Goal: Task Accomplishment & Management: Use online tool/utility

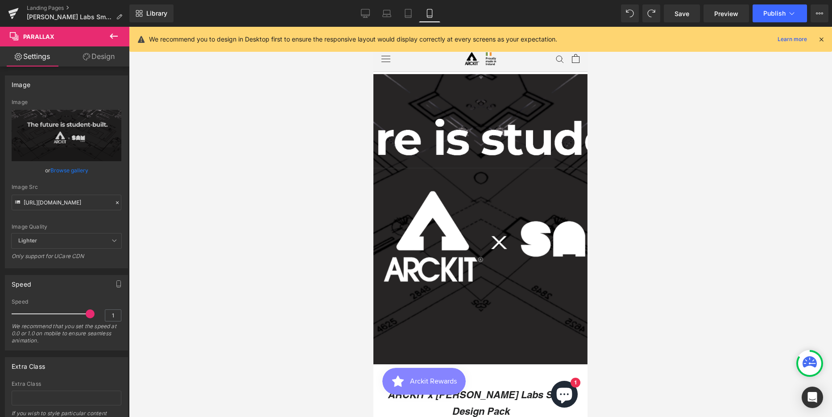
scroll to position [3968, 207]
click at [366, 11] on icon at bounding box center [365, 13] width 9 height 9
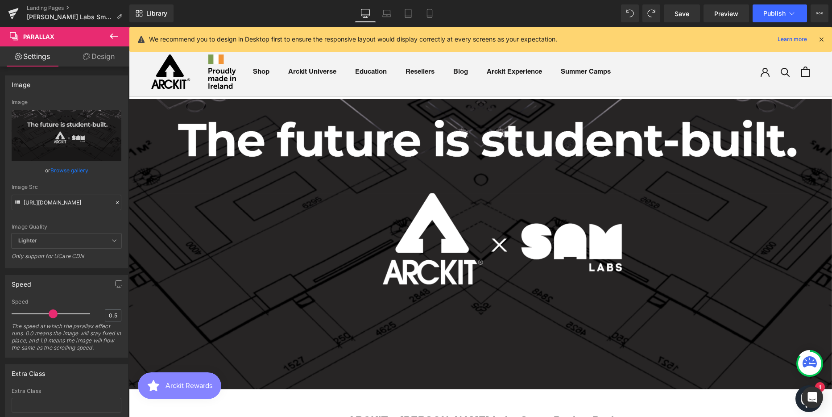
scroll to position [4, 4]
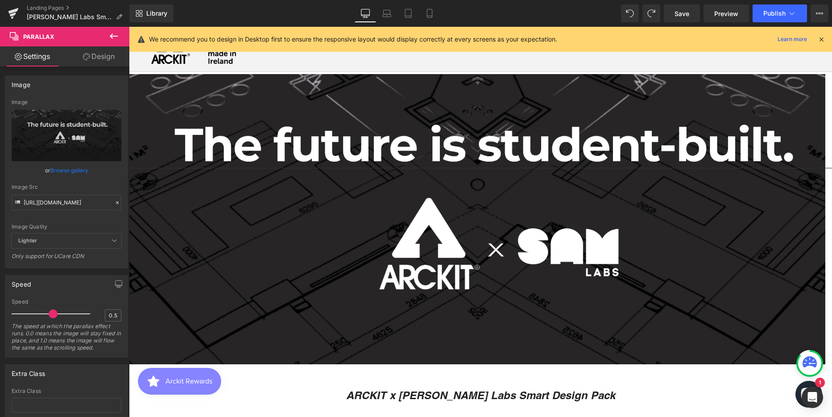
click at [113, 34] on icon at bounding box center [113, 36] width 11 height 11
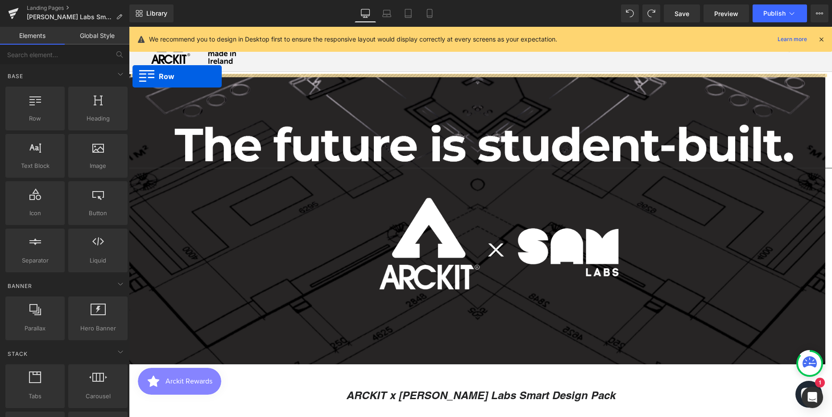
drag, startPoint x: 164, startPoint y: 139, endPoint x: 133, endPoint y: 76, distance: 70.2
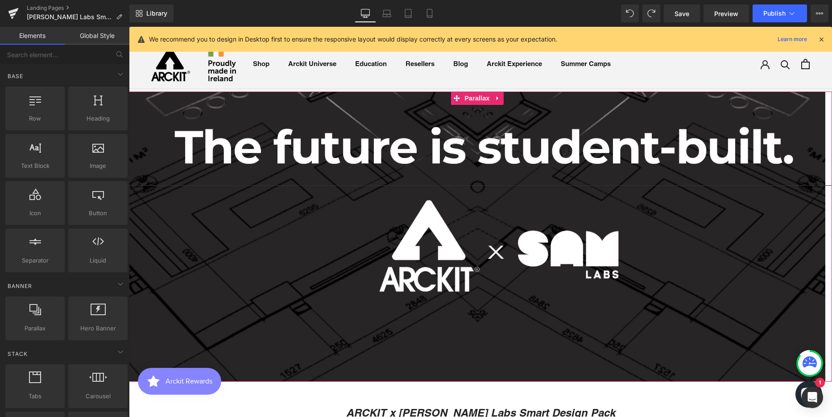
scroll to position [0, 0]
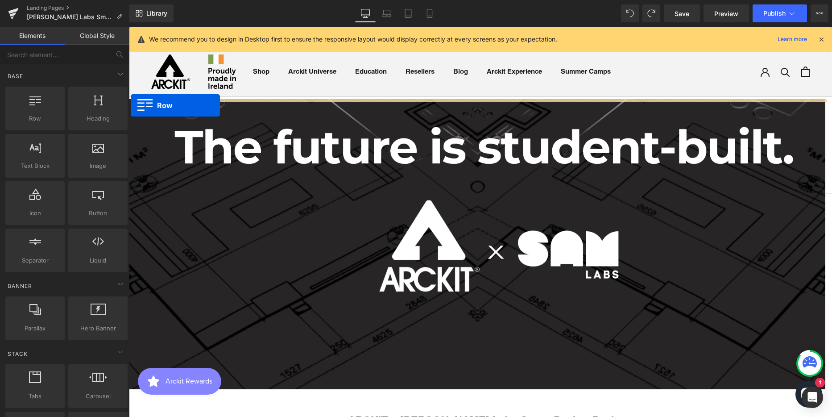
drag, startPoint x: 167, startPoint y: 135, endPoint x: 131, endPoint y: 105, distance: 47.2
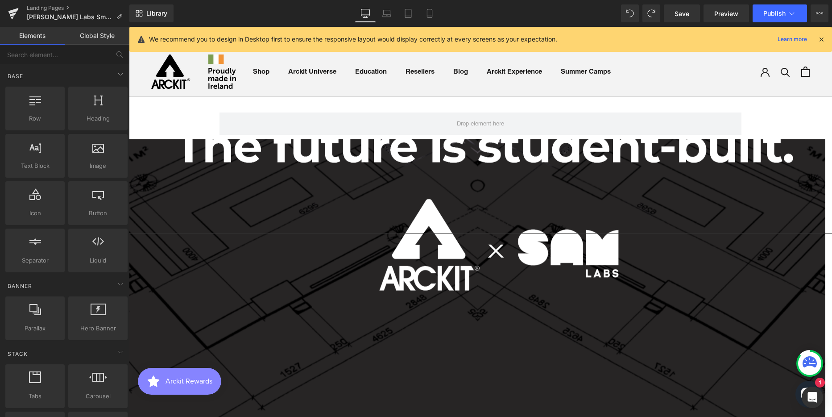
scroll to position [2536, 697]
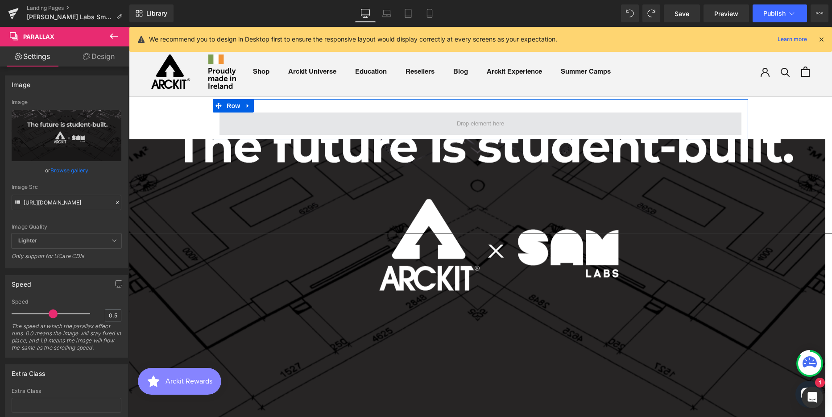
drag, startPoint x: 323, startPoint y: 188, endPoint x: 451, endPoint y: 120, distance: 144.7
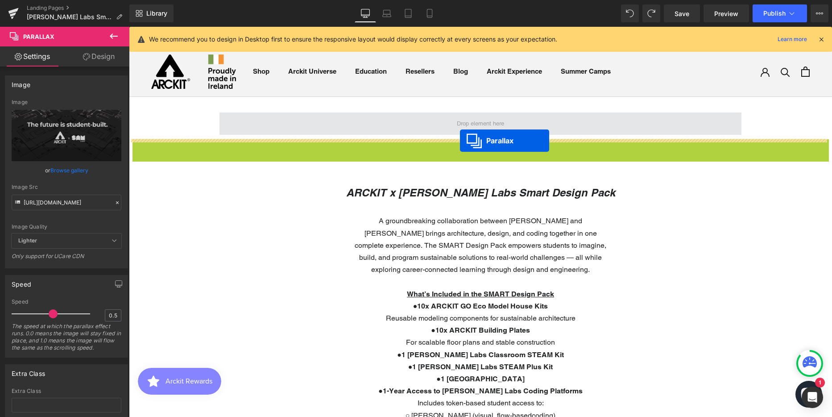
scroll to position [2268, 697]
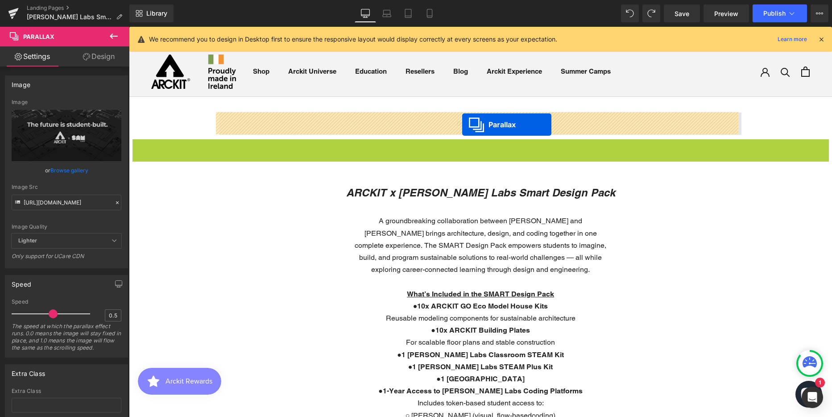
drag, startPoint x: 459, startPoint y: 147, endPoint x: 462, endPoint y: 124, distance: 22.5
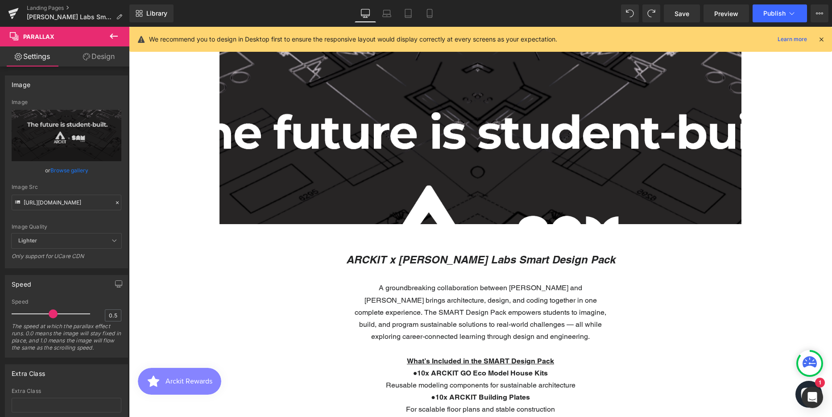
scroll to position [0, 0]
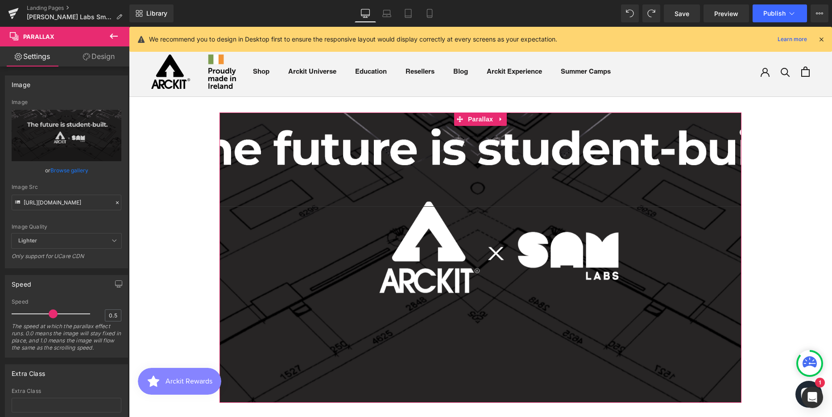
click at [106, 57] on link "Design" at bounding box center [98, 56] width 65 height 20
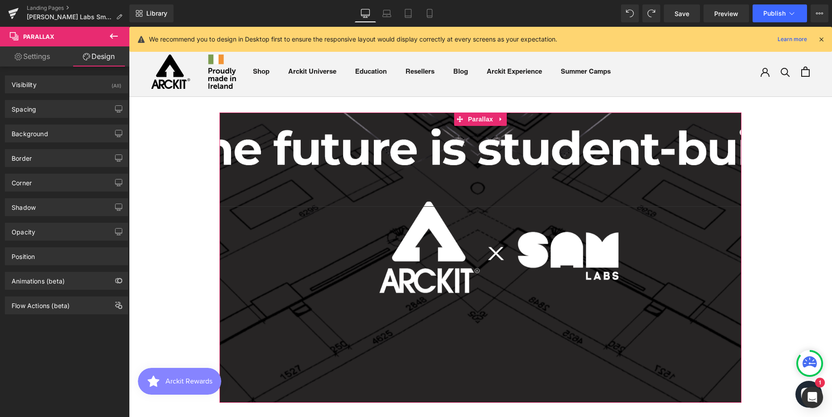
click at [38, 57] on link "Settings" at bounding box center [32, 56] width 65 height 20
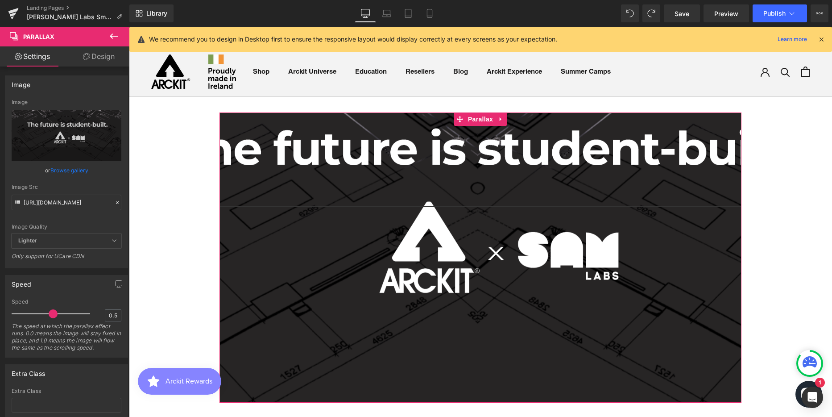
click at [107, 54] on link "Design" at bounding box center [98, 56] width 65 height 20
type input "0"
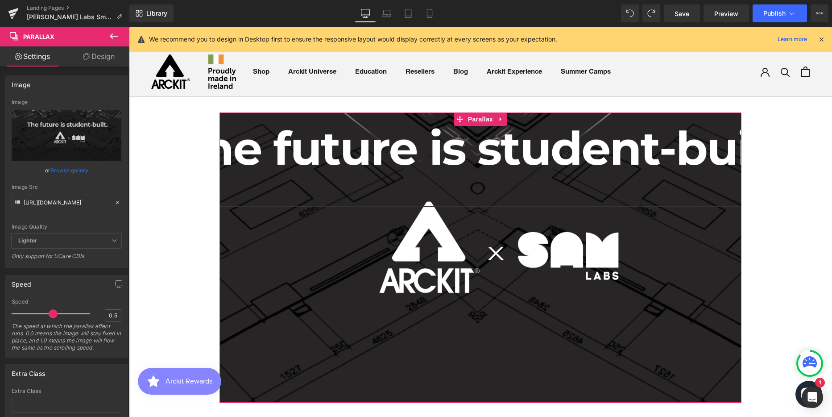
type input "200"
type input "0"
type input "400"
type input "0"
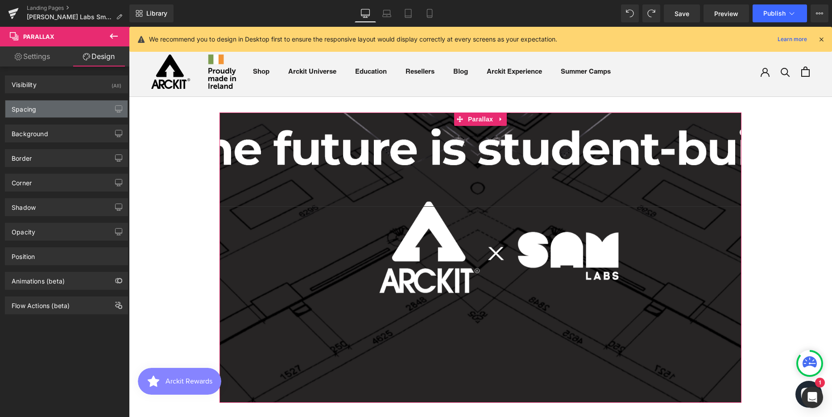
click at [58, 107] on div "Spacing" at bounding box center [66, 108] width 122 height 17
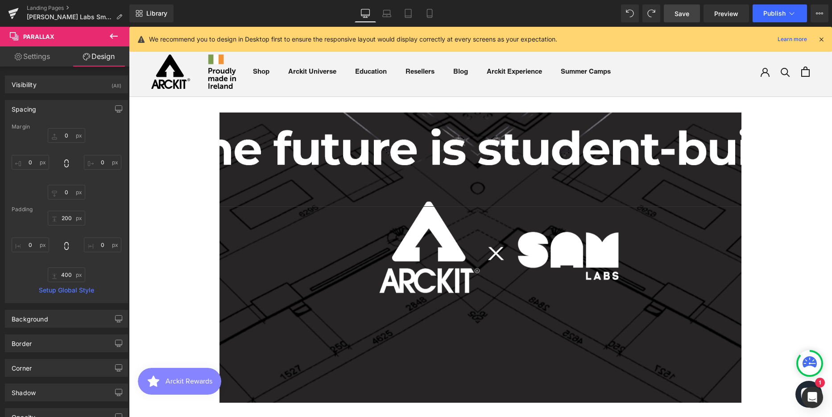
click at [684, 14] on span "Save" at bounding box center [682, 13] width 15 height 9
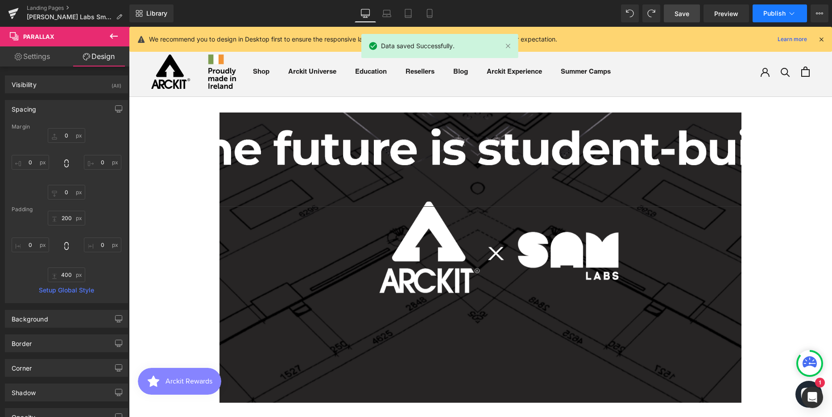
click at [768, 12] on span "Publish" at bounding box center [774, 13] width 22 height 7
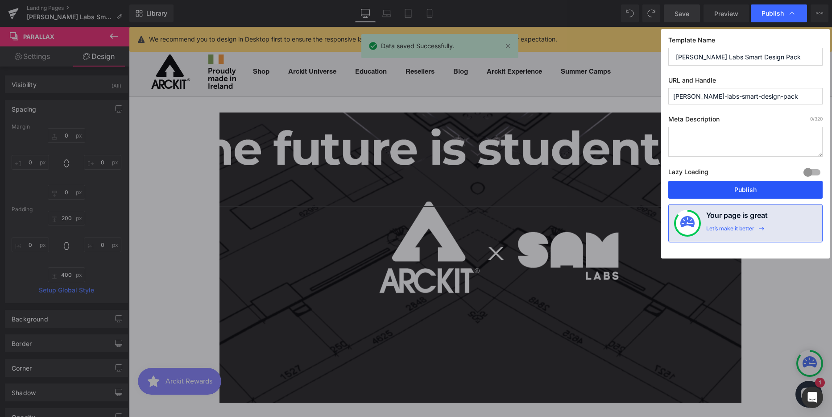
drag, startPoint x: 753, startPoint y: 191, endPoint x: 225, endPoint y: 116, distance: 532.8
click at [753, 191] on button "Publish" at bounding box center [745, 190] width 154 height 18
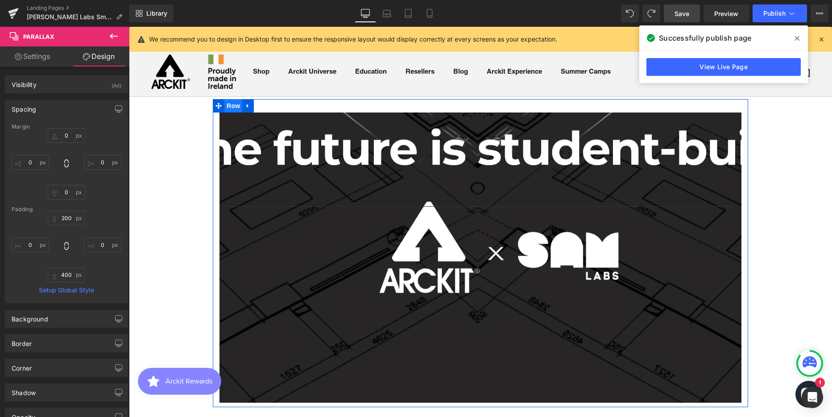
click at [228, 104] on span "Row" at bounding box center [233, 105] width 18 height 13
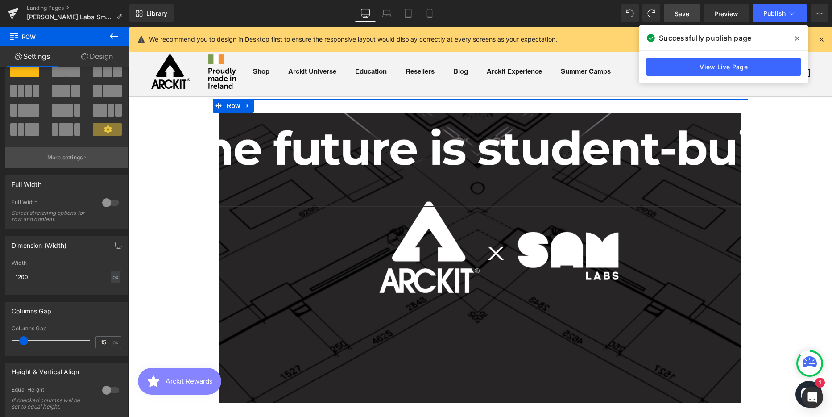
scroll to position [89, 0]
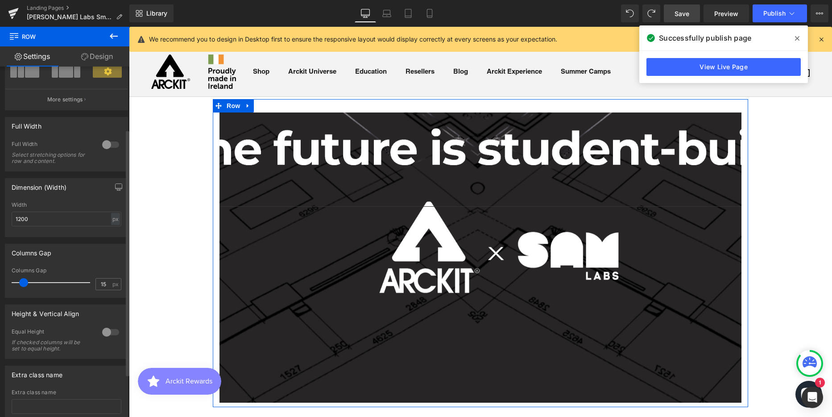
click at [116, 144] on div at bounding box center [110, 144] width 21 height 14
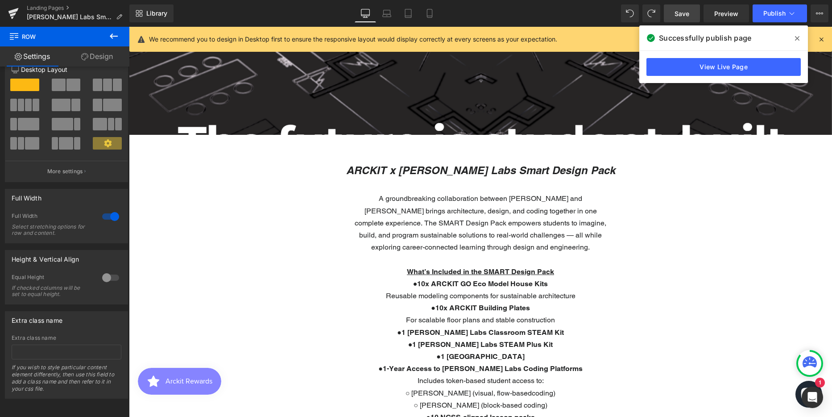
scroll to position [0, 0]
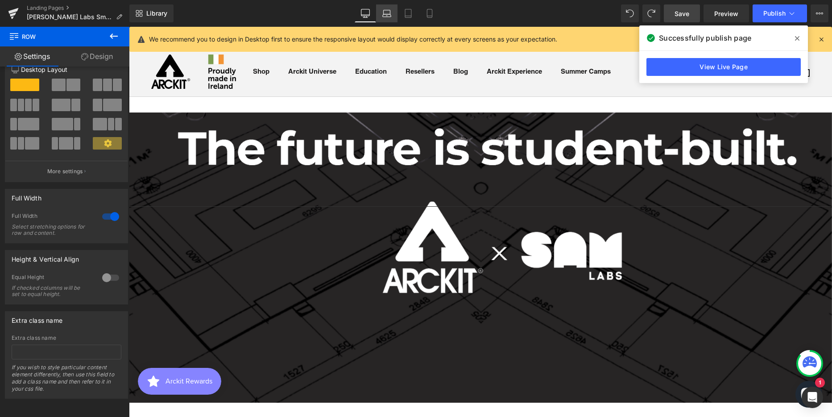
click at [388, 12] on icon at bounding box center [386, 13] width 9 height 9
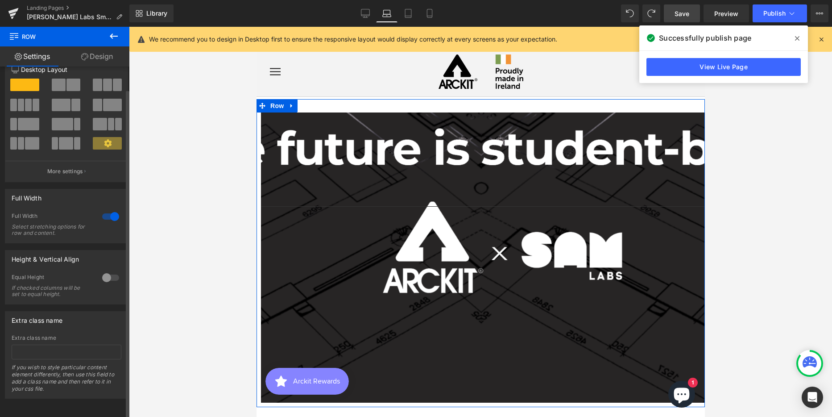
click at [101, 210] on div at bounding box center [110, 216] width 21 height 14
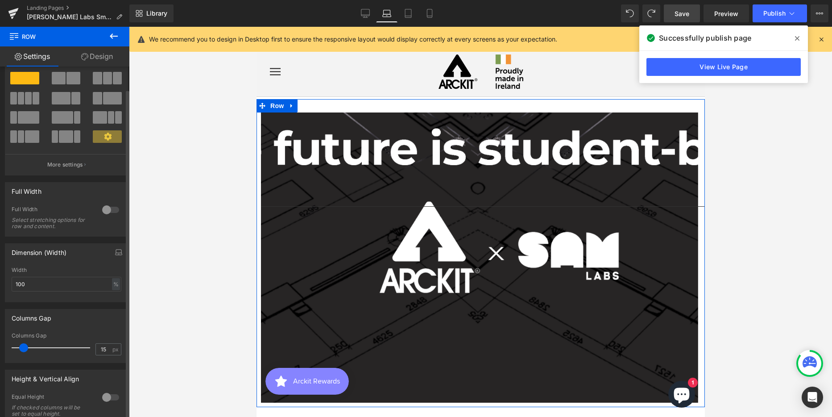
scroll to position [89, 0]
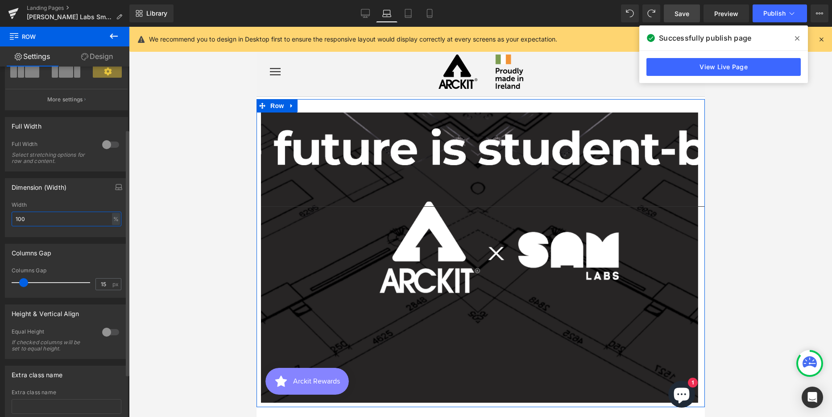
click at [73, 217] on input "100" at bounding box center [67, 218] width 110 height 15
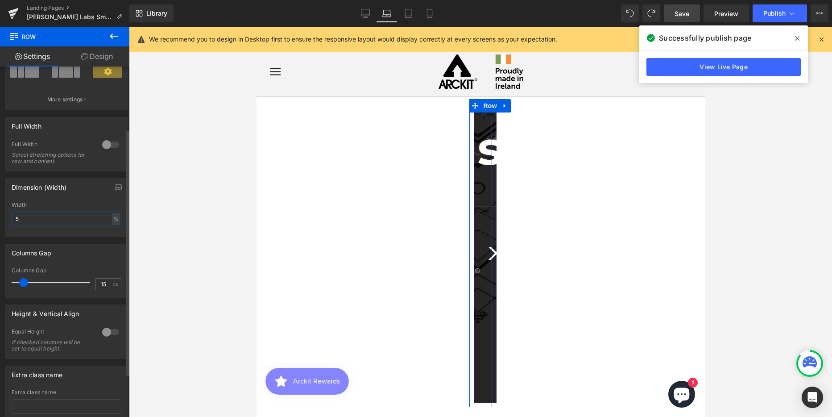
type input "100"
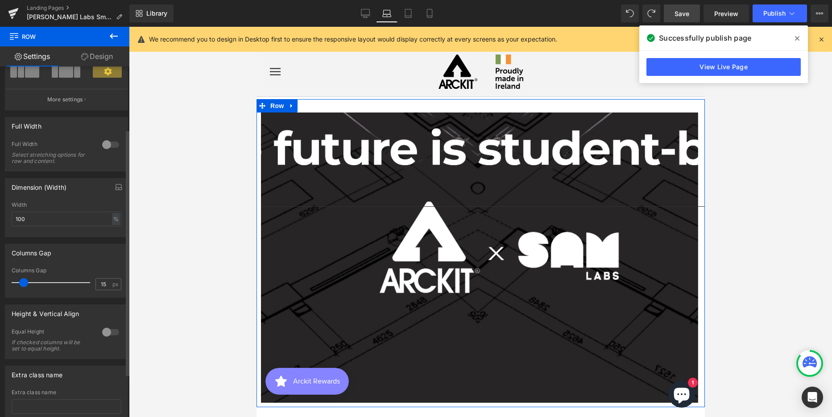
click at [113, 144] on div at bounding box center [110, 144] width 21 height 14
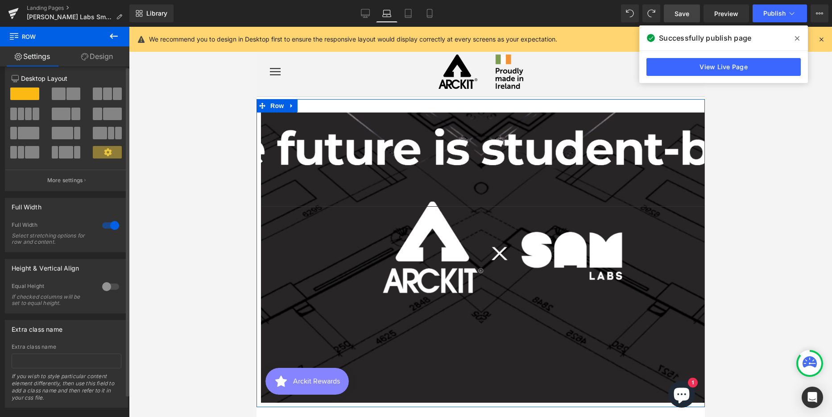
scroll to position [0, 0]
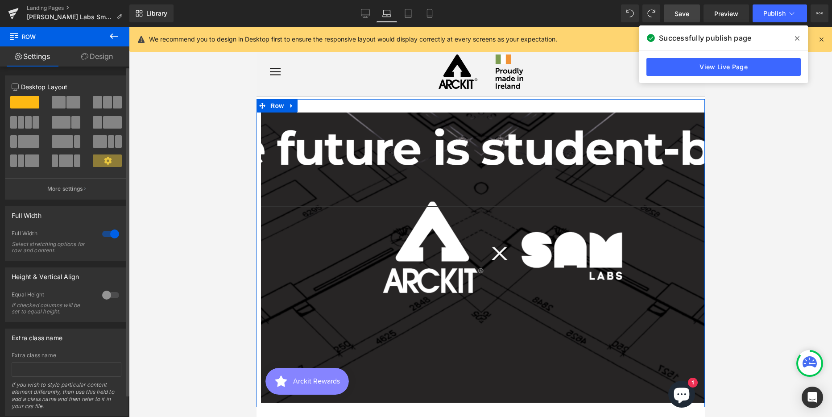
click at [107, 161] on icon at bounding box center [108, 161] width 8 height 8
click at [80, 186] on p "More settings" at bounding box center [65, 189] width 36 height 8
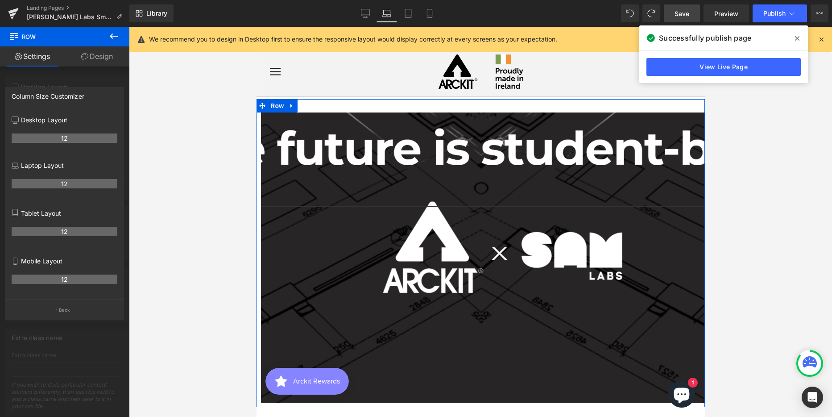
click at [61, 182] on th "12" at bounding box center [65, 183] width 106 height 9
click at [36, 165] on p "Laptop Layout" at bounding box center [65, 165] width 106 height 9
click at [89, 75] on div at bounding box center [64, 224] width 129 height 394
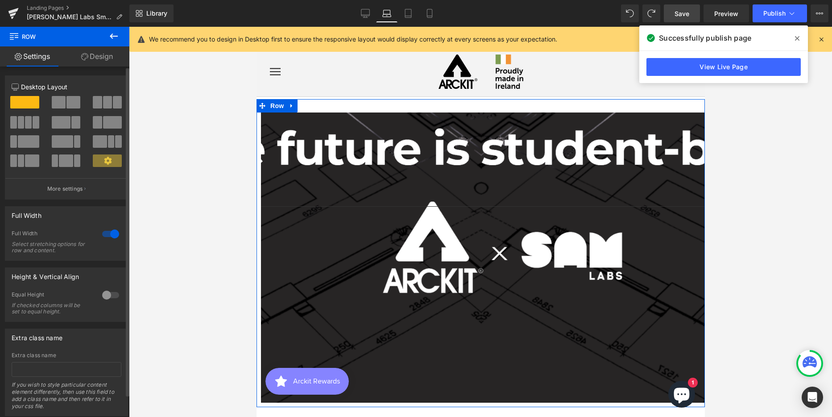
click at [104, 158] on icon at bounding box center [108, 161] width 8 height 8
click at [73, 186] on p "More settings" at bounding box center [65, 189] width 36 height 8
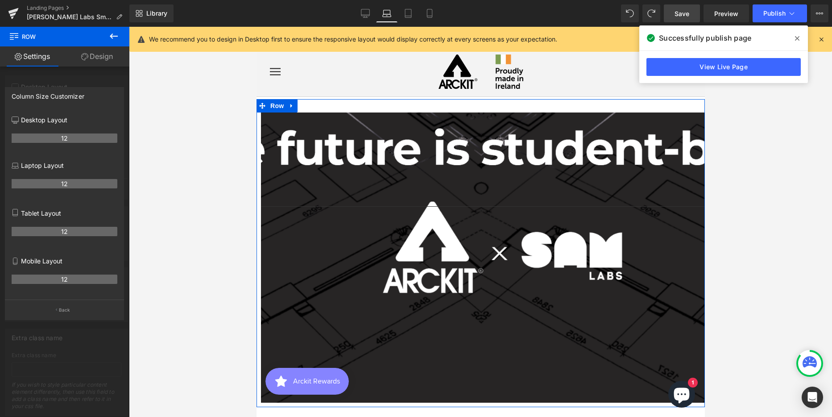
click at [44, 164] on p "Laptop Layout" at bounding box center [65, 165] width 106 height 9
drag, startPoint x: 44, startPoint y: 164, endPoint x: 62, endPoint y: 182, distance: 25.2
click at [62, 182] on th "12" at bounding box center [65, 183] width 106 height 9
click at [33, 163] on p "Laptop Layout" at bounding box center [65, 165] width 106 height 9
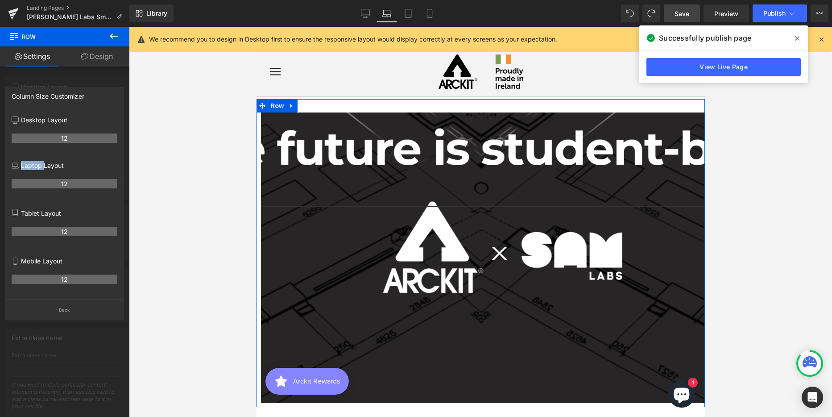
click at [33, 163] on p "Laptop Layout" at bounding box center [65, 165] width 106 height 9
drag, startPoint x: 33, startPoint y: 163, endPoint x: 16, endPoint y: 164, distance: 17.9
click at [16, 164] on icon at bounding box center [15, 165] width 7 height 7
click at [57, 183] on th "12" at bounding box center [65, 183] width 106 height 9
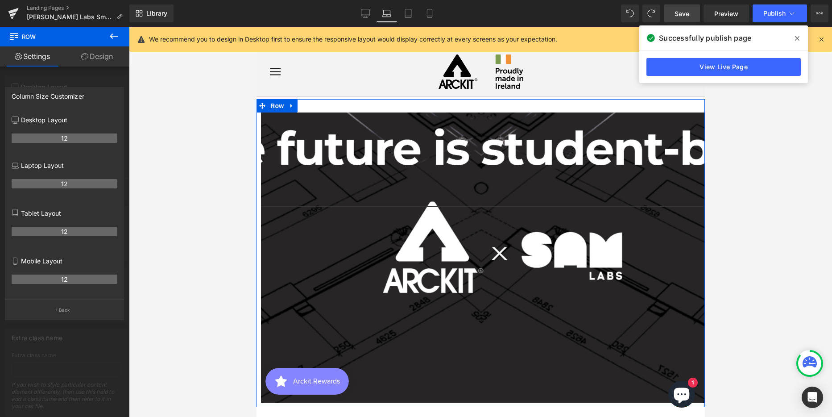
click at [57, 183] on th "12" at bounding box center [65, 183] width 106 height 9
click at [65, 182] on th "12" at bounding box center [65, 183] width 106 height 9
click at [35, 182] on th "12" at bounding box center [65, 183] width 106 height 9
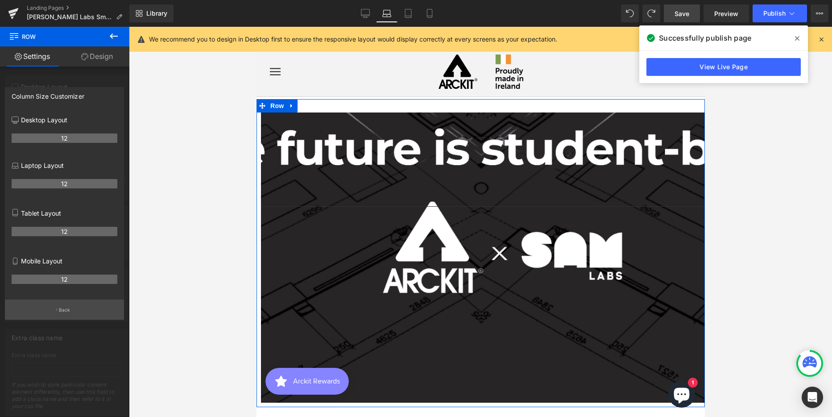
click at [66, 309] on p "Back" at bounding box center [65, 310] width 12 height 7
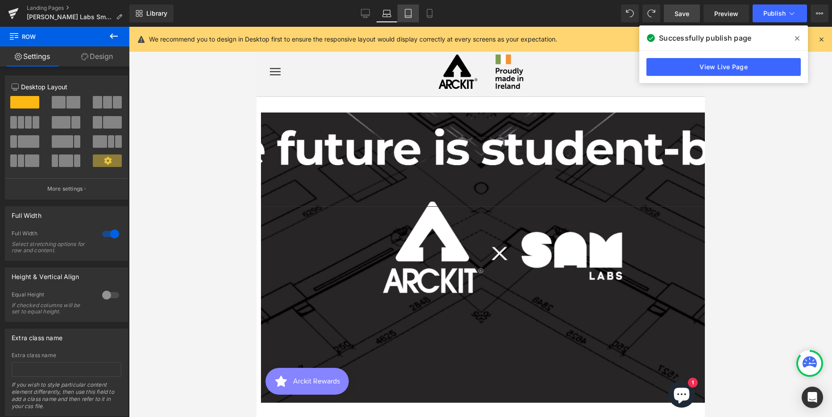
click at [406, 11] on icon at bounding box center [408, 13] width 9 height 9
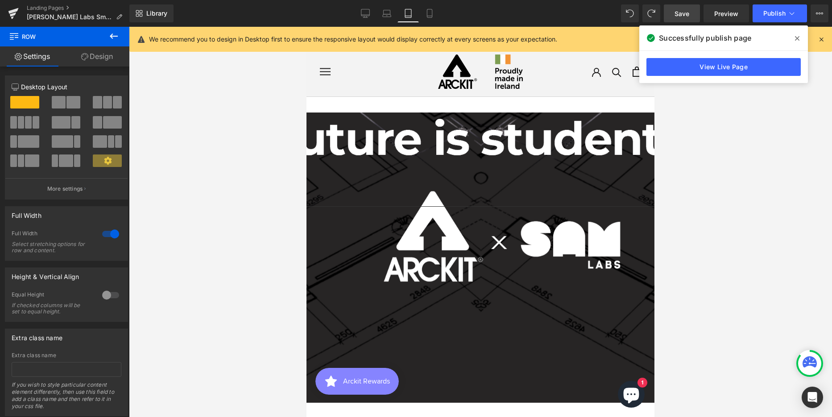
scroll to position [4291, 341]
click at [430, 11] on icon at bounding box center [429, 13] width 9 height 9
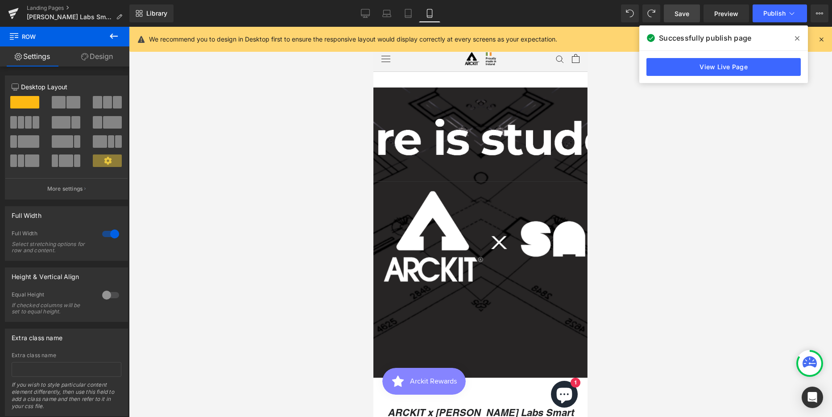
scroll to position [3985, 207]
click at [474, 149] on div at bounding box center [480, 222] width 214 height 390
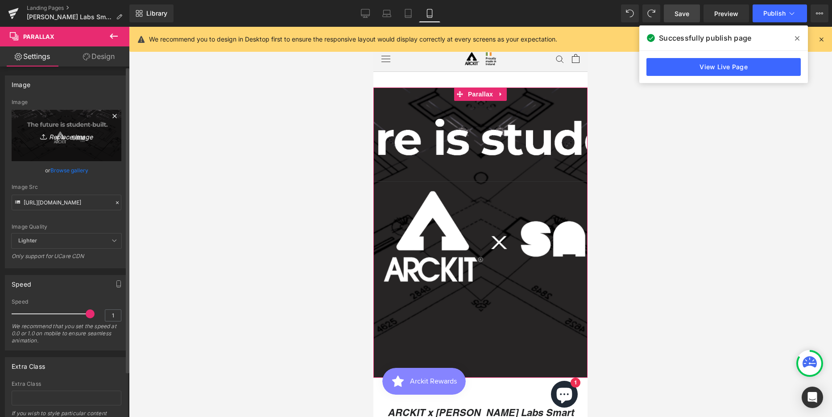
click at [60, 134] on icon "Replace Image" at bounding box center [66, 135] width 71 height 11
type input "C:\fakepath\Hero Banner Option 2 MOBILE.png"
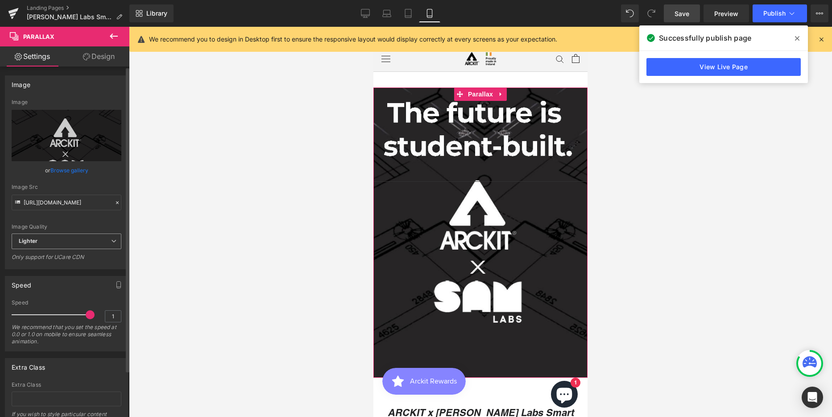
click at [66, 244] on span "Lighter" at bounding box center [67, 241] width 110 height 16
click at [58, 266] on li "Lightest" at bounding box center [65, 270] width 106 height 13
click at [58, 244] on span "Lightest" at bounding box center [67, 241] width 110 height 16
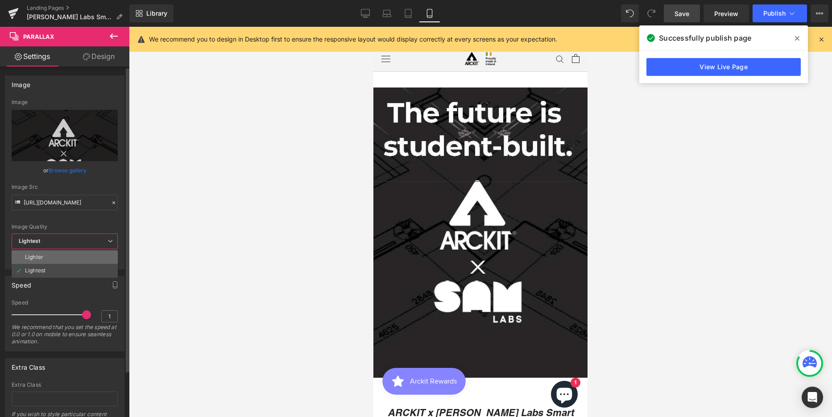
click at [58, 257] on li "Lighter" at bounding box center [65, 256] width 106 height 13
type input "[URL][DOMAIN_NAME]"
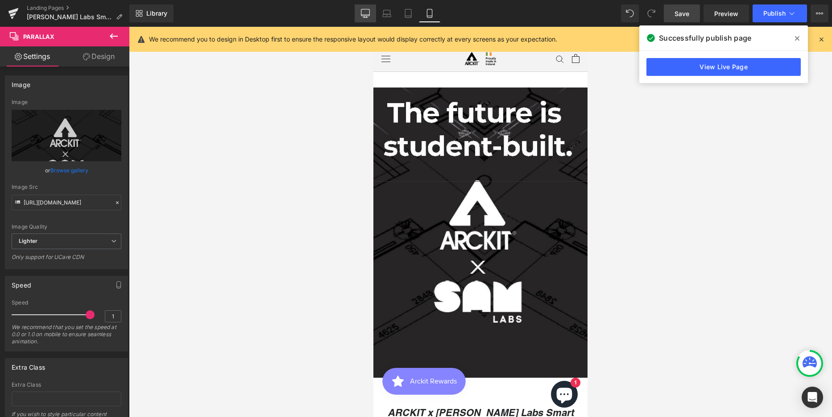
click at [363, 15] on icon at bounding box center [365, 15] width 8 height 0
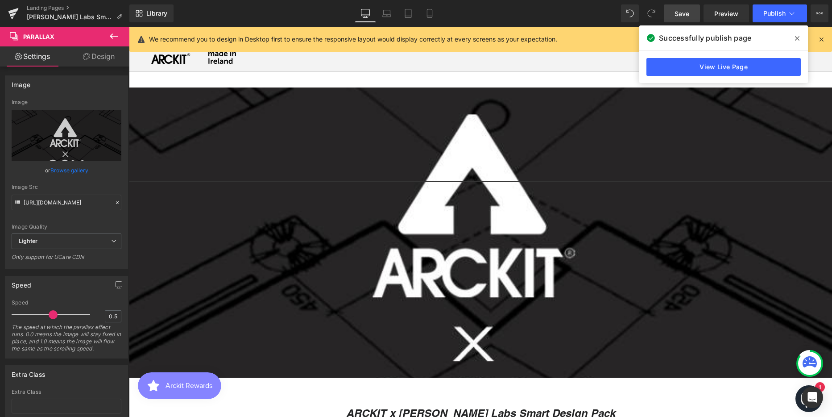
scroll to position [4, 4]
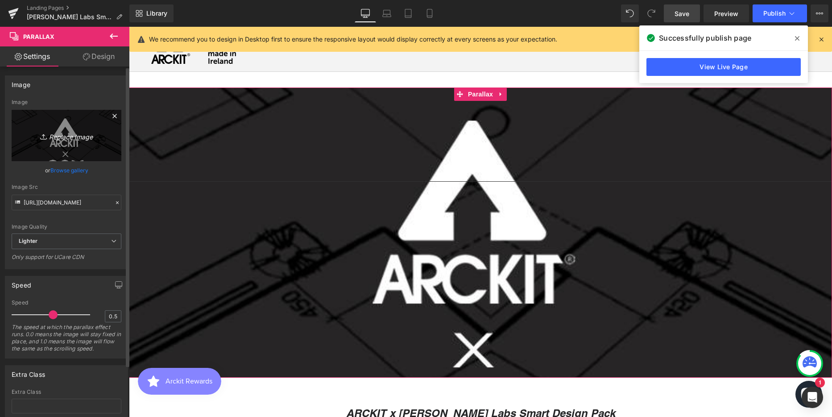
click at [74, 137] on icon "Replace Image" at bounding box center [66, 135] width 71 height 11
type input "C:\fakepath\Hero Banner Option 2 (edited) - 2.png"
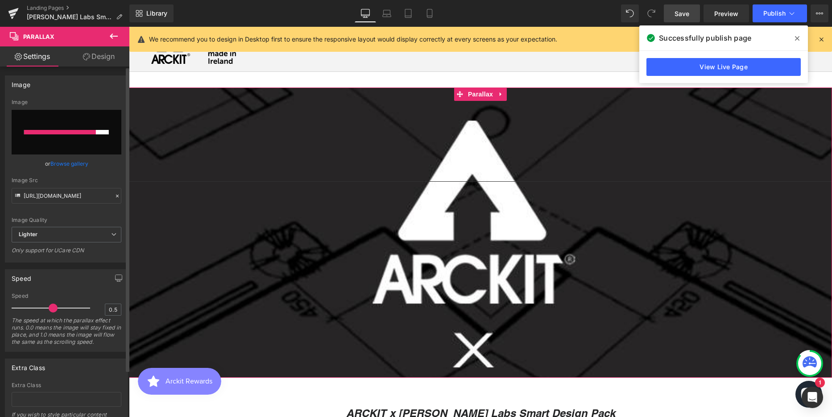
click at [59, 138] on input "file" at bounding box center [67, 132] width 110 height 45
type input "C:\fakepath\Hero Banner Option 2 (edited) - 2.png"
click at [64, 143] on input "file" at bounding box center [67, 132] width 110 height 45
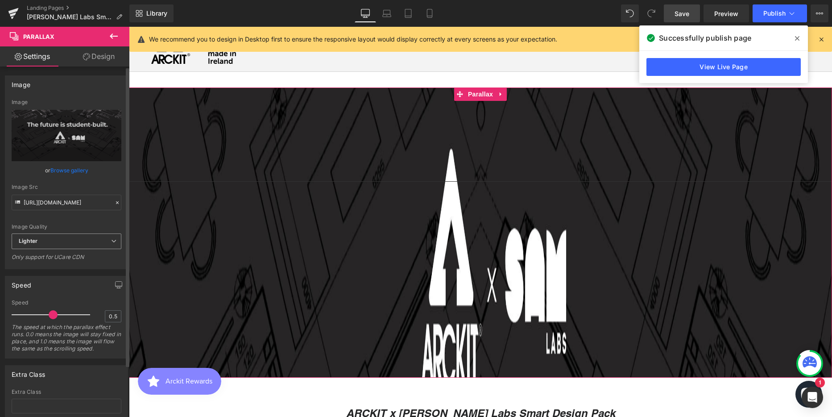
click at [59, 243] on span "Lighter" at bounding box center [67, 241] width 110 height 16
click at [62, 266] on li "Lightest" at bounding box center [65, 270] width 106 height 13
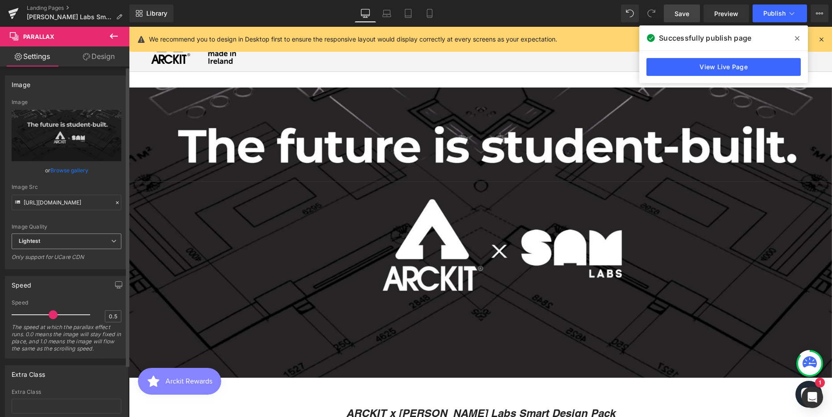
click at [65, 241] on span "Lightest" at bounding box center [67, 241] width 110 height 16
click at [66, 255] on li "Lighter" at bounding box center [65, 256] width 106 height 13
type input "[URL][DOMAIN_NAME]"
click at [427, 14] on icon at bounding box center [429, 13] width 9 height 9
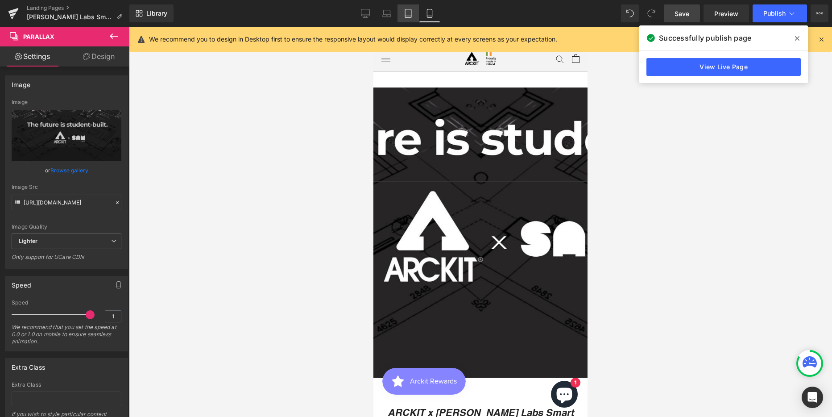
click at [410, 14] on icon at bounding box center [408, 13] width 9 height 9
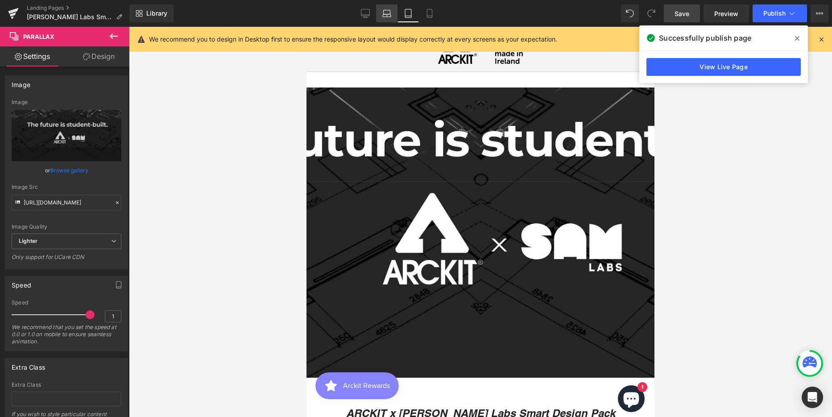
scroll to position [4291, 341]
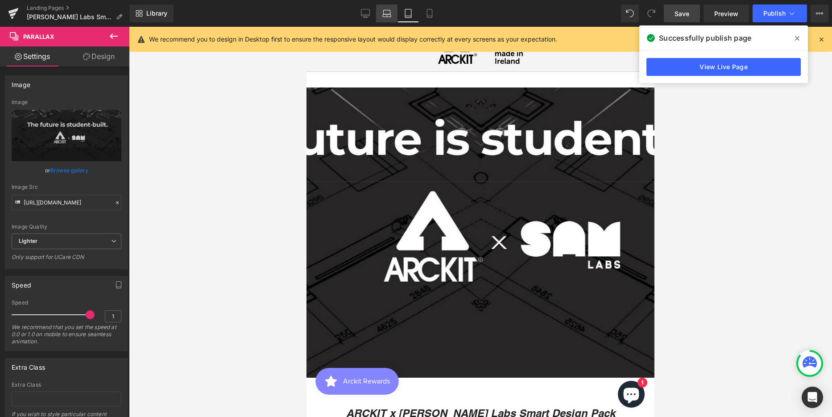
click at [388, 13] on icon at bounding box center [386, 13] width 9 height 9
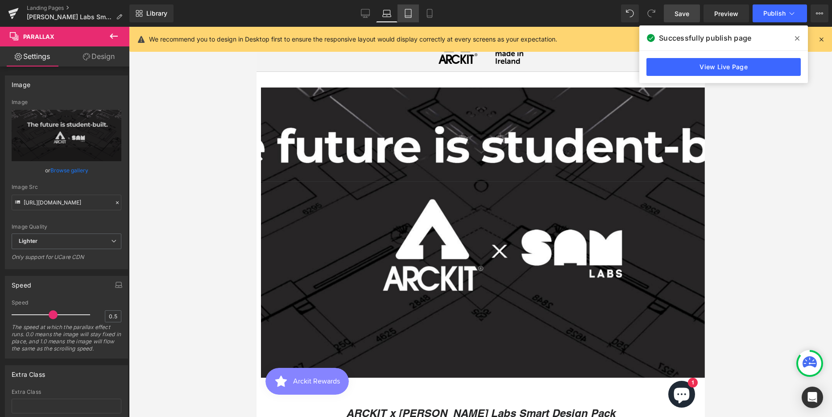
click at [407, 13] on icon at bounding box center [408, 13] width 9 height 9
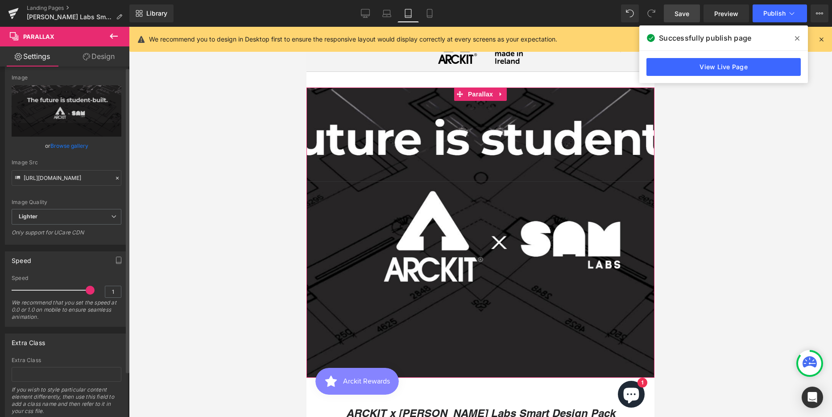
scroll to position [0, 0]
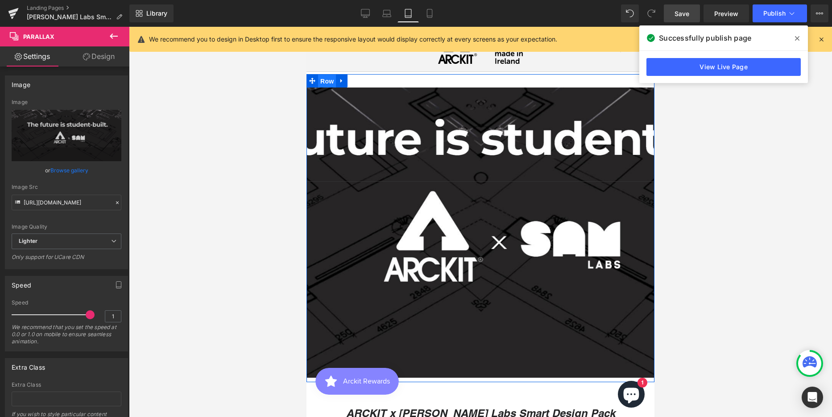
click at [324, 82] on span "Row" at bounding box center [327, 81] width 18 height 13
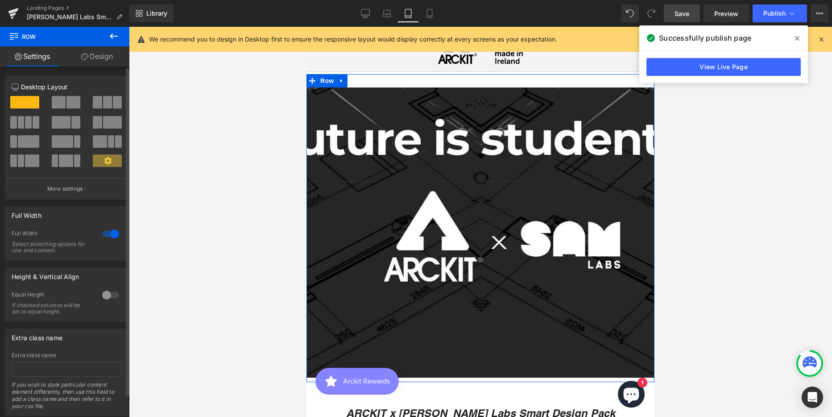
click at [102, 235] on div at bounding box center [110, 234] width 21 height 14
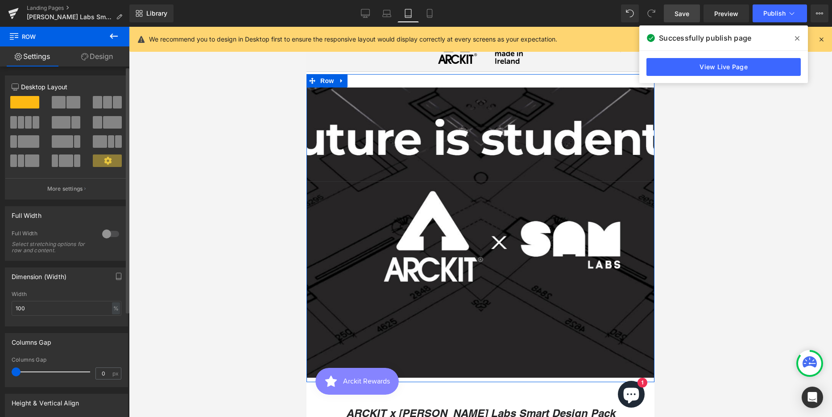
click at [113, 236] on div at bounding box center [110, 234] width 21 height 14
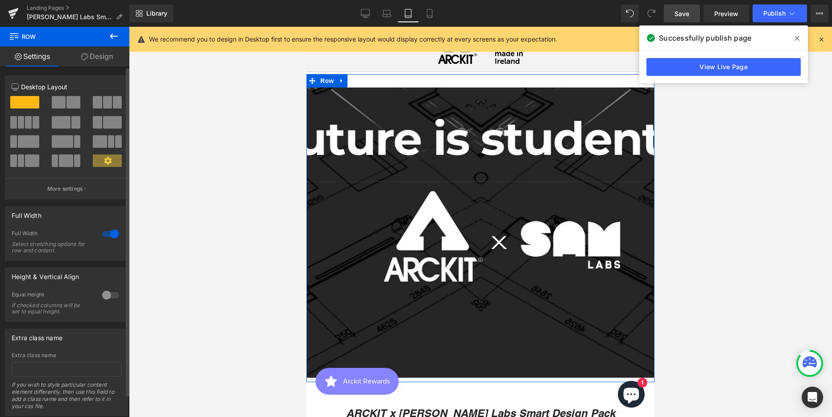
click at [114, 294] on div at bounding box center [110, 295] width 21 height 14
click at [100, 294] on div at bounding box center [110, 295] width 21 height 14
click at [77, 189] on p "More settings" at bounding box center [65, 189] width 36 height 8
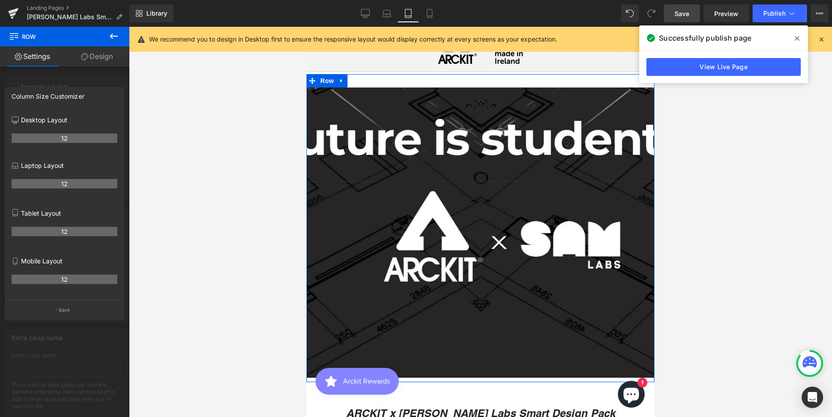
click at [27, 54] on link "Settings" at bounding box center [32, 56] width 65 height 20
click at [69, 184] on th "12" at bounding box center [65, 183] width 106 height 9
click at [63, 182] on th "12" at bounding box center [65, 183] width 106 height 9
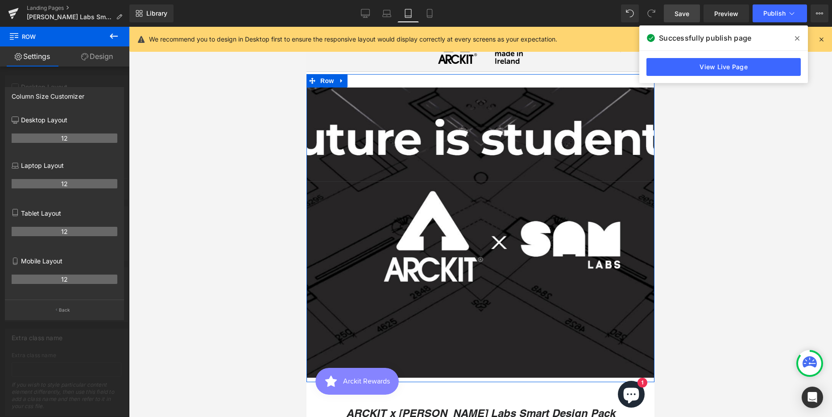
click at [63, 182] on th "12" at bounding box center [65, 183] width 106 height 9
click at [95, 71] on div at bounding box center [64, 224] width 129 height 394
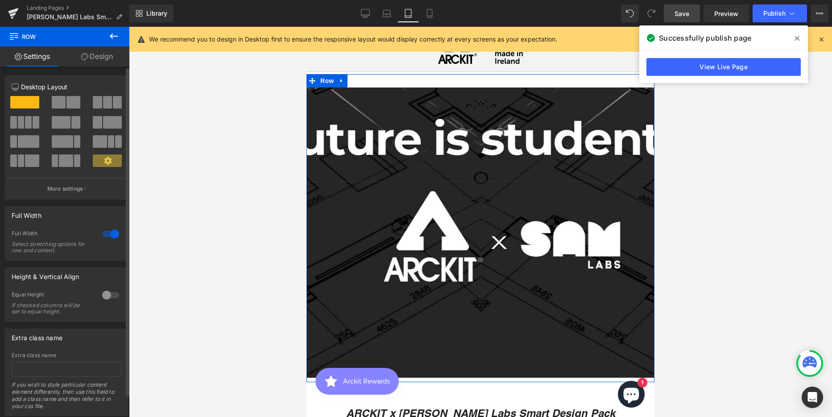
click at [26, 101] on span at bounding box center [24, 102] width 29 height 12
click at [25, 100] on span at bounding box center [24, 102] width 29 height 12
click at [104, 161] on icon at bounding box center [108, 161] width 8 height 8
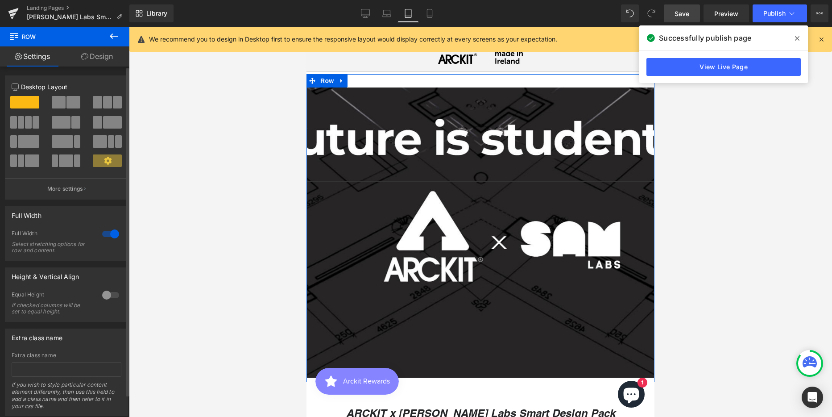
click at [104, 161] on icon at bounding box center [108, 161] width 8 height 8
click at [54, 99] on span at bounding box center [59, 102] width 14 height 12
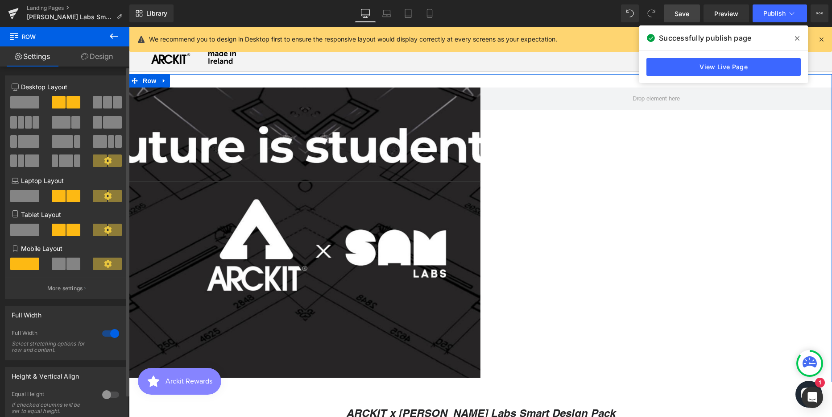
scroll to position [2514, 697]
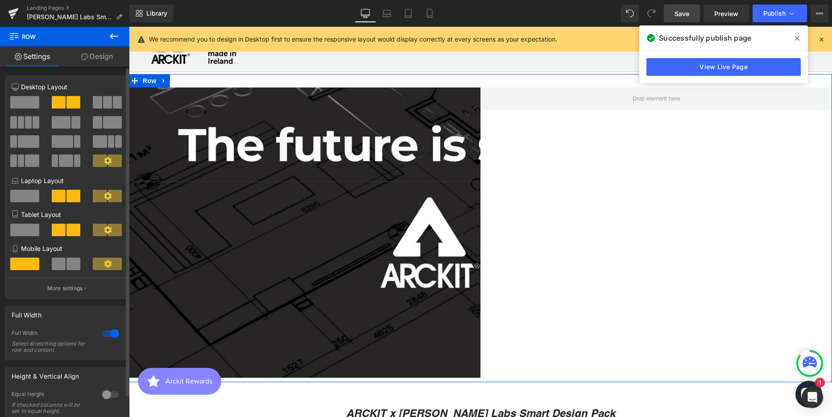
click at [24, 97] on span at bounding box center [24, 102] width 29 height 12
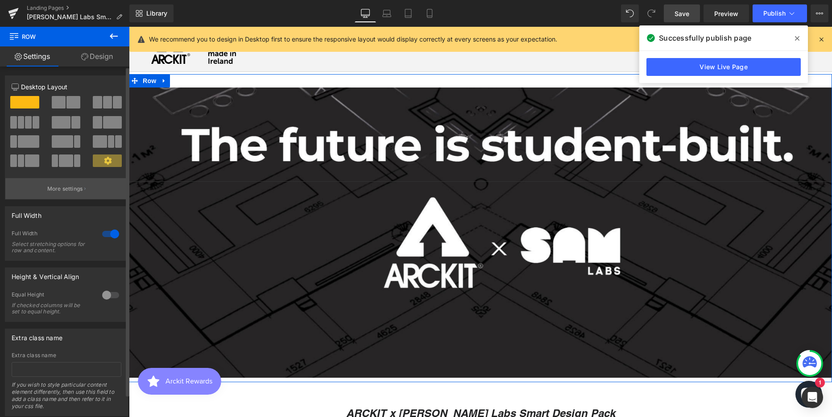
click at [72, 186] on p "More settings" at bounding box center [65, 189] width 36 height 8
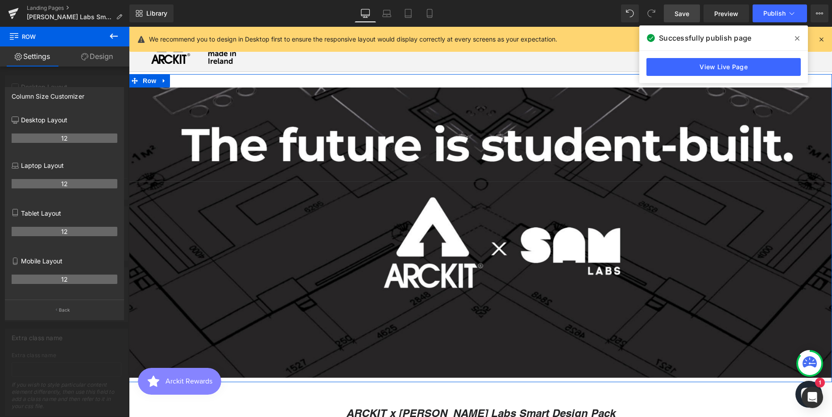
click at [61, 311] on p "Back" at bounding box center [65, 310] width 12 height 7
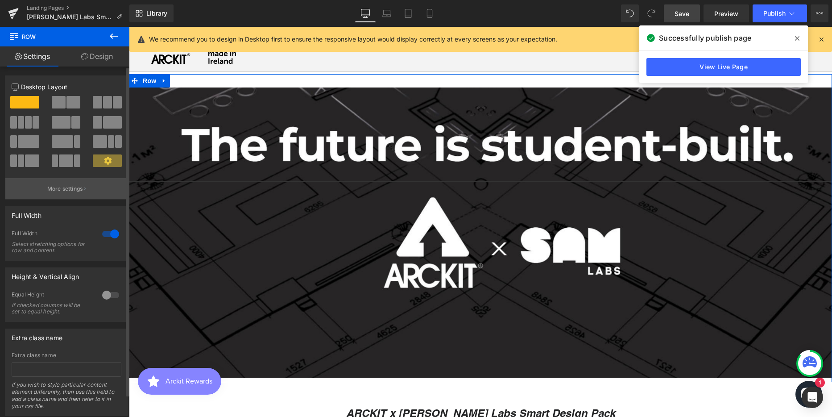
click at [70, 190] on p "More settings" at bounding box center [65, 189] width 36 height 8
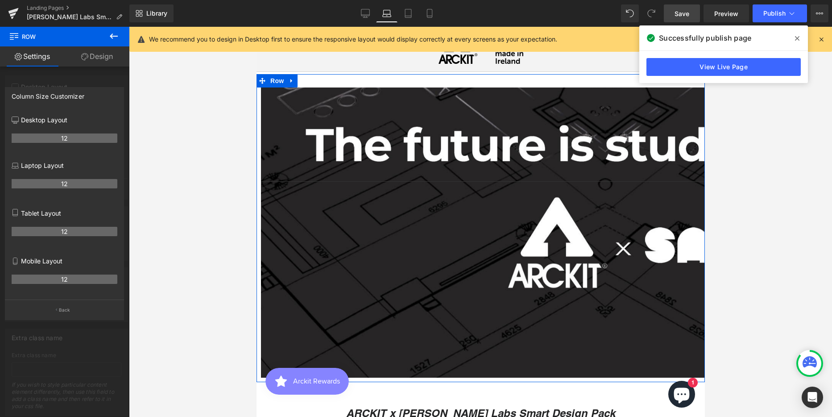
scroll to position [2618, 442]
drag, startPoint x: 70, startPoint y: 182, endPoint x: 16, endPoint y: 186, distance: 54.6
click at [16, 186] on th "12" at bounding box center [65, 183] width 106 height 9
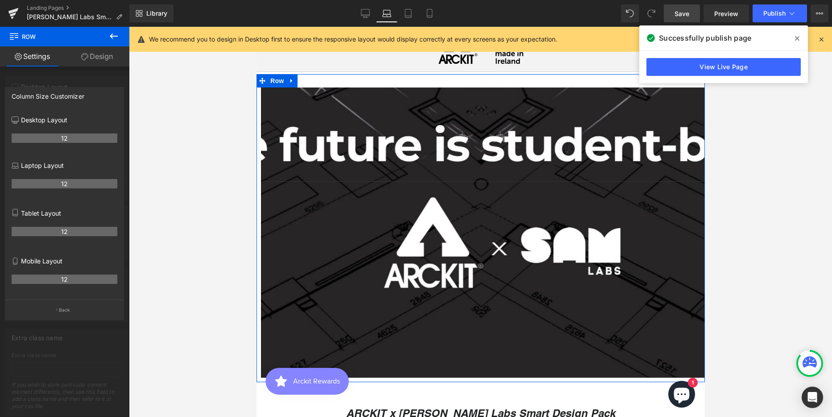
drag, startPoint x: 30, startPoint y: 184, endPoint x: 119, endPoint y: 181, distance: 88.9
click at [119, 181] on div "Desktop Layout 12 Laptop Layout 12 Tablet Layout 12 Mobile Layout 12" at bounding box center [64, 205] width 118 height 189
drag, startPoint x: 91, startPoint y: 94, endPoint x: 13, endPoint y: 92, distance: 77.7
click at [13, 92] on div "Column Size Customizer" at bounding box center [64, 95] width 118 height 17
click at [64, 310] on p "Back" at bounding box center [65, 310] width 12 height 7
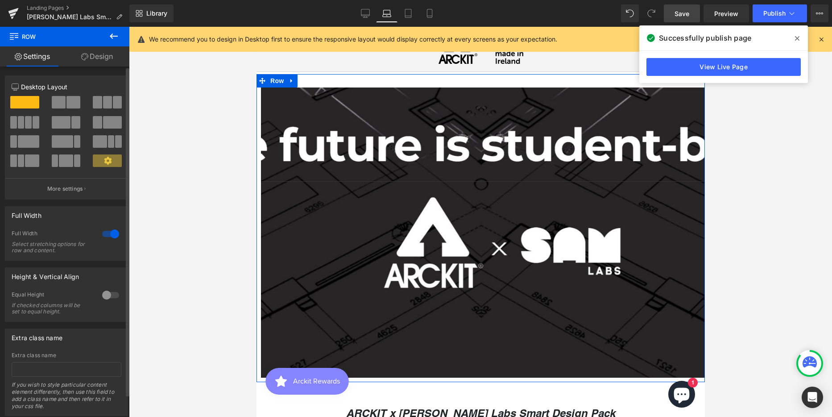
click at [66, 100] on span at bounding box center [73, 102] width 14 height 12
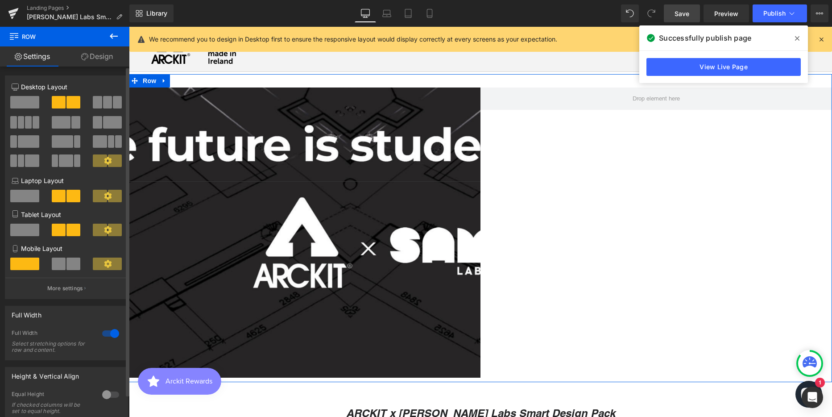
scroll to position [2514, 697]
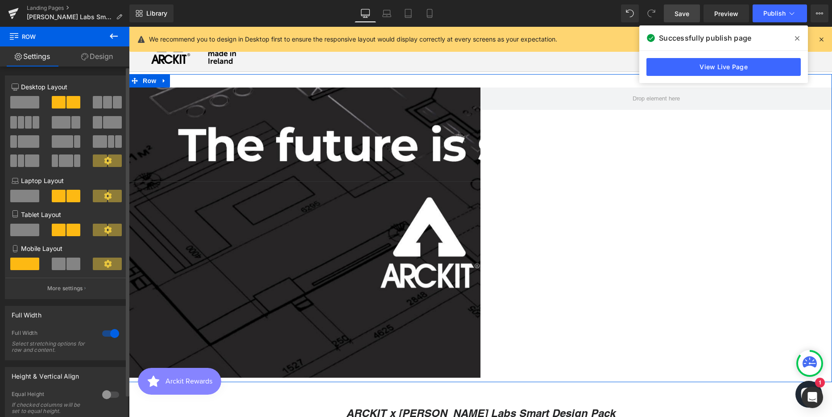
click at [104, 162] on icon at bounding box center [108, 161] width 8 height 8
click at [104, 160] on icon at bounding box center [108, 161] width 8 height 8
click at [104, 193] on icon at bounding box center [108, 196] width 8 height 8
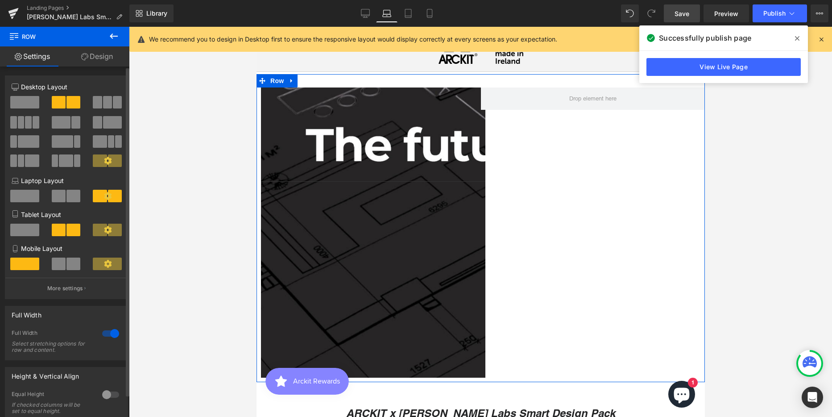
scroll to position [2618, 442]
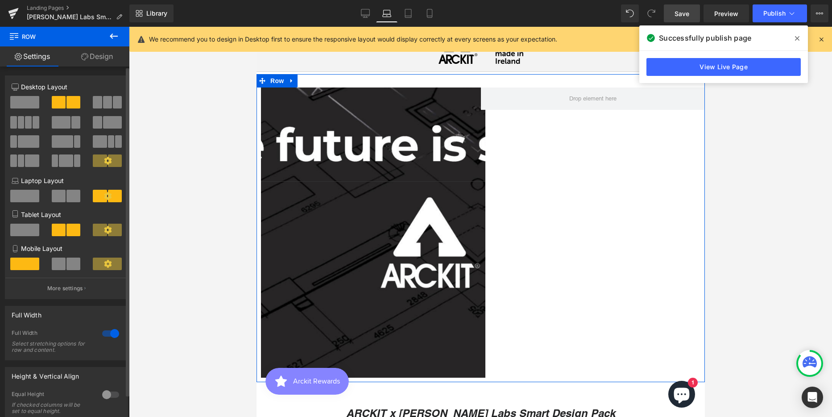
click at [104, 229] on icon at bounding box center [108, 230] width 8 height 8
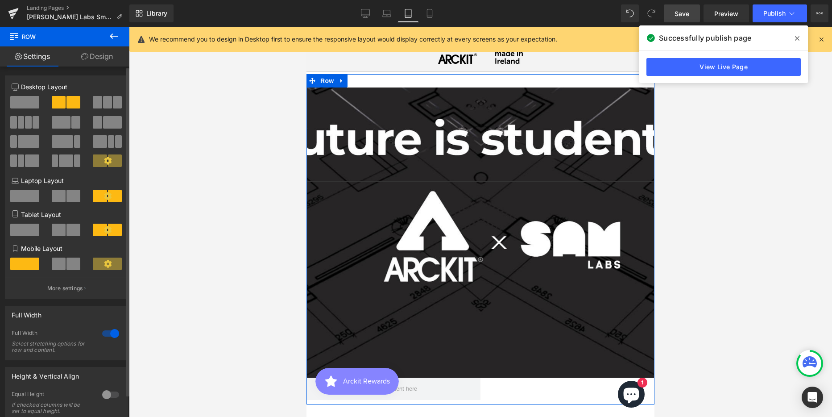
scroll to position [4314, 341]
click at [28, 195] on span at bounding box center [24, 196] width 29 height 12
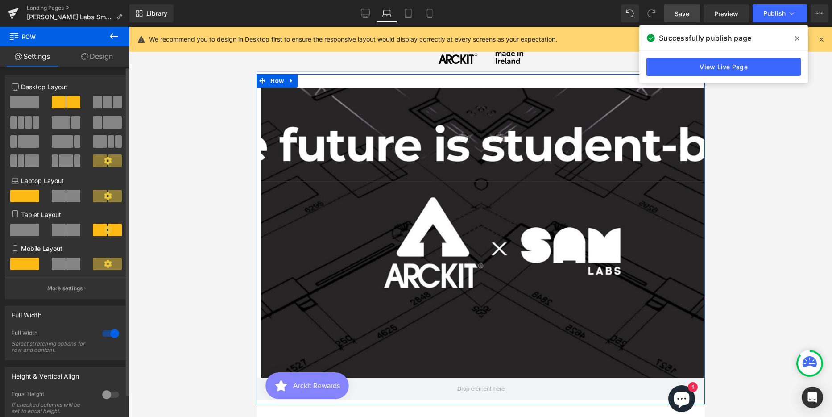
scroll to position [2641, 442]
click at [26, 227] on span at bounding box center [24, 230] width 29 height 12
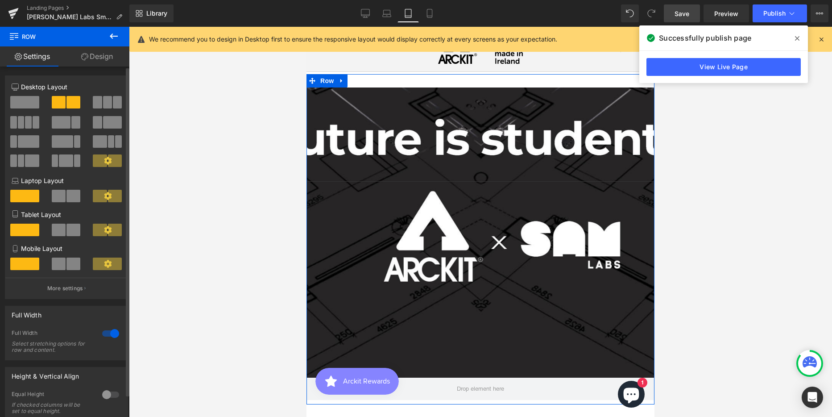
scroll to position [4314, 341]
click at [21, 103] on span at bounding box center [24, 102] width 29 height 12
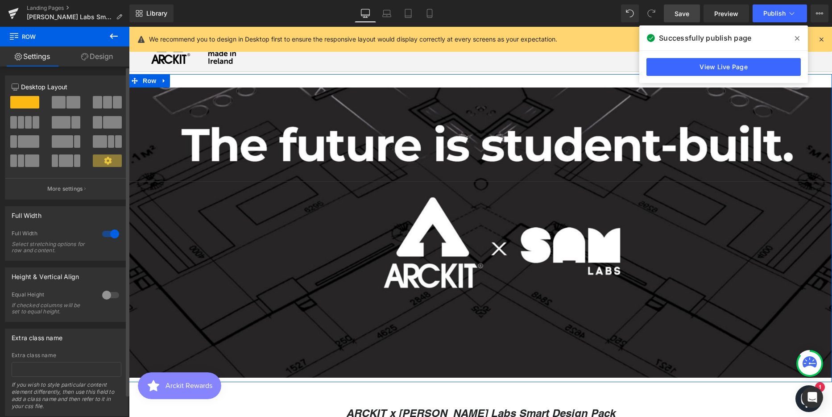
scroll to position [2514, 697]
click at [106, 161] on icon at bounding box center [108, 161] width 8 height 8
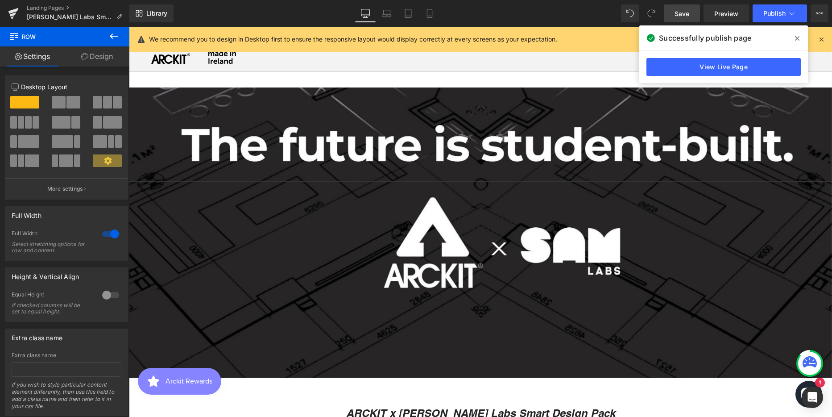
drag, startPoint x: 389, startPoint y: 10, endPoint x: 321, endPoint y: 15, distance: 68.0
click at [389, 10] on icon at bounding box center [386, 12] width 7 height 4
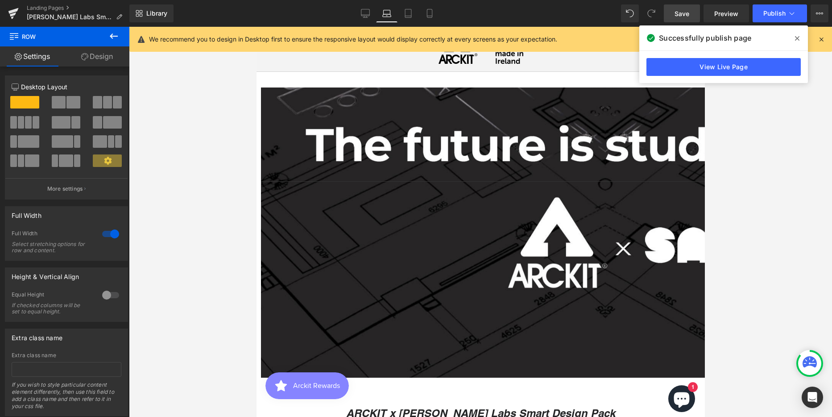
scroll to position [2618, 442]
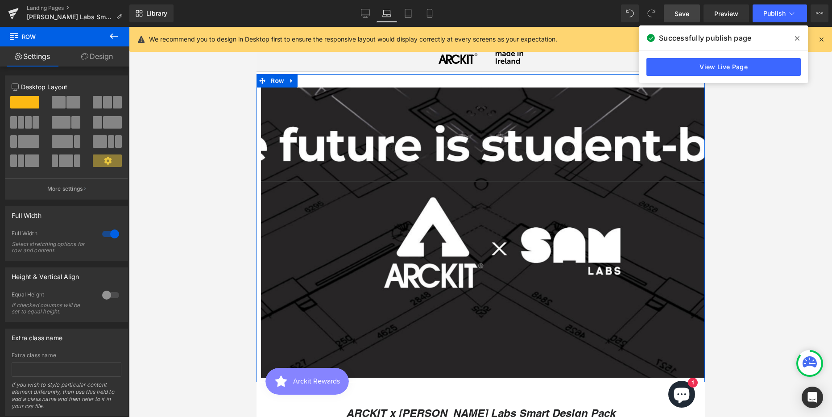
click at [103, 55] on link "Design" at bounding box center [97, 56] width 65 height 20
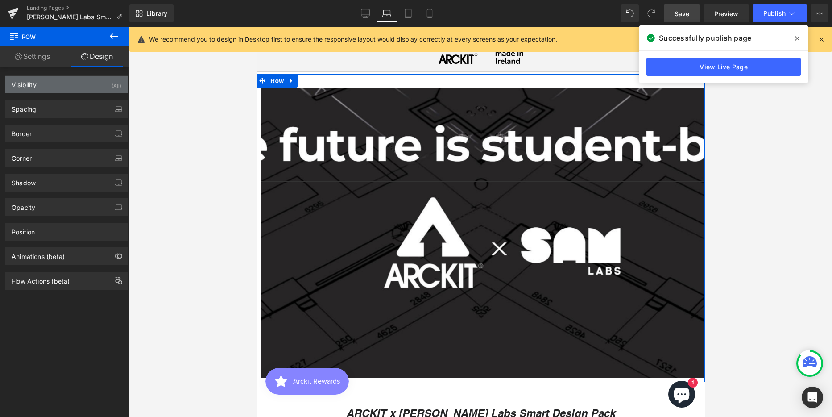
click at [61, 82] on div "Visibility (All)" at bounding box center [66, 84] width 122 height 17
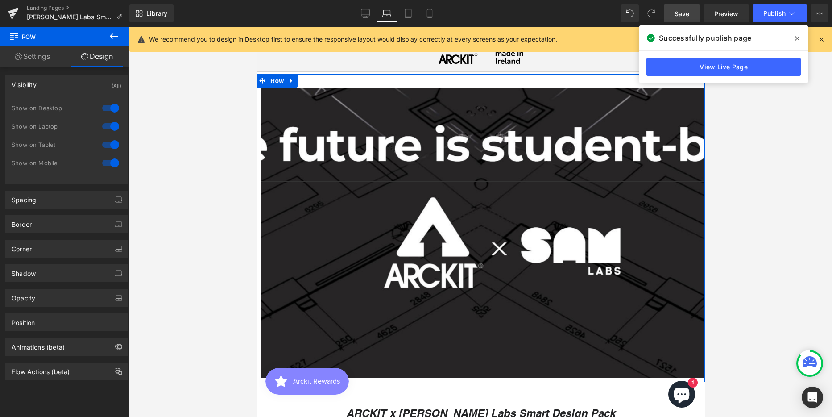
click at [100, 126] on div at bounding box center [110, 126] width 21 height 14
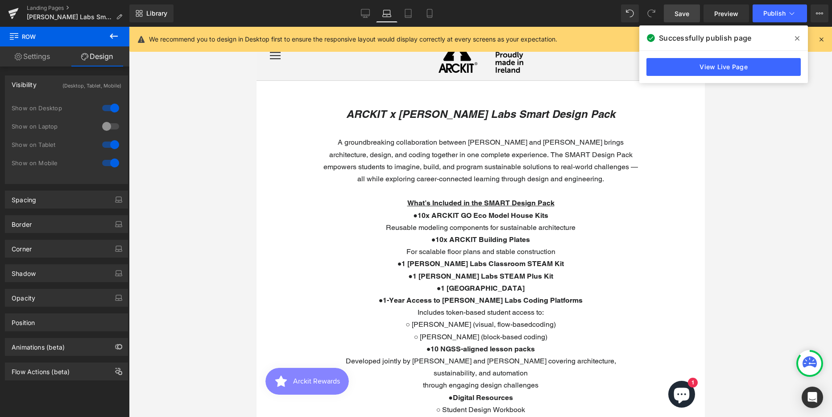
scroll to position [0, 0]
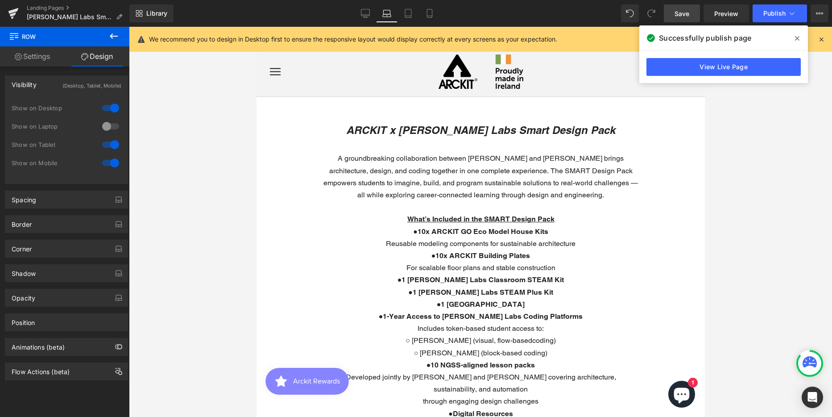
click at [111, 37] on icon at bounding box center [114, 35] width 8 height 5
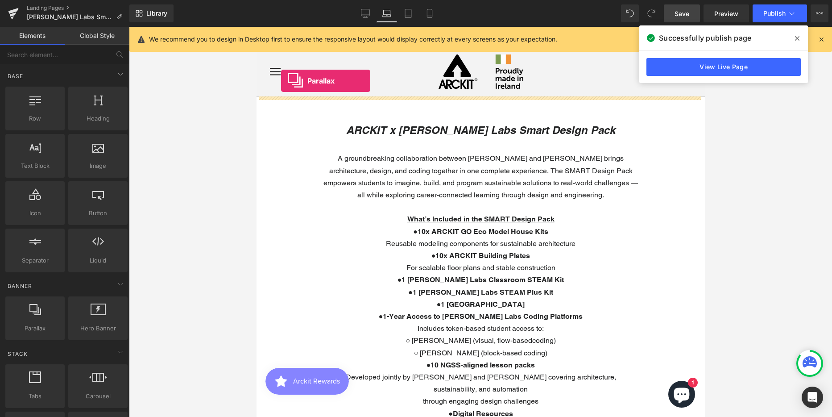
drag, startPoint x: 294, startPoint y: 347, endPoint x: 281, endPoint y: 81, distance: 266.7
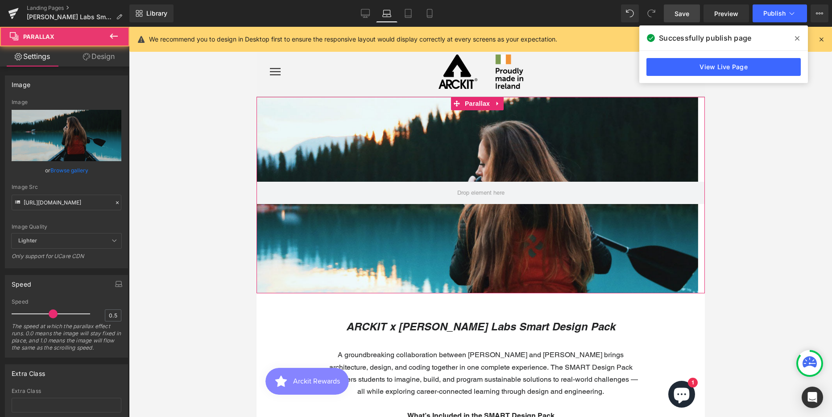
scroll to position [2507, 442]
click at [102, 54] on link "Design" at bounding box center [98, 56] width 65 height 20
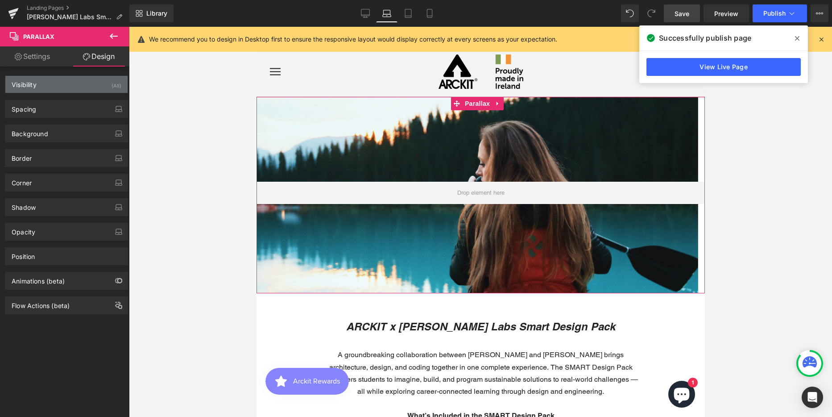
click at [60, 83] on div "Visibility (All)" at bounding box center [66, 84] width 122 height 17
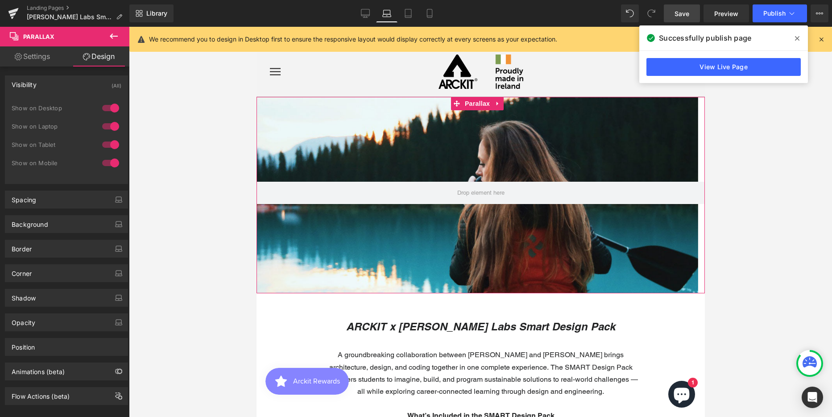
click at [100, 107] on div at bounding box center [110, 108] width 21 height 14
click at [101, 143] on div at bounding box center [110, 144] width 21 height 14
click at [102, 162] on div at bounding box center [110, 163] width 21 height 14
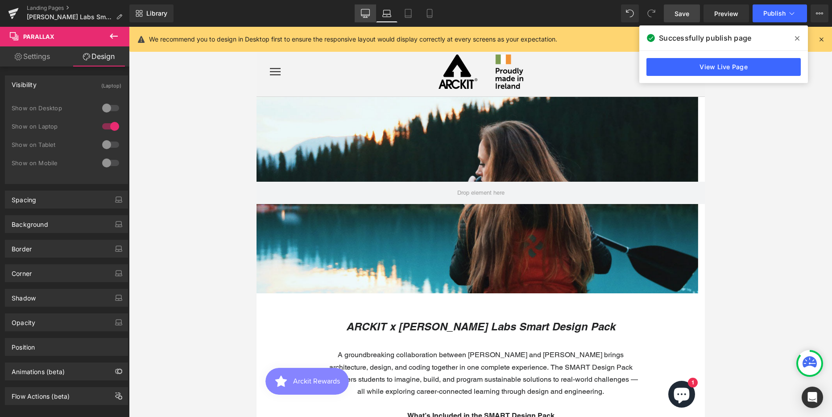
click at [364, 12] on icon at bounding box center [365, 13] width 9 height 9
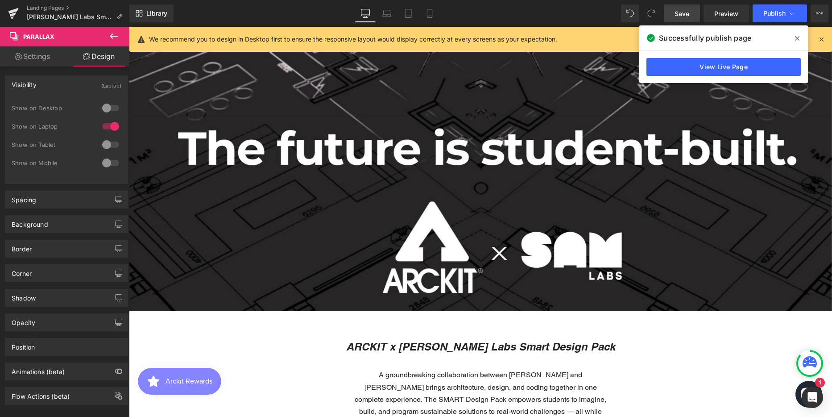
scroll to position [0, 0]
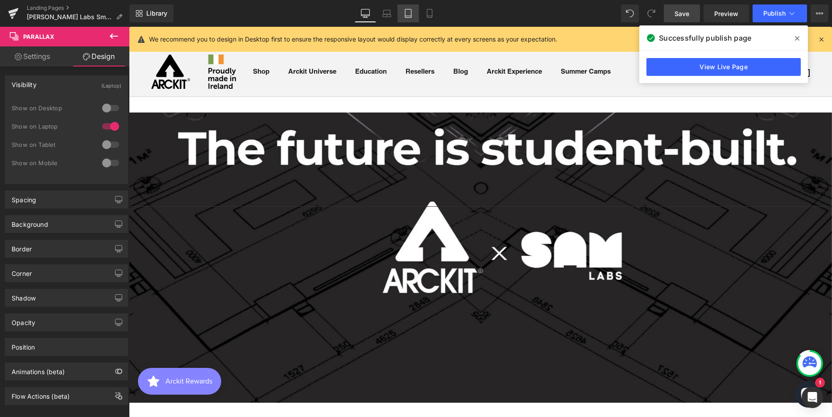
click at [406, 13] on icon at bounding box center [408, 13] width 9 height 9
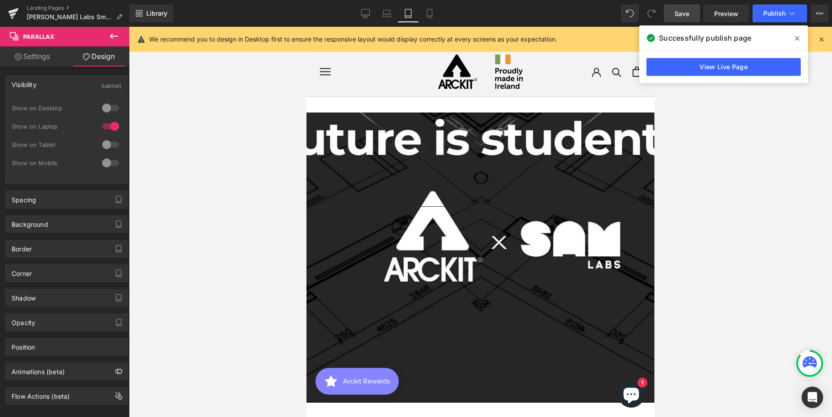
scroll to position [4291, 341]
click at [388, 12] on icon at bounding box center [386, 13] width 9 height 9
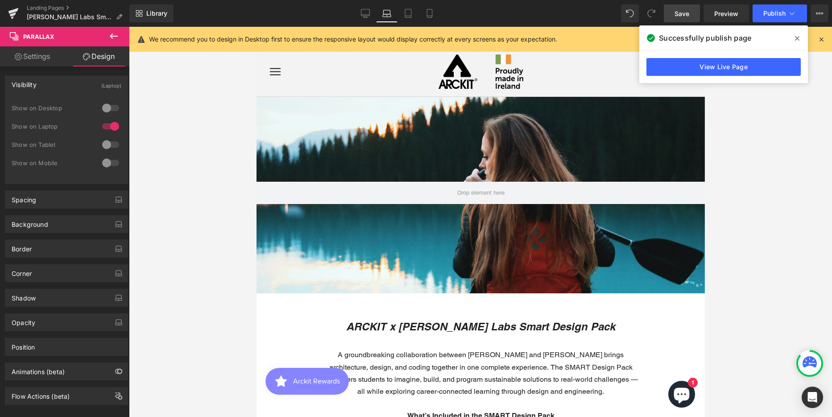
scroll to position [2507, 442]
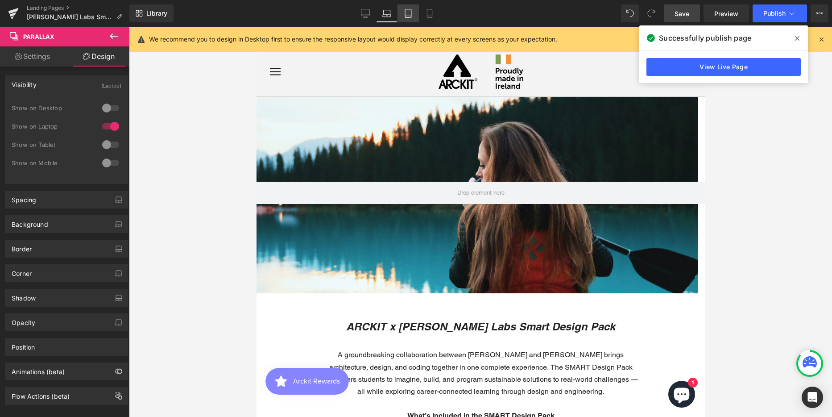
click at [411, 12] on icon at bounding box center [408, 13] width 9 height 9
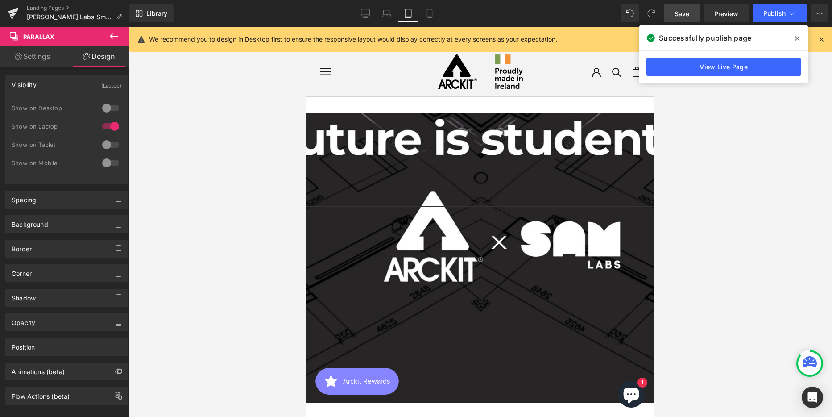
scroll to position [4291, 341]
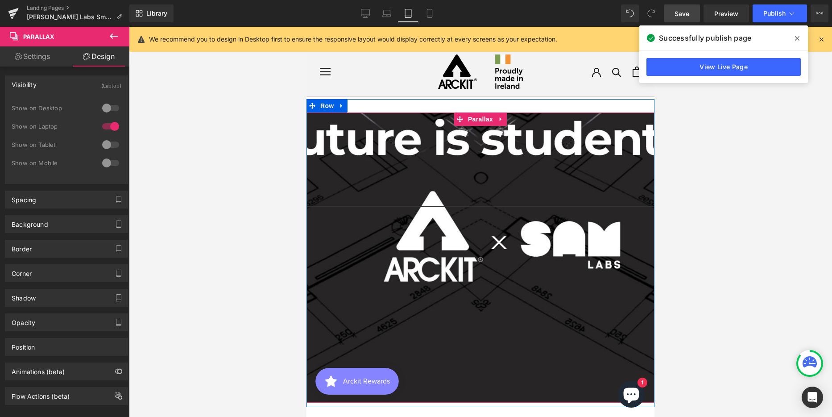
click at [381, 128] on div at bounding box center [481, 222] width 348 height 390
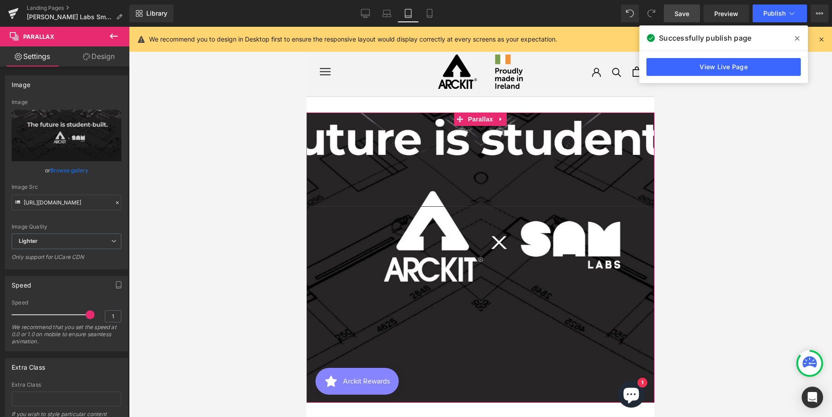
click at [105, 56] on link "Design" at bounding box center [98, 56] width 65 height 20
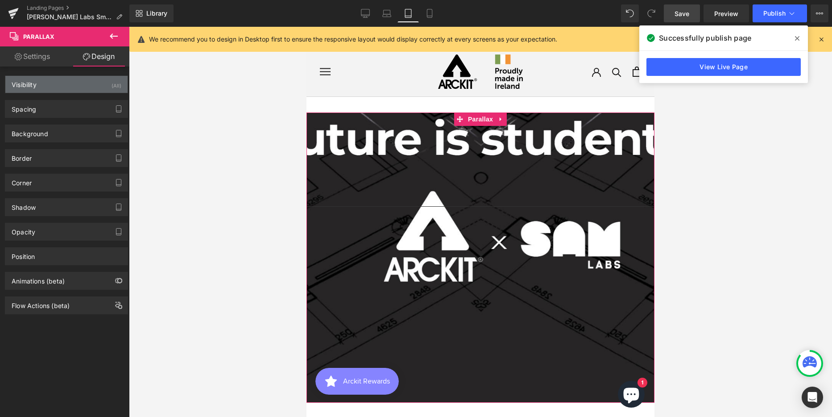
click at [66, 88] on div "Visibility (All)" at bounding box center [66, 84] width 122 height 17
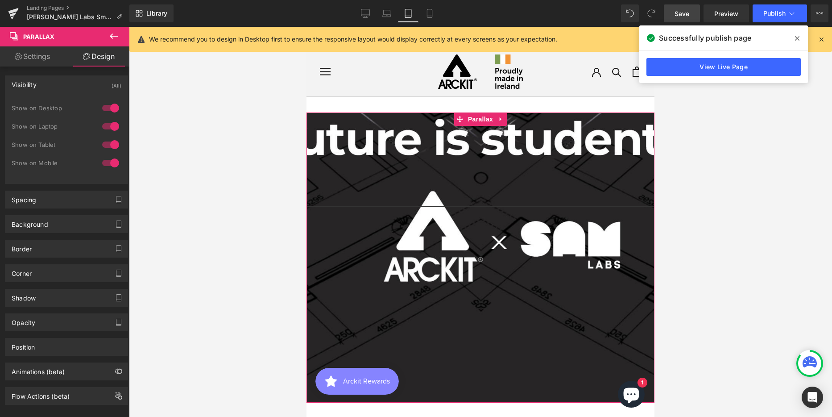
click at [101, 145] on div at bounding box center [110, 144] width 21 height 14
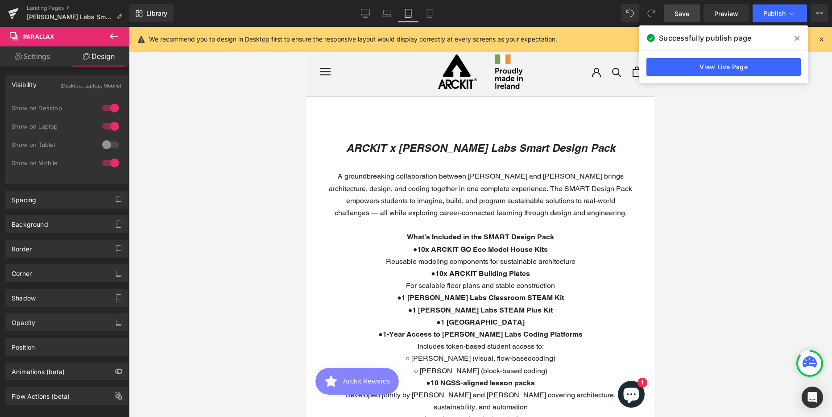
click at [112, 33] on icon at bounding box center [114, 35] width 8 height 5
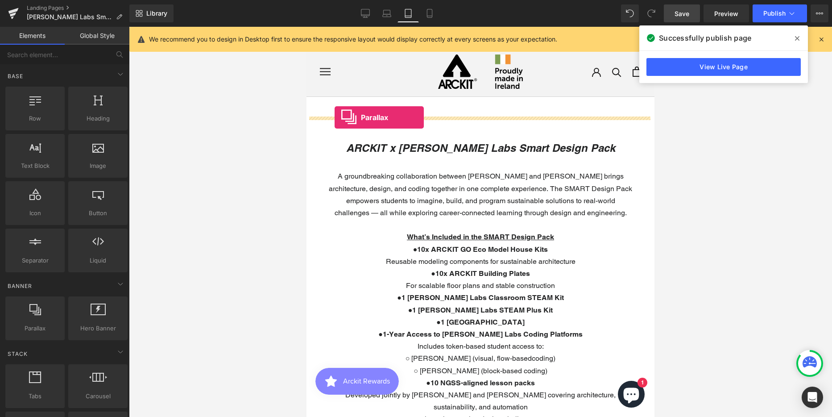
drag, startPoint x: 345, startPoint y: 341, endPoint x: 335, endPoint y: 117, distance: 223.8
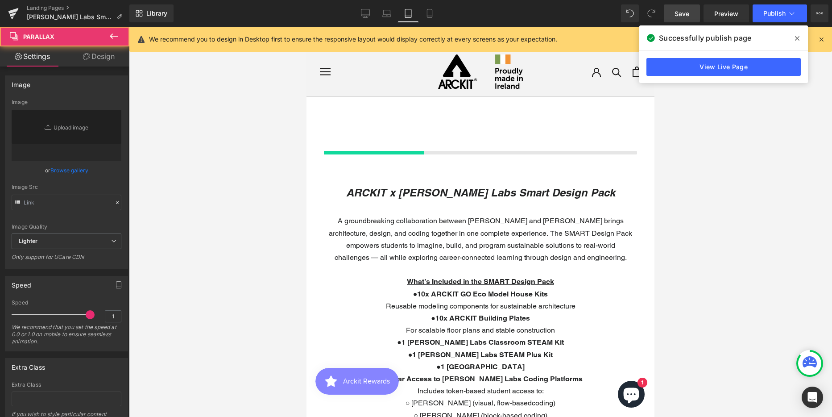
scroll to position [4198, 341]
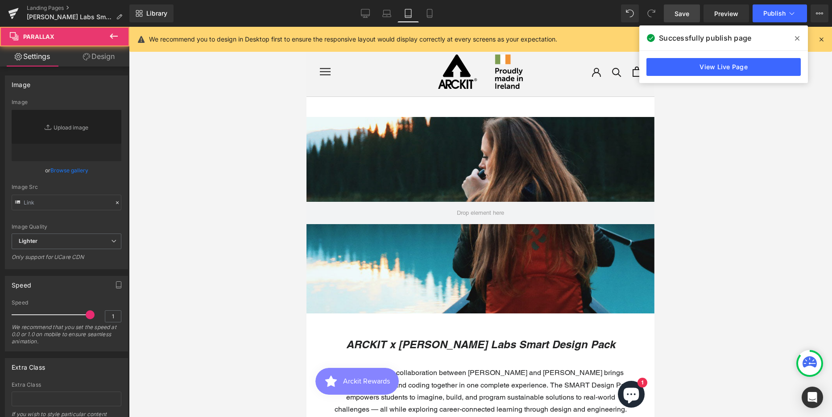
type input "[URL][DOMAIN_NAME]"
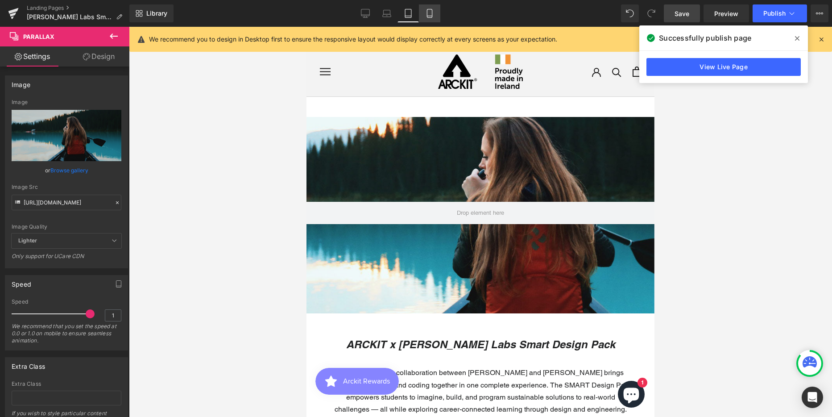
click at [431, 13] on icon at bounding box center [429, 13] width 9 height 9
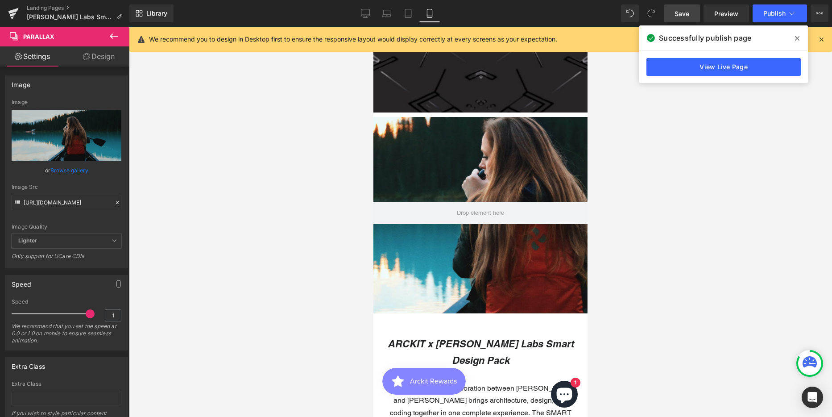
scroll to position [4182, 207]
click at [409, 12] on icon at bounding box center [408, 13] width 9 height 9
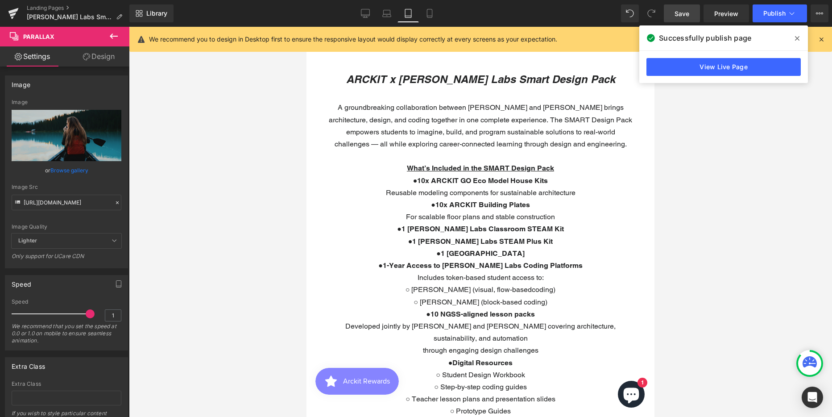
scroll to position [4, 4]
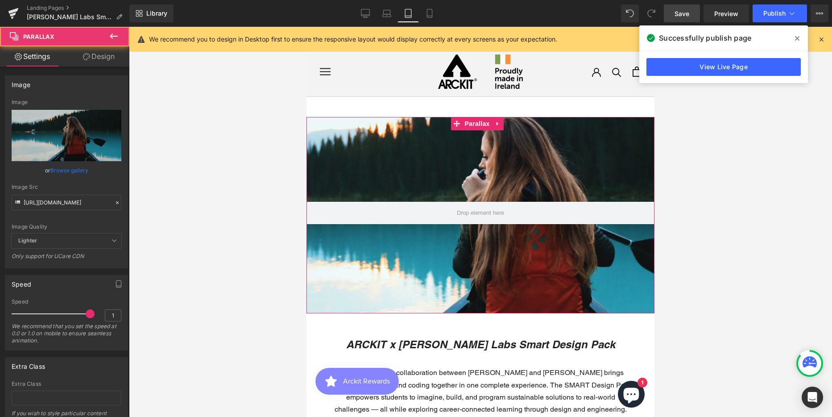
click at [382, 129] on div at bounding box center [481, 222] width 348 height 390
drag, startPoint x: 105, startPoint y: 55, endPoint x: 25, endPoint y: 110, distance: 97.2
click at [105, 55] on link "Design" at bounding box center [98, 56] width 65 height 20
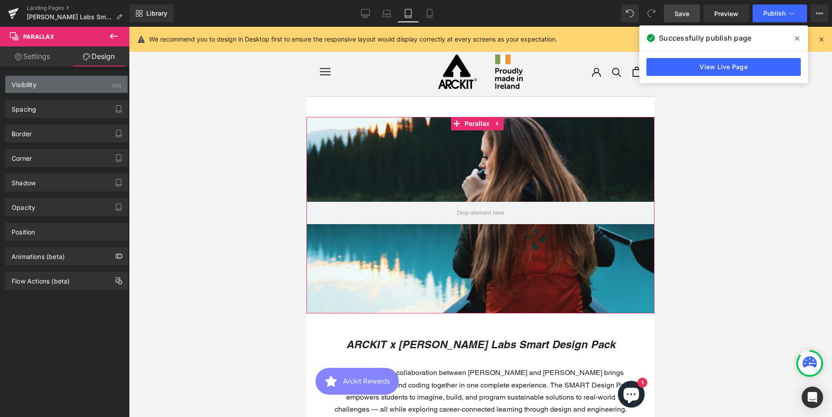
click at [28, 87] on div "Visibility" at bounding box center [24, 82] width 25 height 12
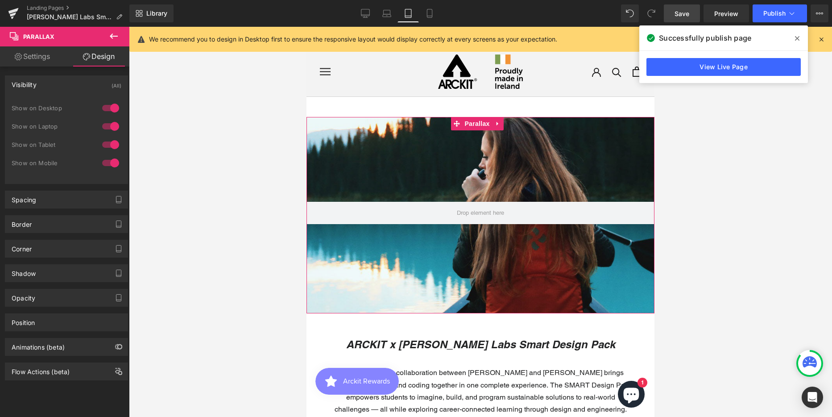
click at [100, 108] on div at bounding box center [110, 108] width 21 height 14
click at [100, 125] on div at bounding box center [110, 126] width 21 height 14
click at [100, 162] on div at bounding box center [110, 163] width 21 height 14
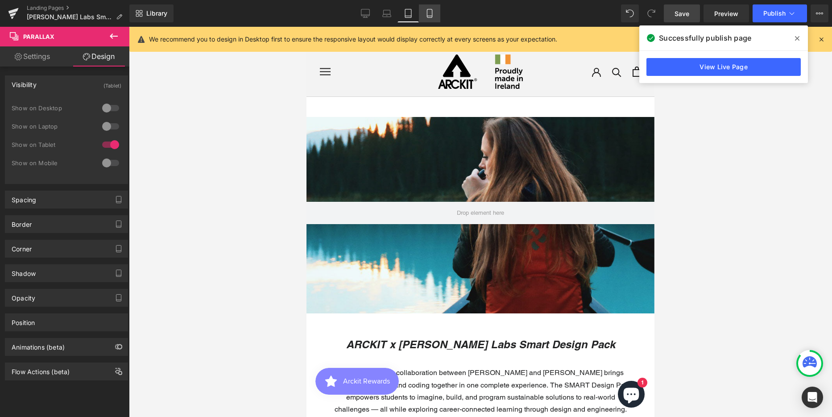
click at [428, 16] on icon at bounding box center [429, 16] width 5 height 0
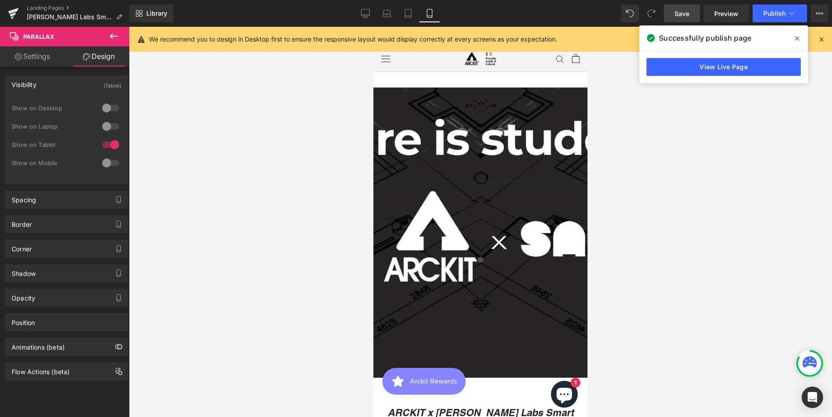
scroll to position [3985, 207]
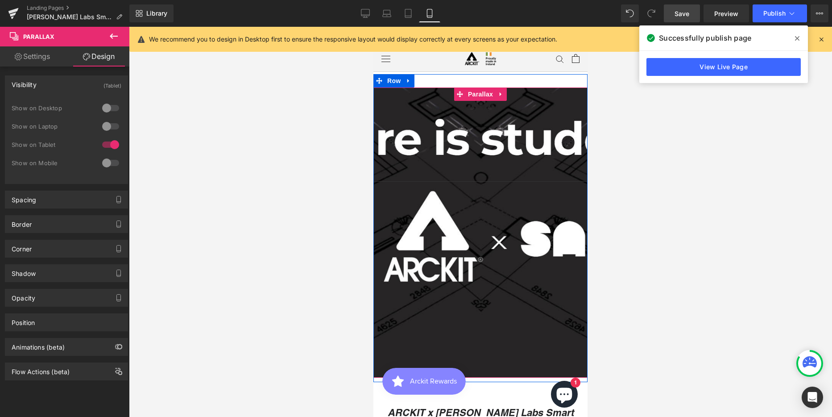
click at [411, 106] on div at bounding box center [480, 222] width 214 height 390
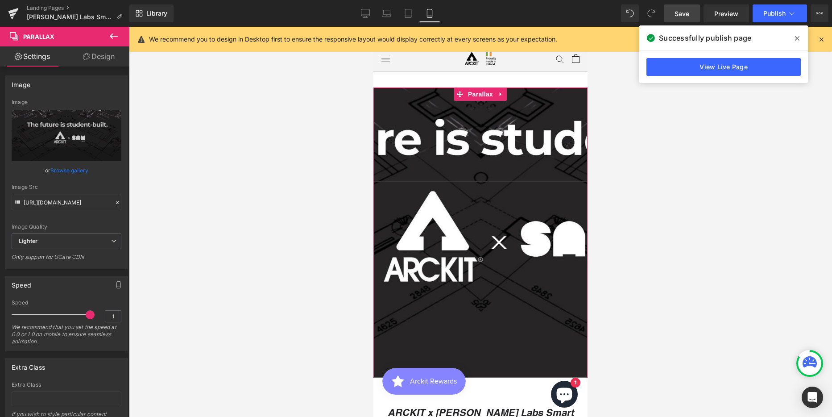
click at [106, 57] on link "Design" at bounding box center [98, 56] width 65 height 20
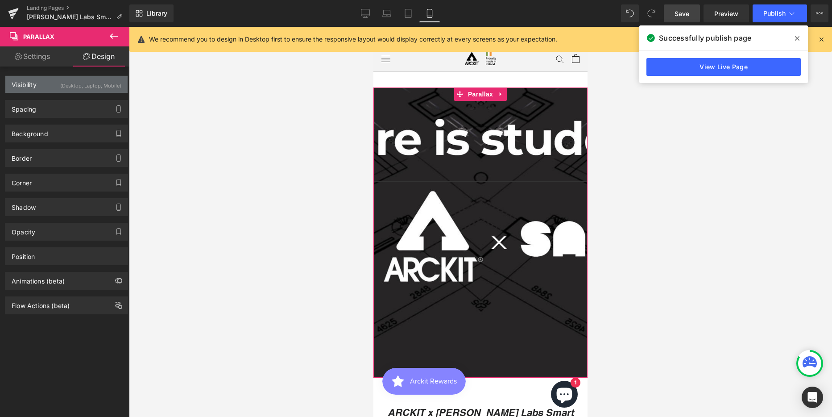
click at [46, 85] on div "Visibility (Desktop, Laptop, Mobile)" at bounding box center [66, 84] width 122 height 17
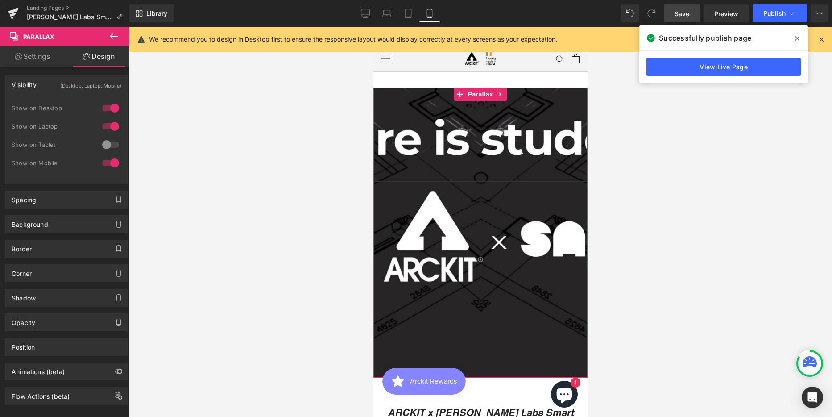
click at [100, 159] on div at bounding box center [110, 163] width 21 height 14
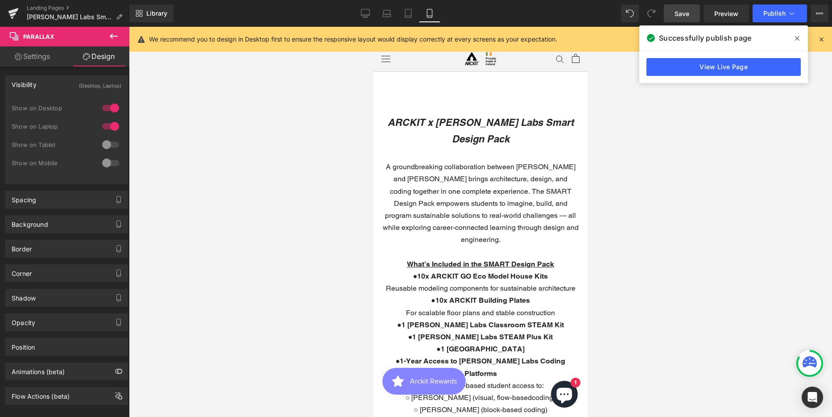
click at [114, 37] on icon at bounding box center [113, 36] width 11 height 11
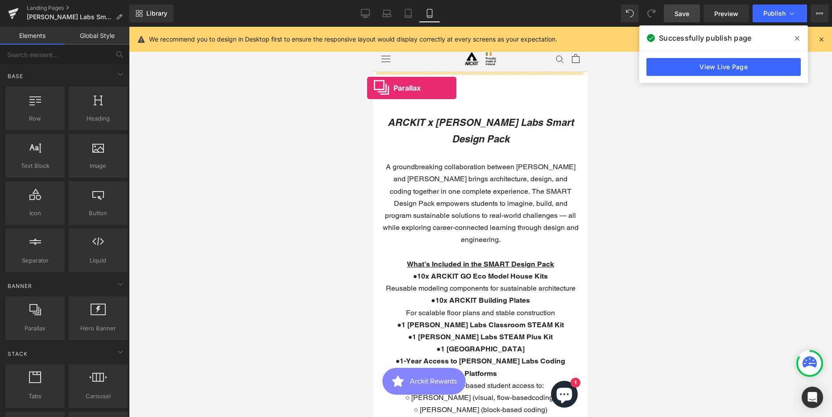
drag, startPoint x: 38, startPoint y: 316, endPoint x: 367, endPoint y: 88, distance: 400.5
click at [367, 88] on div "Parallax You are previewing how the will restyle your page. You can not edit El…" at bounding box center [416, 216] width 832 height 432
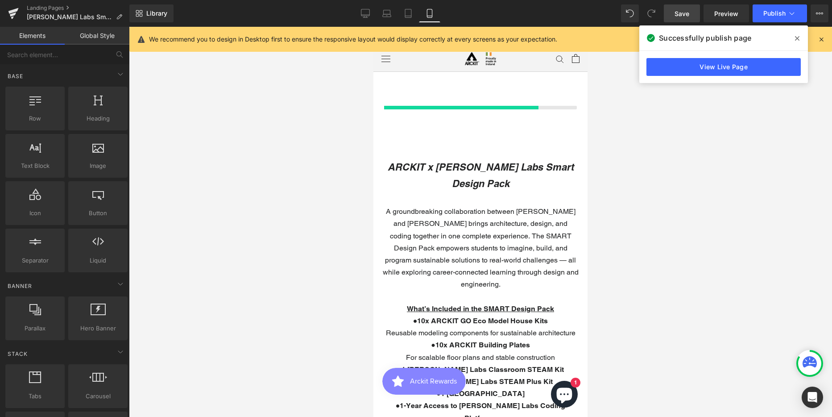
scroll to position [3892, 207]
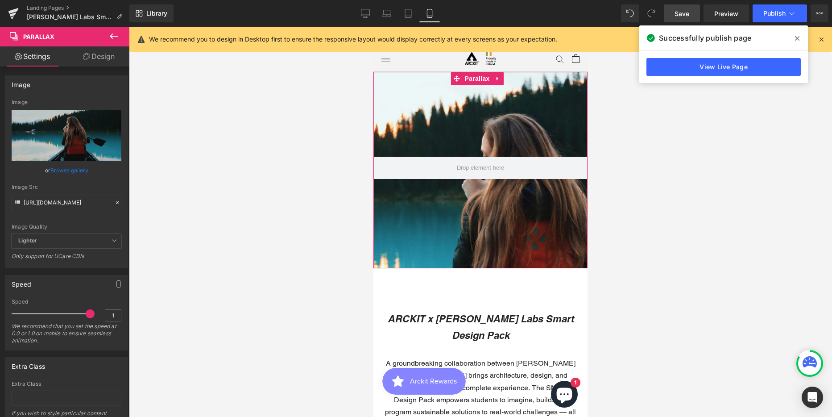
click at [97, 54] on link "Design" at bounding box center [98, 56] width 65 height 20
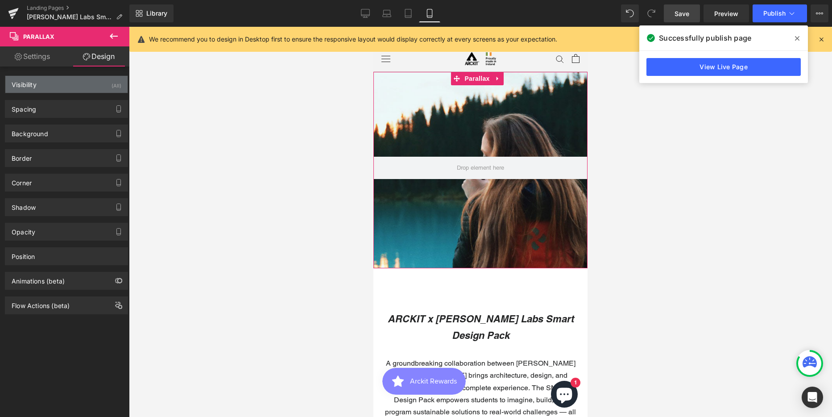
click at [51, 85] on div "Visibility (All)" at bounding box center [66, 84] width 122 height 17
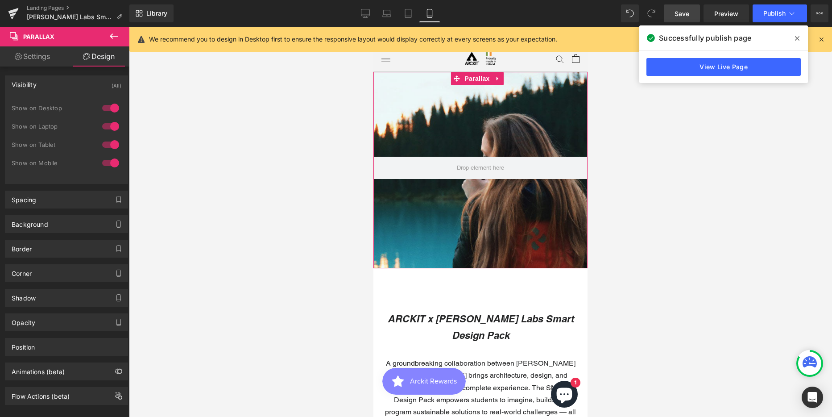
click at [100, 105] on div at bounding box center [110, 108] width 21 height 14
click at [100, 122] on div at bounding box center [110, 126] width 21 height 14
click at [101, 141] on div at bounding box center [110, 144] width 21 height 14
click at [405, 12] on icon at bounding box center [408, 13] width 6 height 8
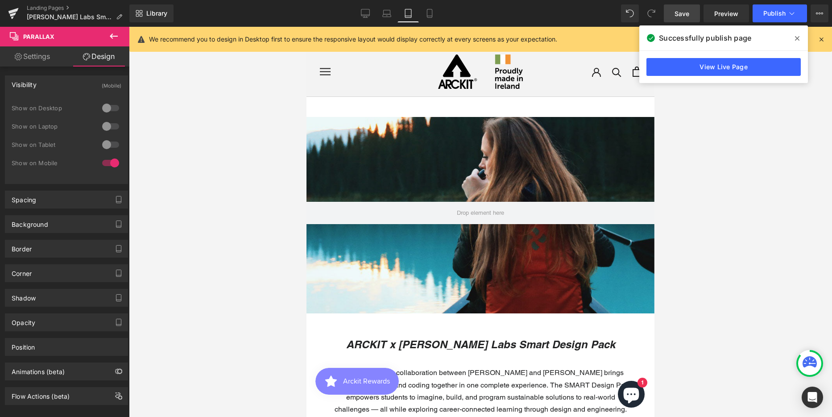
scroll to position [4, 4]
click at [385, 12] on icon at bounding box center [386, 13] width 9 height 9
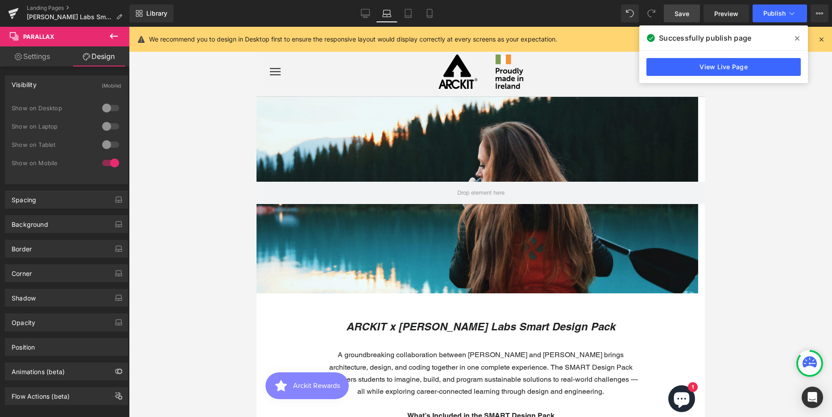
scroll to position [2507, 442]
click at [365, 15] on icon at bounding box center [365, 15] width 8 height 0
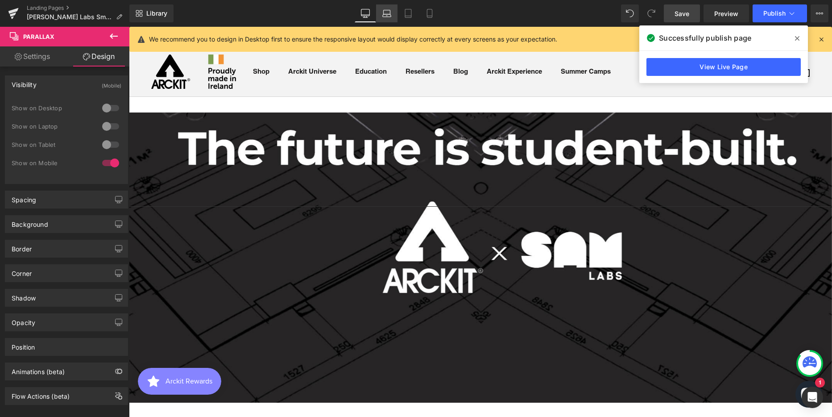
click at [386, 11] on icon at bounding box center [386, 13] width 9 height 9
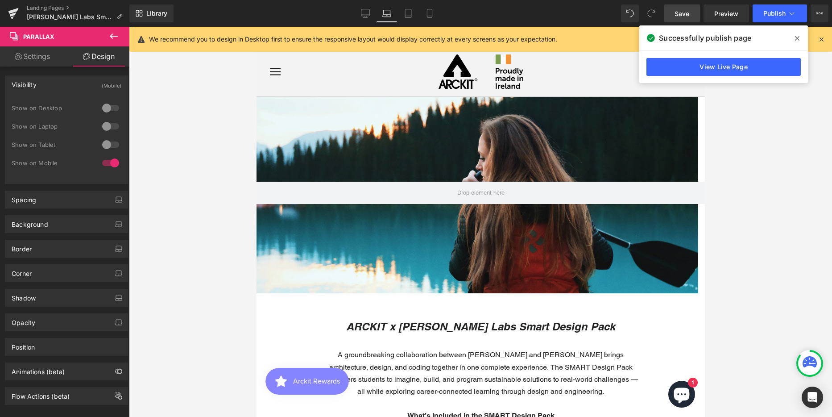
scroll to position [2507, 442]
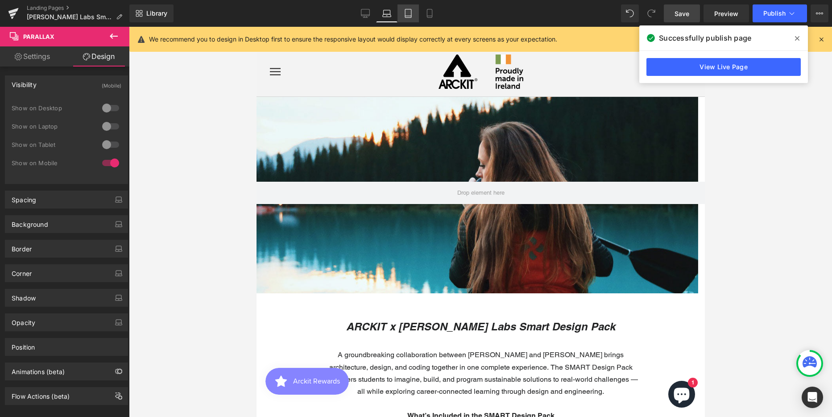
click at [408, 12] on icon at bounding box center [408, 13] width 9 height 9
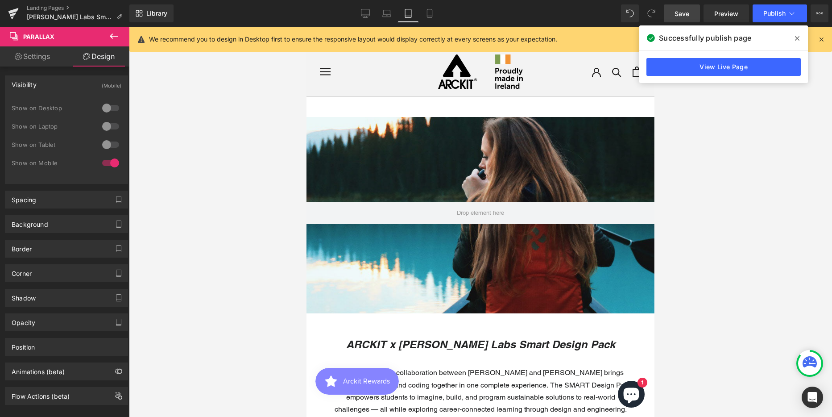
scroll to position [4198, 341]
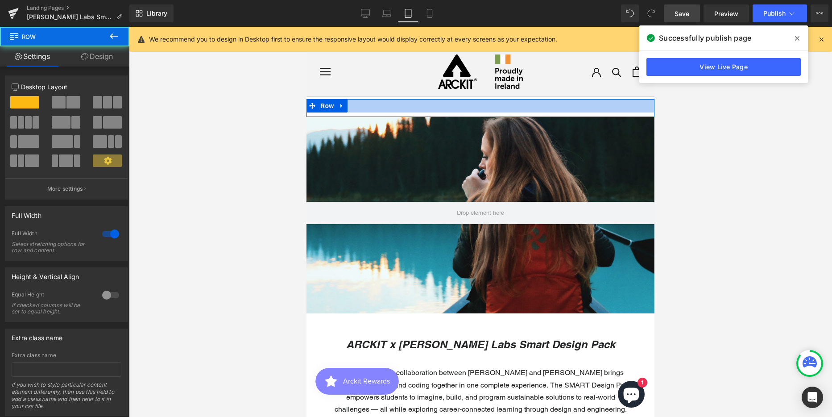
click at [377, 104] on div at bounding box center [481, 105] width 348 height 13
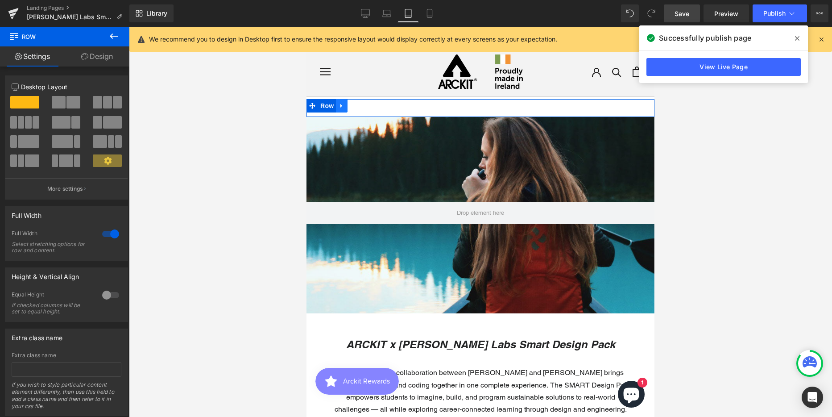
click at [342, 106] on link at bounding box center [342, 105] width 12 height 13
click at [362, 107] on icon at bounding box center [365, 106] width 6 height 6
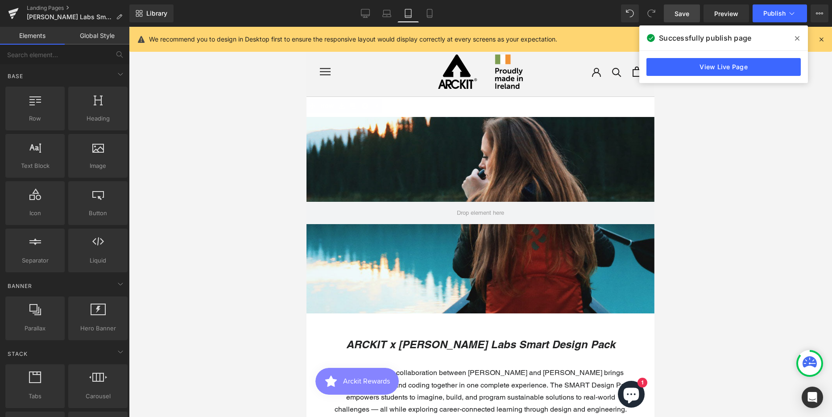
scroll to position [4180, 341]
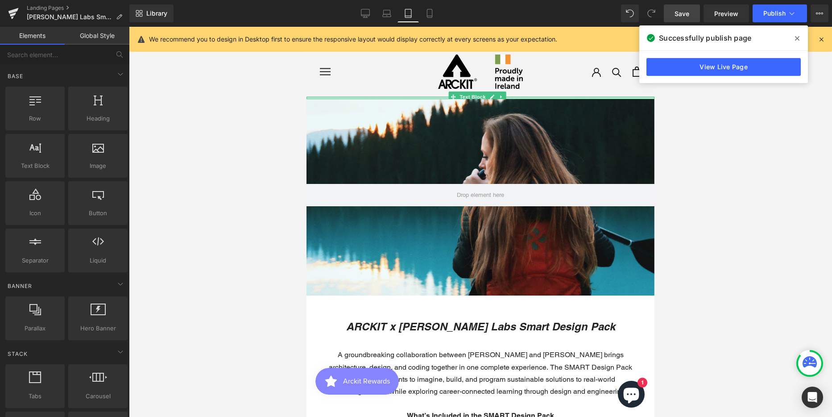
click at [419, 98] on div "Text Block" at bounding box center [481, 98] width 348 height 2
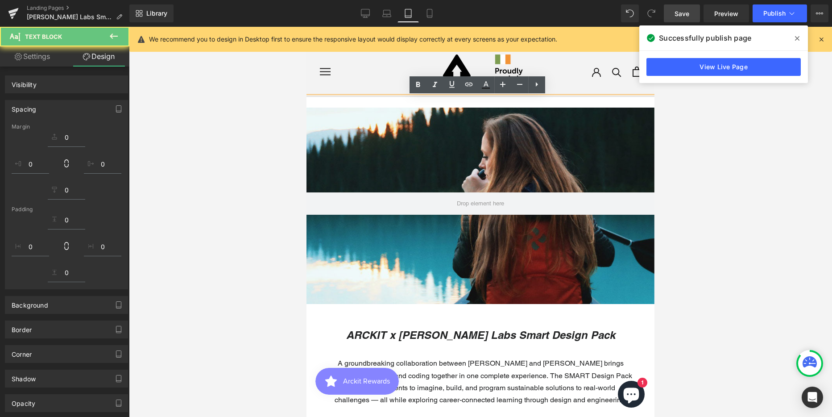
scroll to position [4188, 341]
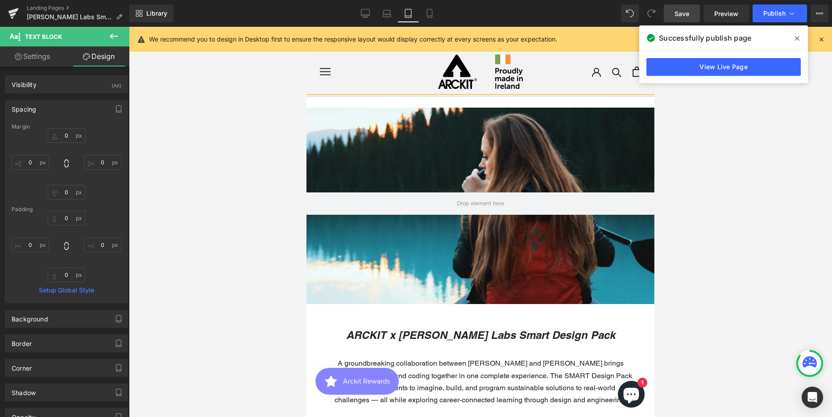
click at [286, 85] on div at bounding box center [480, 222] width 703 height 390
click at [499, 100] on icon at bounding box center [501, 102] width 5 height 5
click at [505, 101] on icon at bounding box center [505, 102] width 5 height 5
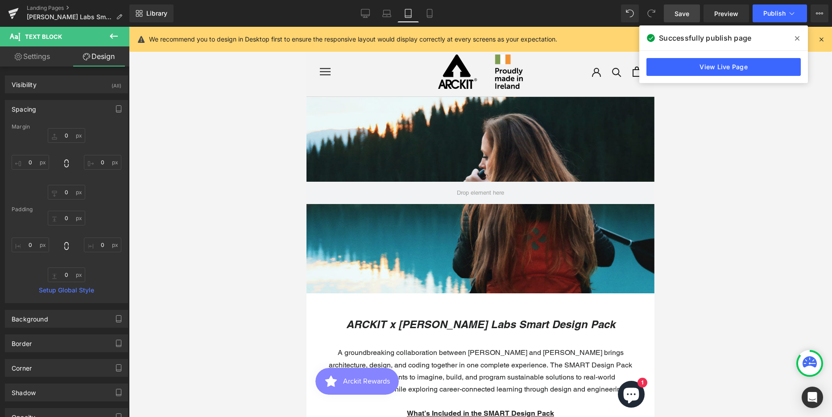
scroll to position [4178, 341]
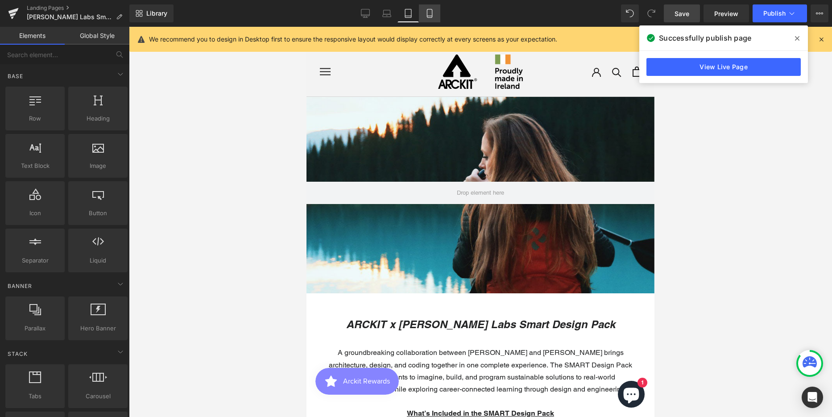
click at [430, 12] on icon at bounding box center [429, 13] width 9 height 9
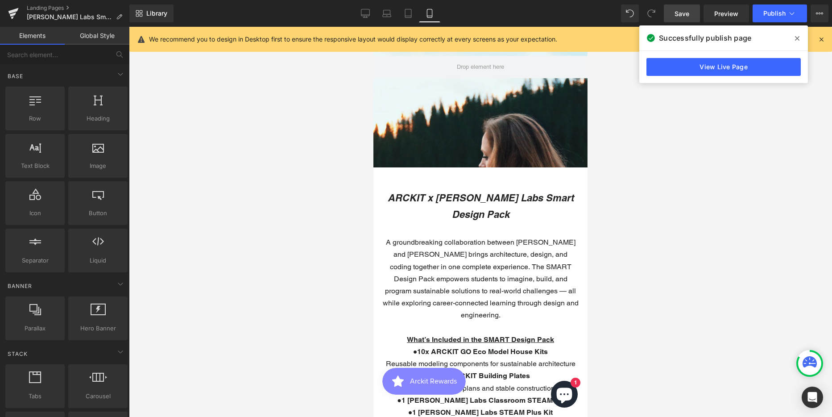
scroll to position [0, 0]
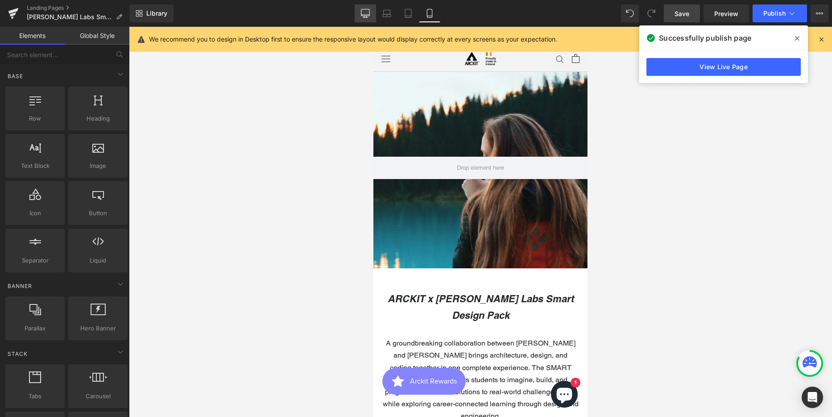
click at [366, 8] on link "Desktop" at bounding box center [365, 13] width 21 height 18
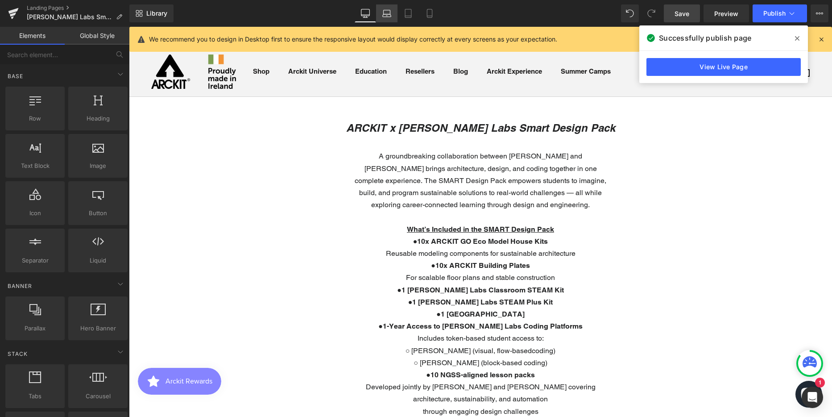
click at [386, 16] on icon at bounding box center [386, 13] width 9 height 9
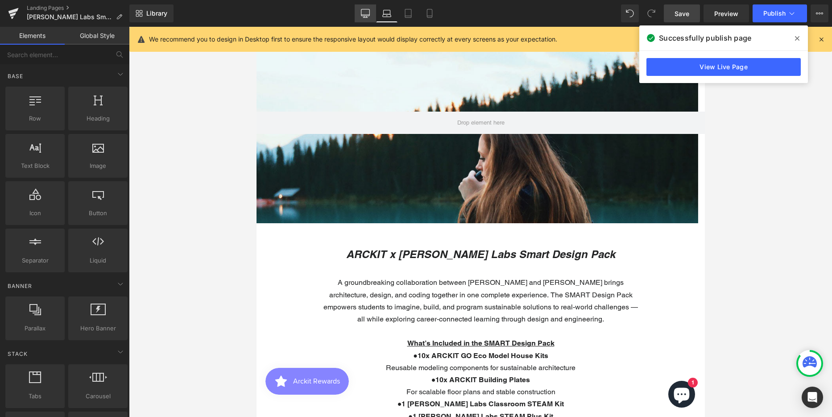
click at [365, 13] on icon at bounding box center [365, 13] width 9 height 9
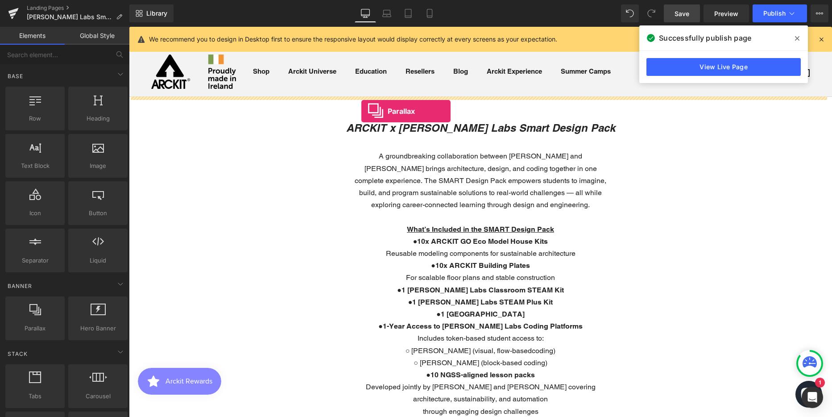
drag, startPoint x: 165, startPoint y: 347, endPoint x: 361, endPoint y: 111, distance: 306.7
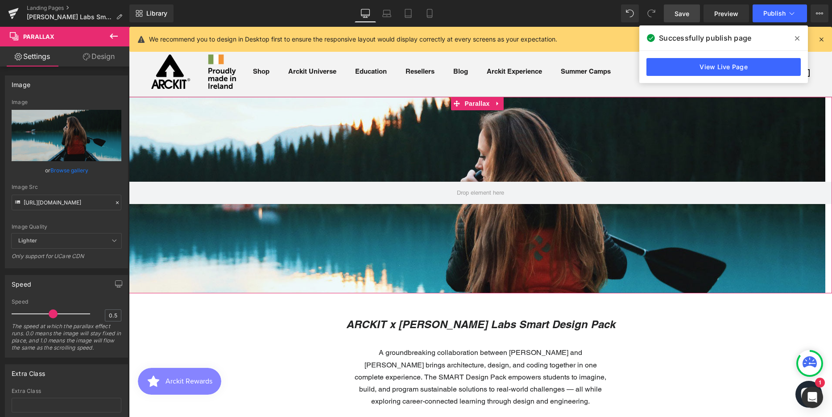
click at [106, 57] on link "Design" at bounding box center [98, 56] width 65 height 20
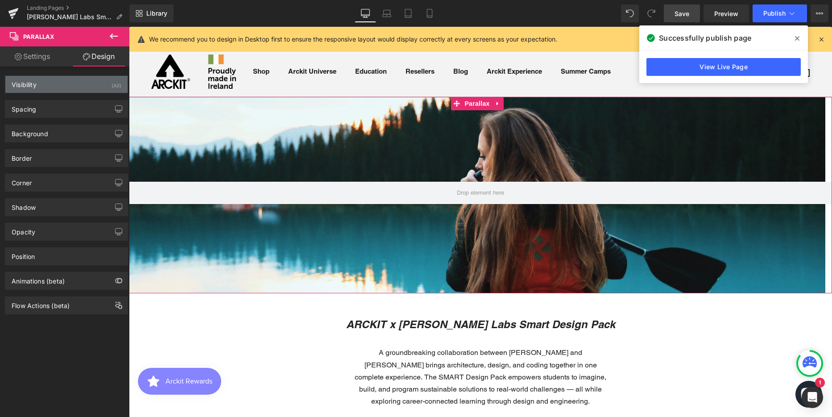
click at [70, 81] on div "Visibility (All)" at bounding box center [66, 84] width 122 height 17
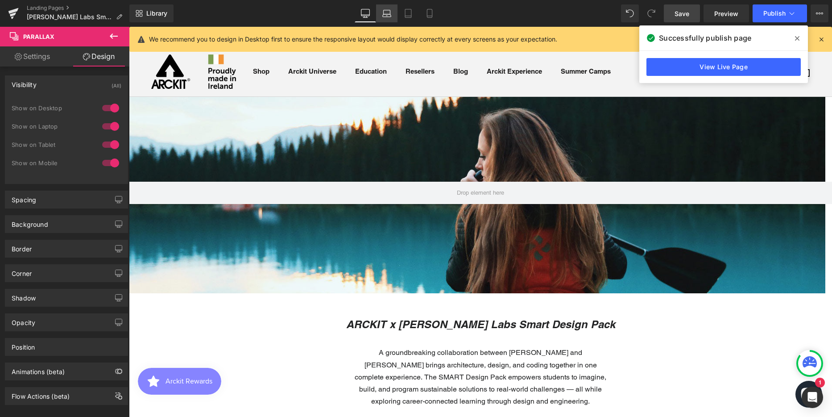
click at [390, 13] on icon at bounding box center [386, 13] width 9 height 9
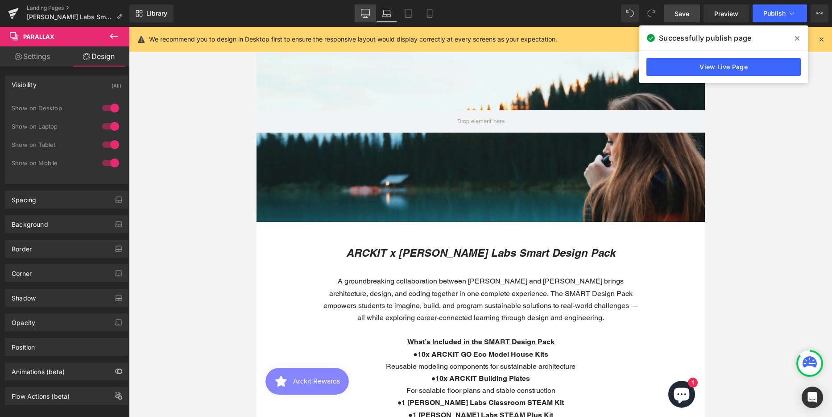
click at [367, 11] on icon at bounding box center [365, 13] width 9 height 9
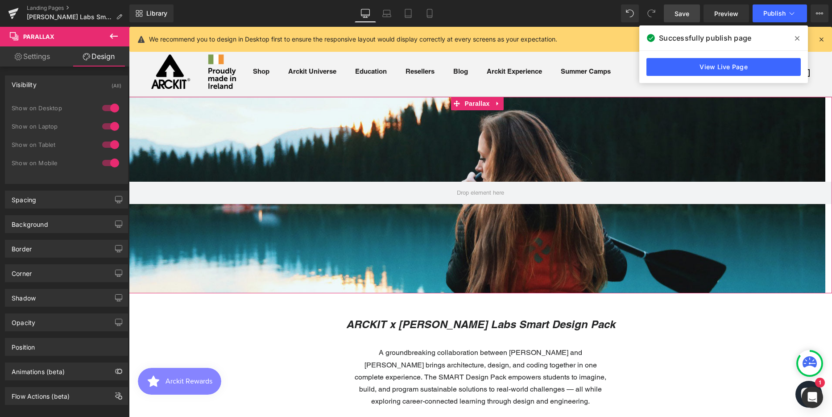
click at [102, 126] on div at bounding box center [110, 126] width 21 height 14
click at [101, 144] on div at bounding box center [110, 144] width 21 height 14
click at [101, 159] on div at bounding box center [110, 163] width 21 height 14
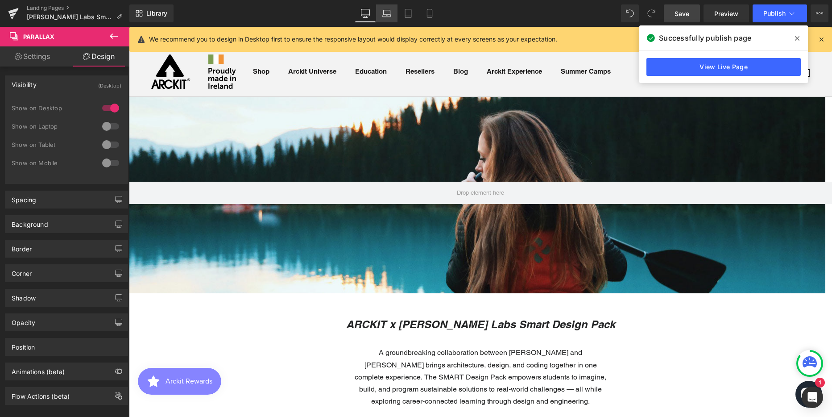
click at [387, 12] on icon at bounding box center [386, 13] width 9 height 9
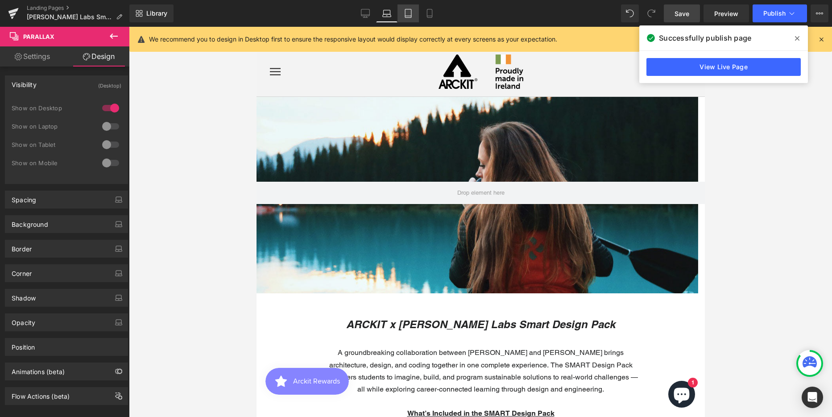
click at [406, 12] on icon at bounding box center [408, 13] width 9 height 9
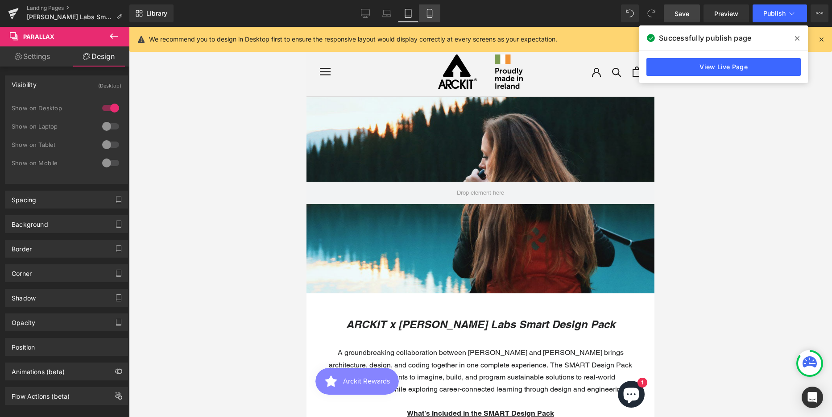
click at [431, 13] on icon at bounding box center [429, 13] width 9 height 9
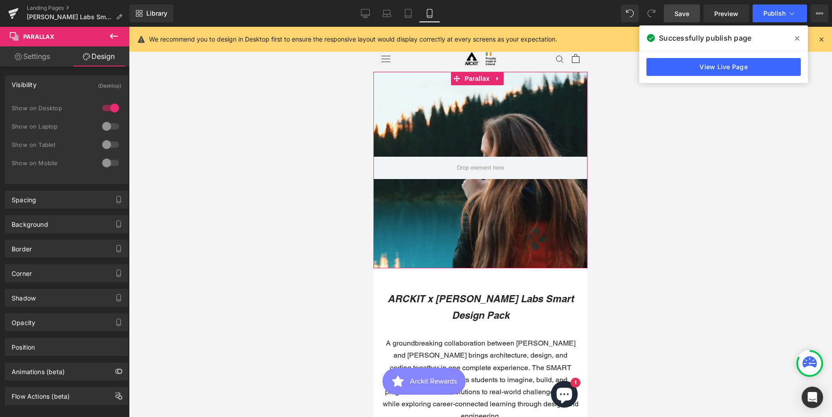
click at [440, 121] on div at bounding box center [480, 222] width 214 height 390
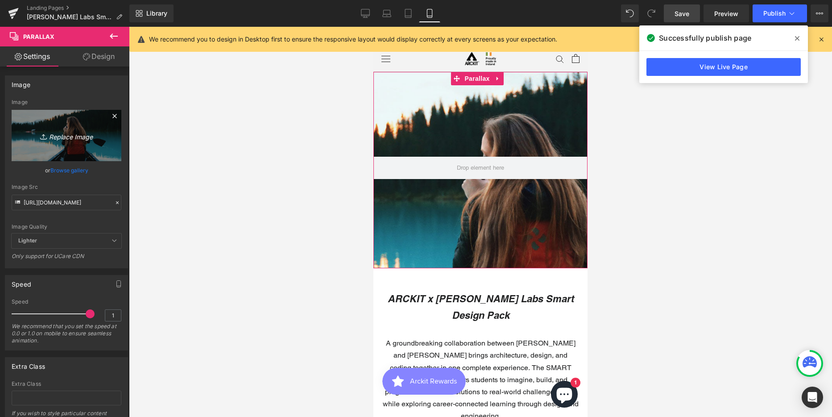
click at [57, 137] on icon "Replace Image" at bounding box center [66, 135] width 71 height 11
type input "C:\fakepath\Hero Banner Option 2 MOBILE.png"
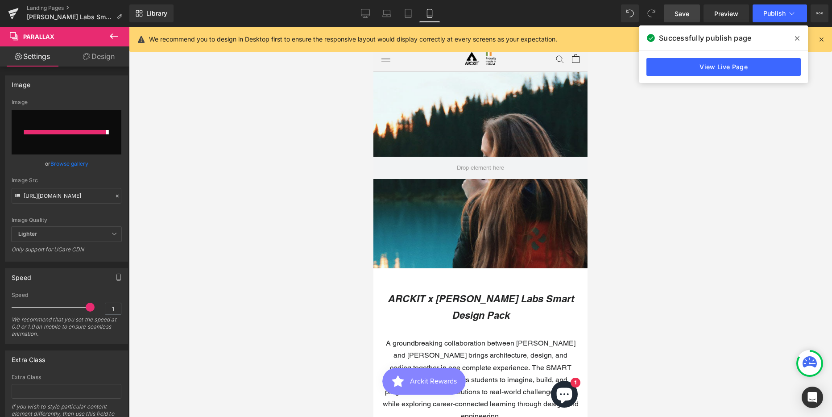
type input "[URL][DOMAIN_NAME]"
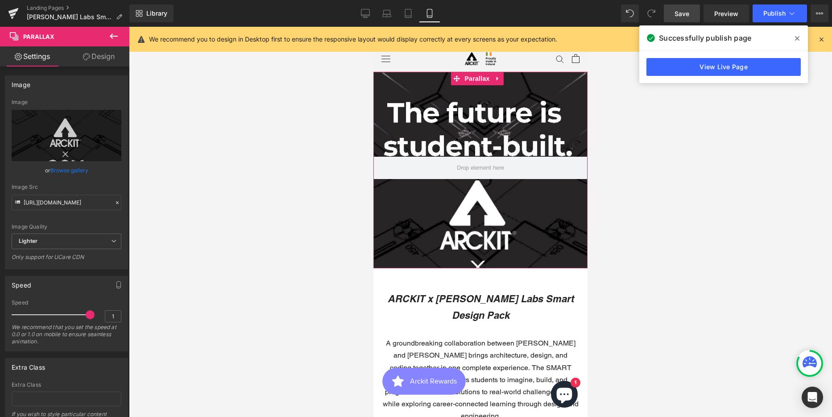
click at [416, 86] on div at bounding box center [480, 222] width 214 height 390
click at [104, 55] on link "Design" at bounding box center [98, 56] width 65 height 20
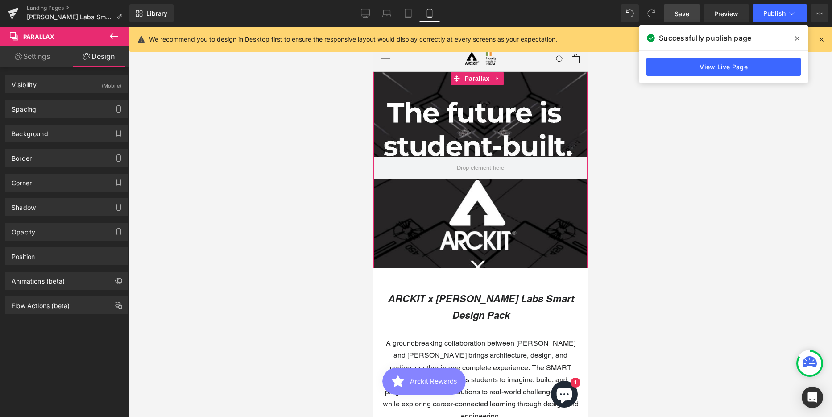
click at [36, 56] on link "Settings" at bounding box center [32, 56] width 65 height 20
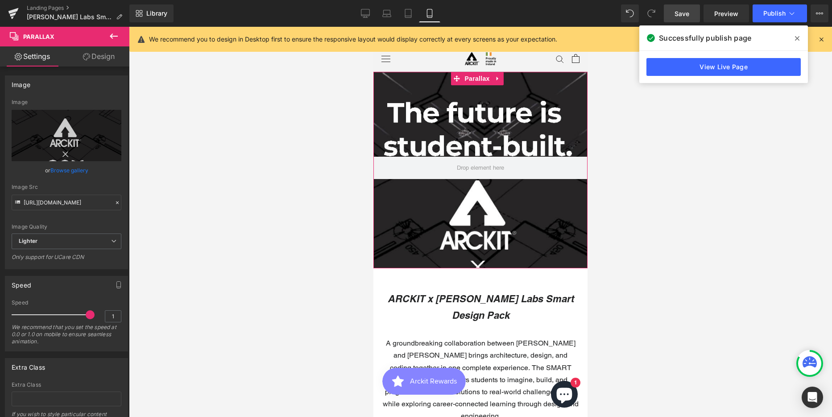
click at [97, 57] on link "Design" at bounding box center [98, 56] width 65 height 20
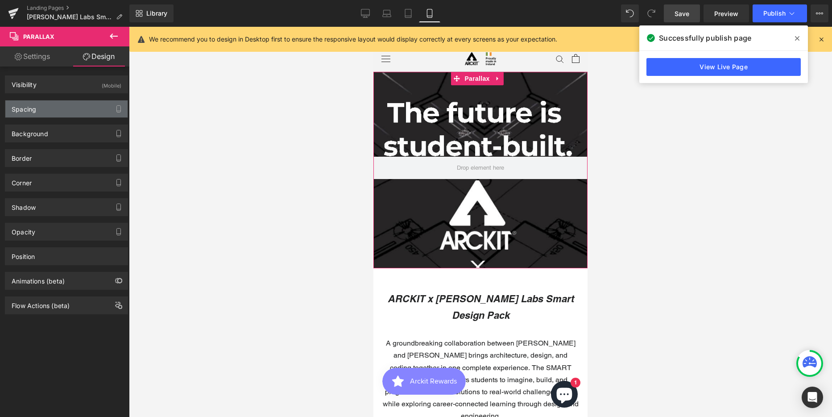
click at [58, 106] on div "Spacing" at bounding box center [66, 108] width 122 height 17
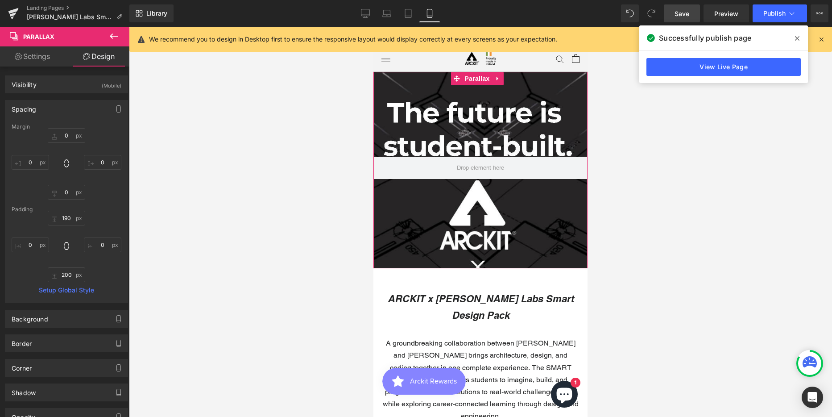
click at [42, 57] on link "Settings" at bounding box center [32, 56] width 65 height 20
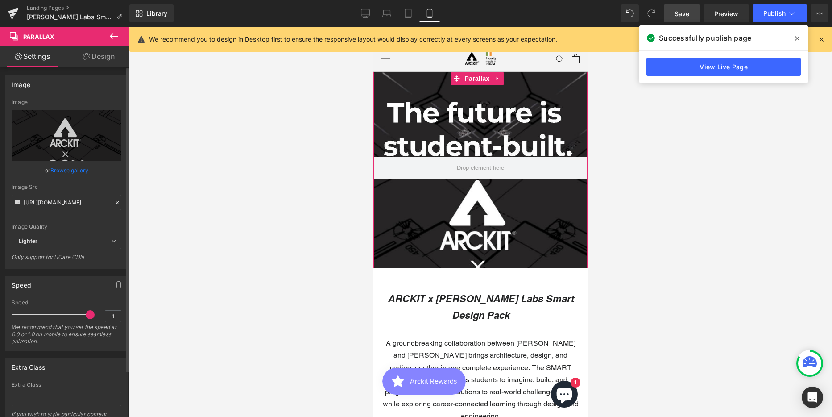
type input "0.5"
click at [53, 313] on div at bounding box center [53, 315] width 74 height 18
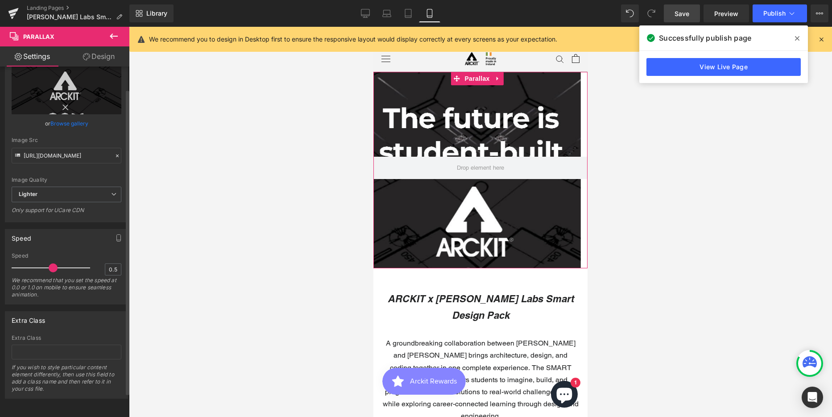
scroll to position [54, 0]
click at [448, 128] on div at bounding box center [476, 228] width 207 height 394
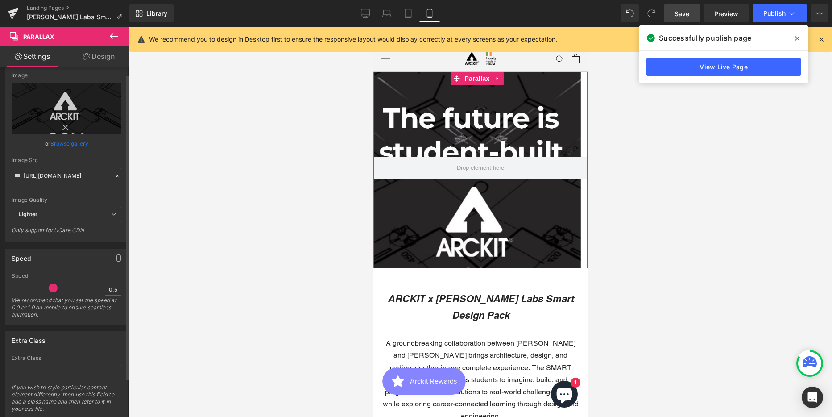
scroll to position [0, 0]
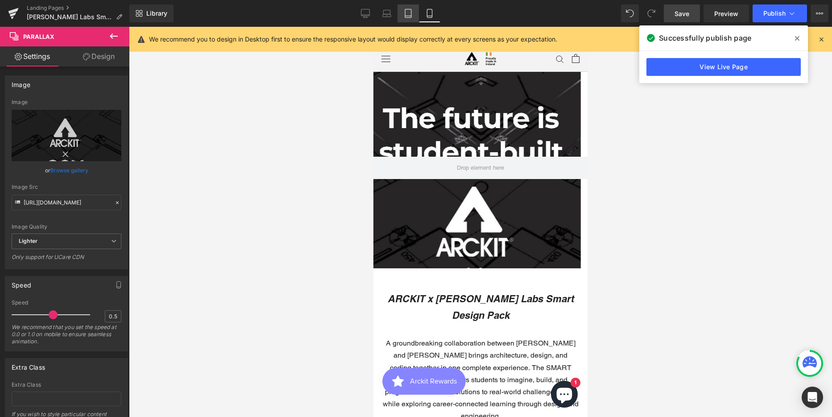
click at [407, 11] on icon at bounding box center [408, 13] width 9 height 9
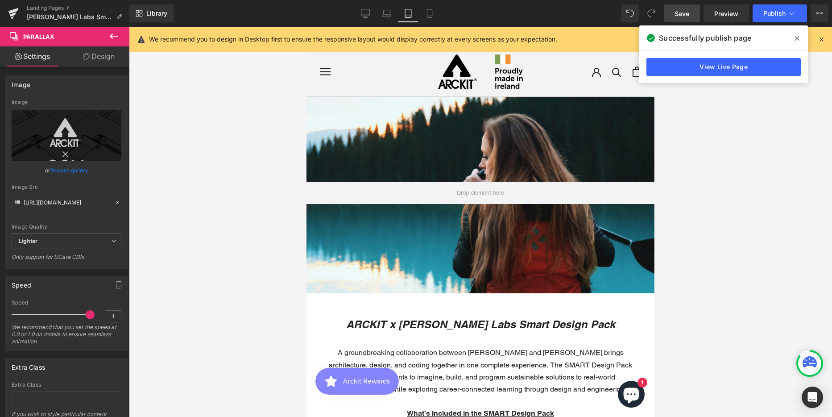
scroll to position [4178, 341]
click at [387, 15] on icon at bounding box center [386, 13] width 9 height 9
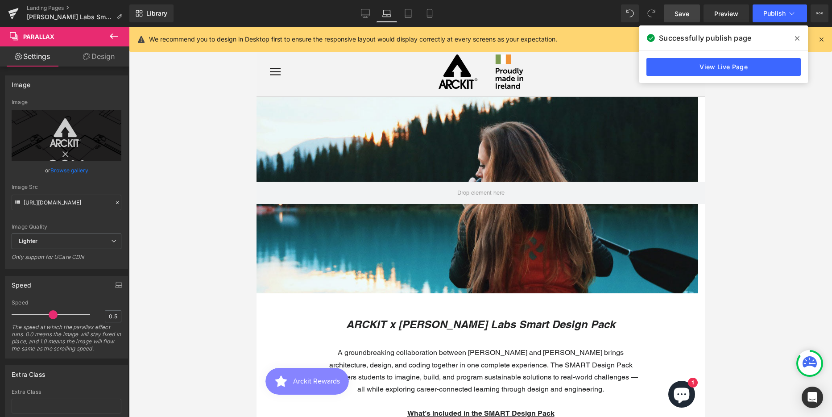
scroll to position [2504, 442]
click at [366, 14] on icon at bounding box center [365, 13] width 9 height 9
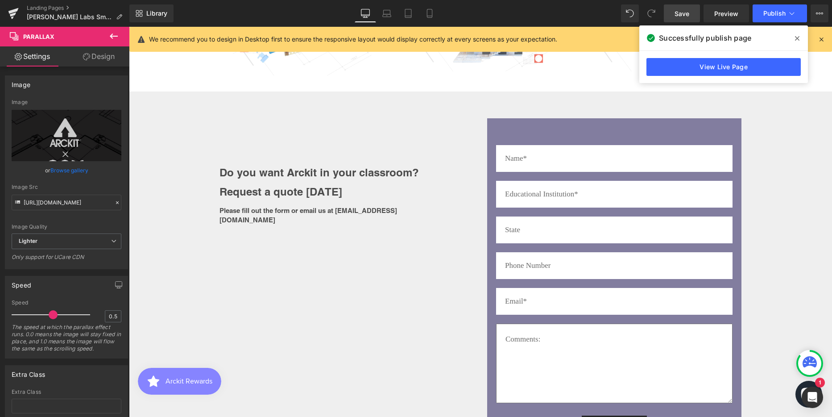
scroll to position [1517, 0]
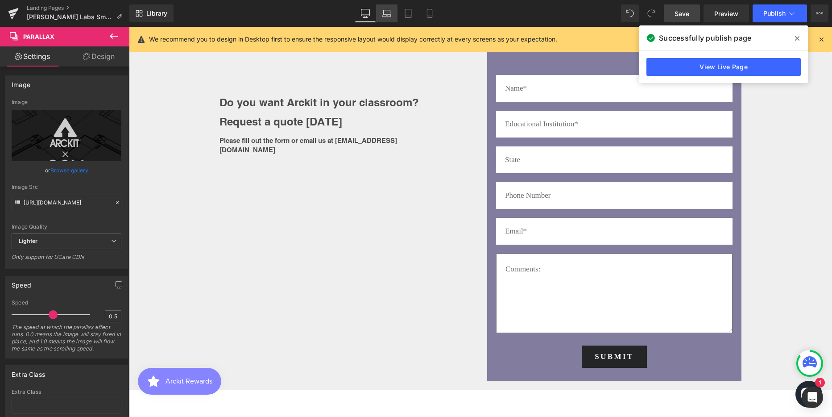
click at [388, 11] on icon at bounding box center [386, 13] width 9 height 9
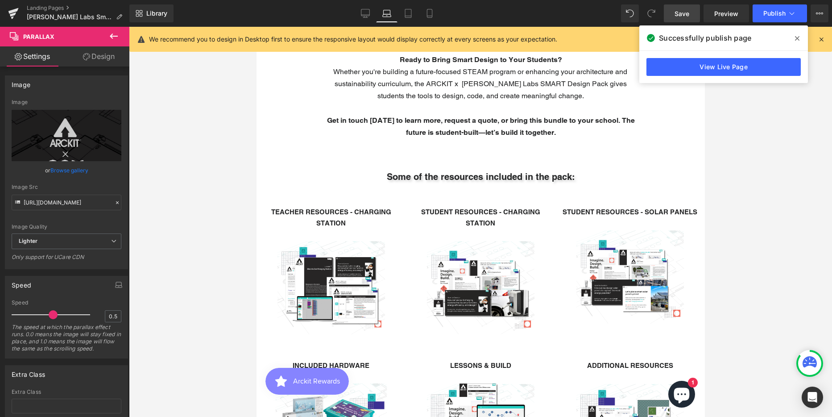
scroll to position [848, 0]
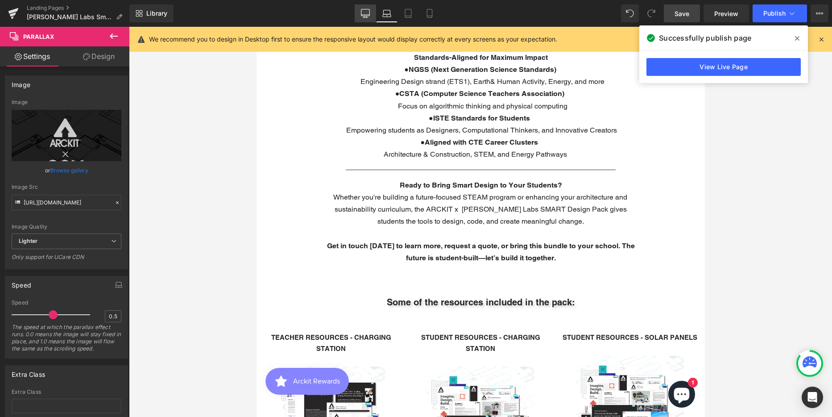
click at [362, 13] on icon at bounding box center [365, 13] width 9 height 9
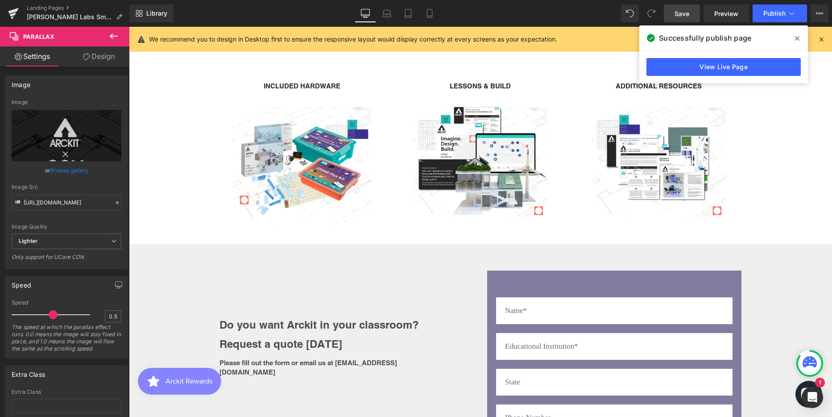
scroll to position [1517, 0]
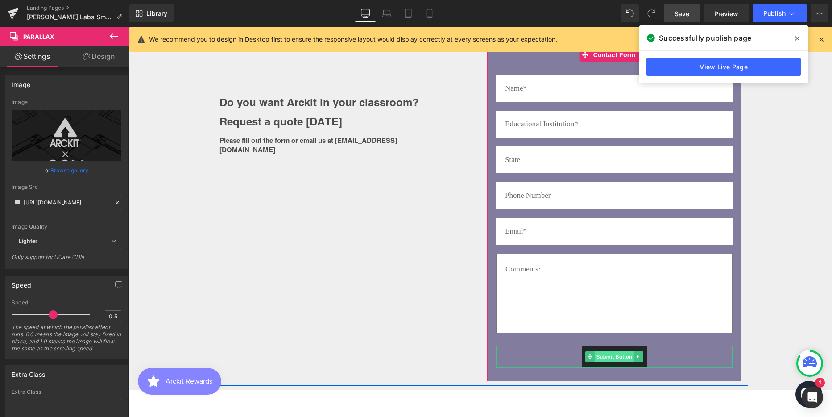
click at [617, 353] on span "Submit Button" at bounding box center [614, 356] width 39 height 11
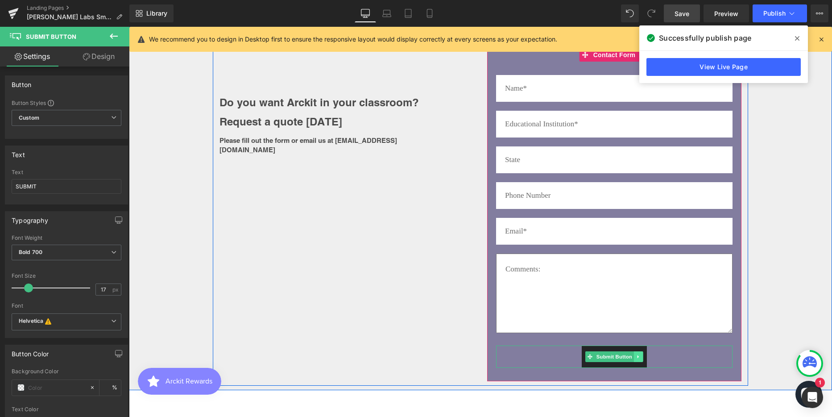
click at [636, 355] on icon at bounding box center [638, 356] width 5 height 5
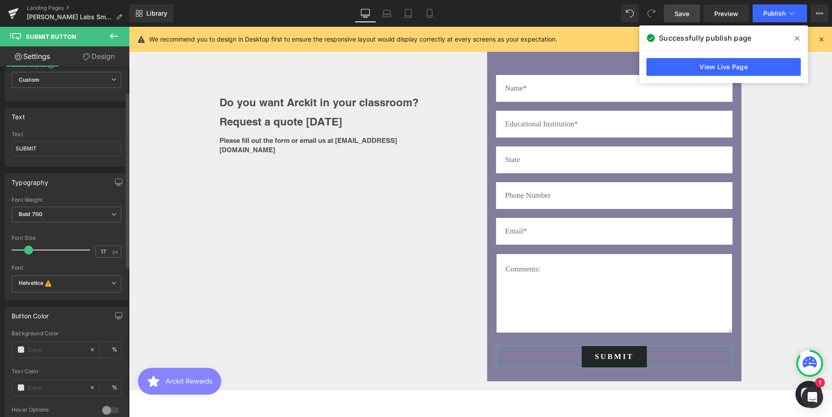
scroll to position [0, 0]
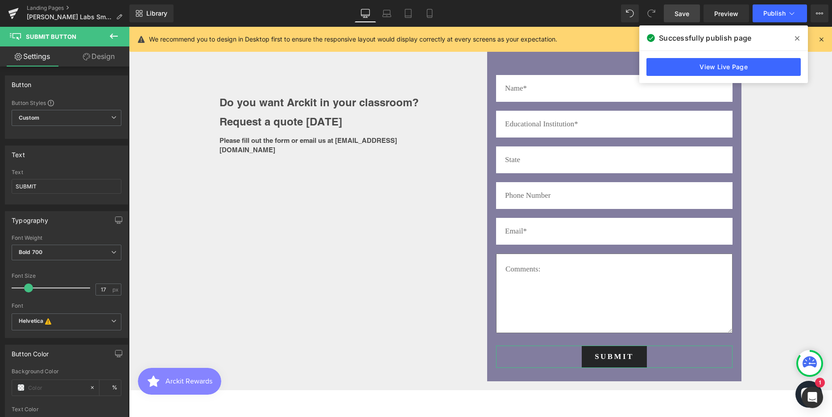
click at [100, 56] on link "Design" at bounding box center [98, 56] width 65 height 20
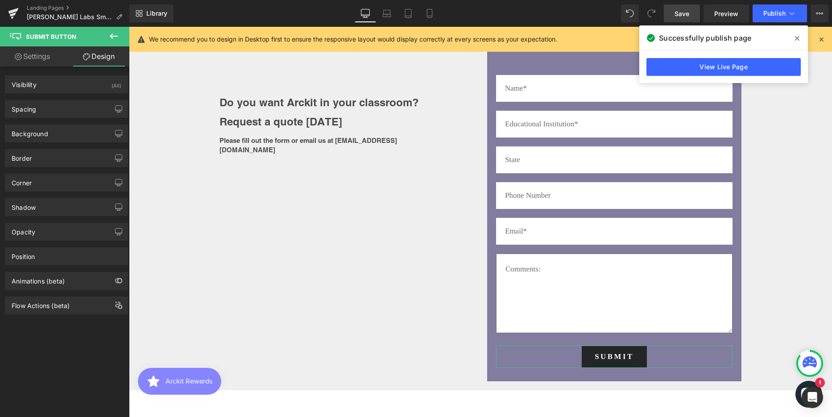
click at [29, 54] on link "Settings" at bounding box center [32, 56] width 65 height 20
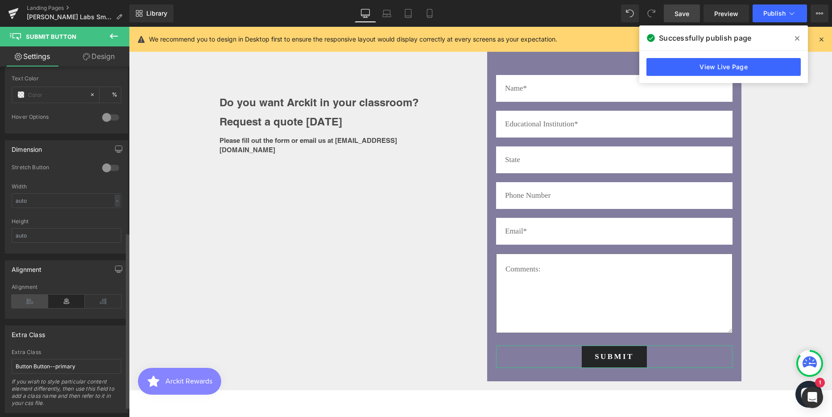
scroll to position [352, 0]
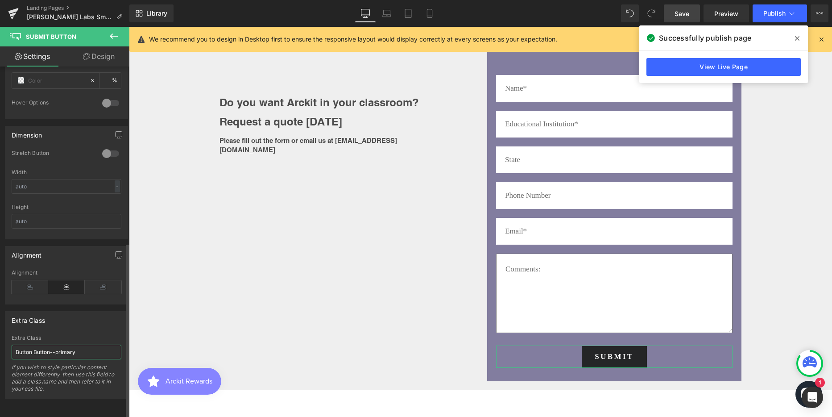
drag, startPoint x: 74, startPoint y: 345, endPoint x: 10, endPoint y: 346, distance: 63.8
click at [10, 346] on div "Button Button--primary Extra Class Button Button--primary If you wish to style …" at bounding box center [66, 366] width 122 height 63
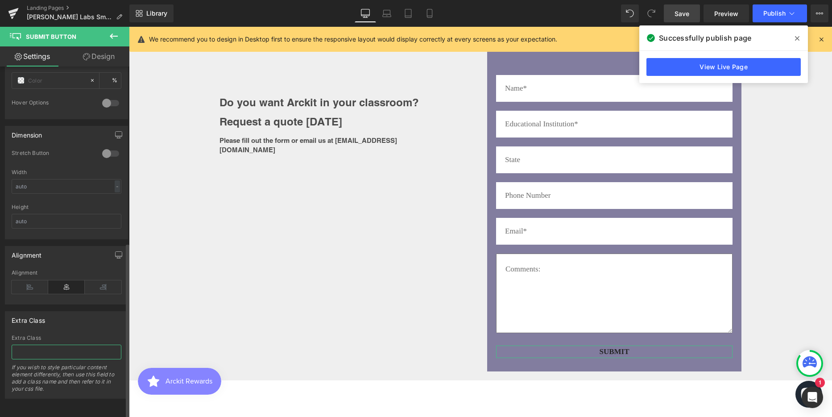
scroll to position [2390, 697]
click at [167, 314] on div "Do you want Arckit in your classroom? Request a quote [DATE] Heading Please fil…" at bounding box center [480, 205] width 703 height 341
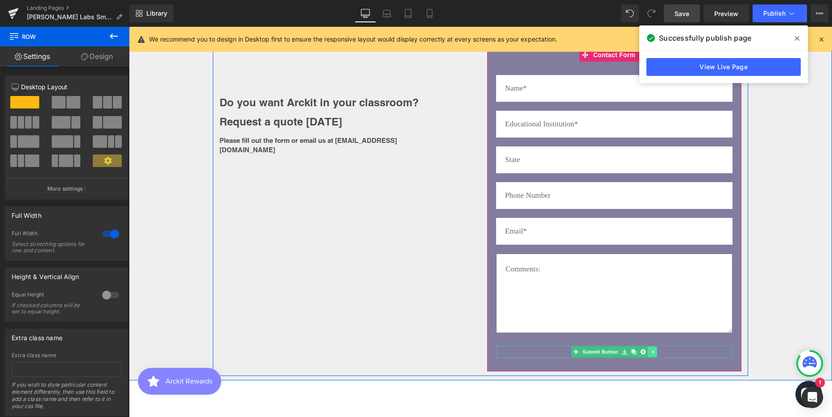
click at [650, 350] on icon at bounding box center [652, 351] width 5 height 5
click at [651, 351] on div "SUBMIT" at bounding box center [614, 351] width 236 height 12
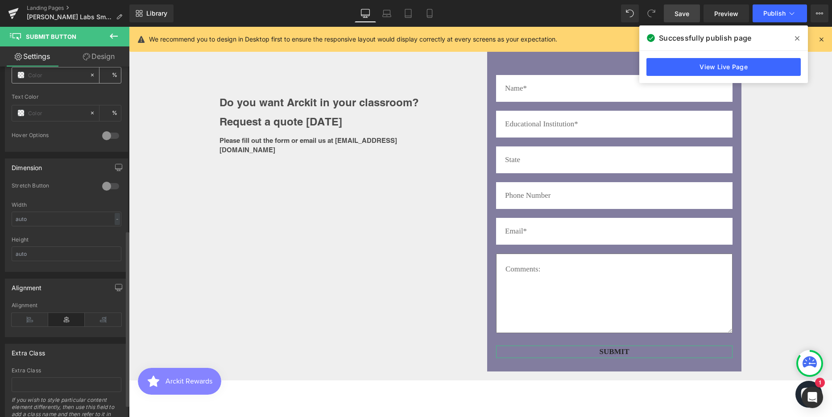
scroll to position [352, 0]
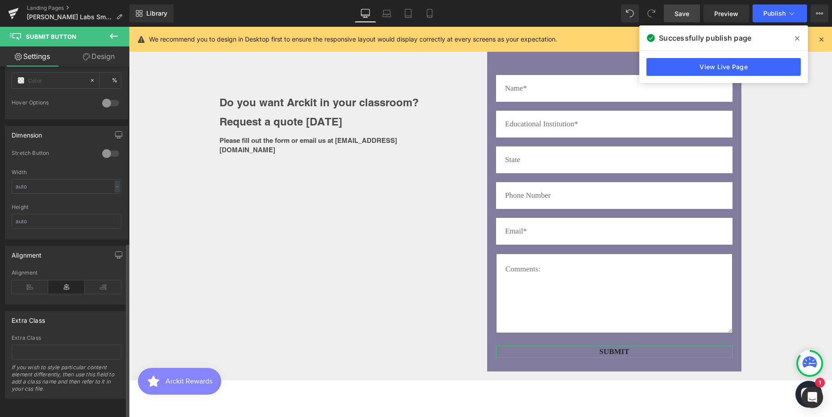
click at [29, 336] on div "Extra Class If you wish to style particular content element differently, then u…" at bounding box center [67, 366] width 110 height 63
click at [27, 344] on input "text" at bounding box center [67, 351] width 110 height 15
paste input "Button Button--primary"
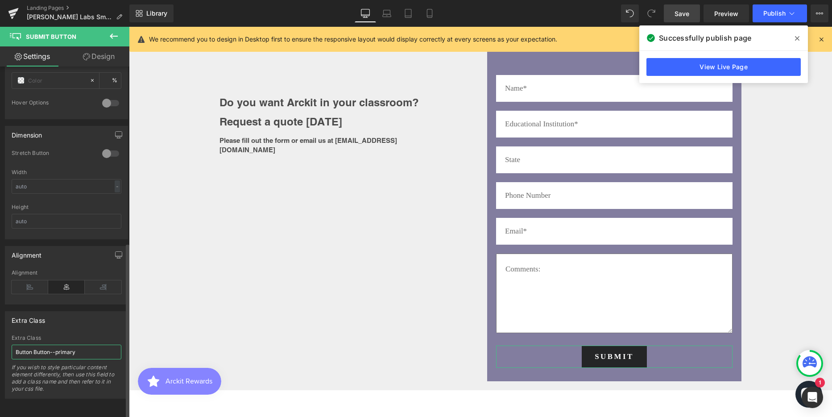
scroll to position [2400, 697]
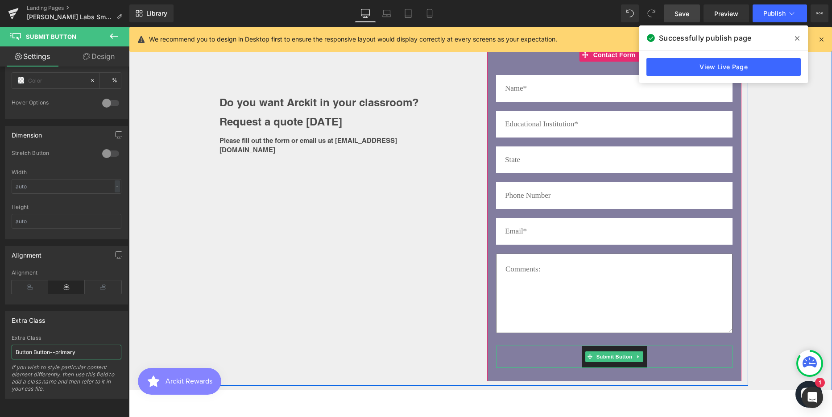
type input "Button Button--primary"
click at [631, 363] on button "SUBMIT" at bounding box center [614, 356] width 65 height 22
click at [656, 353] on div "SUBMIT" at bounding box center [614, 356] width 236 height 22
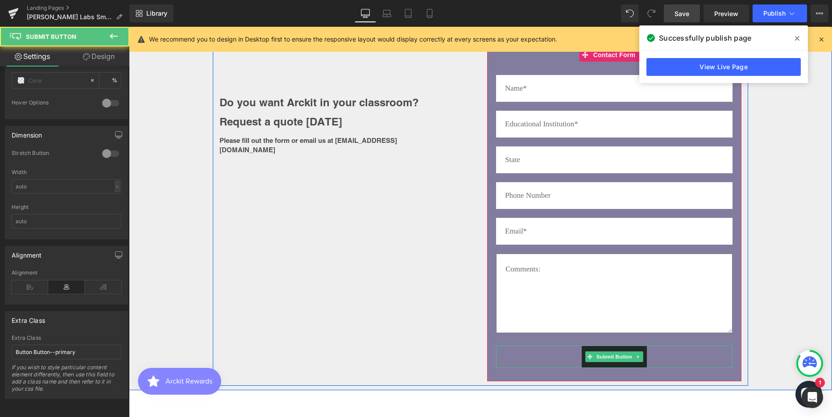
click at [553, 356] on div "SUBMIT" at bounding box center [614, 356] width 236 height 22
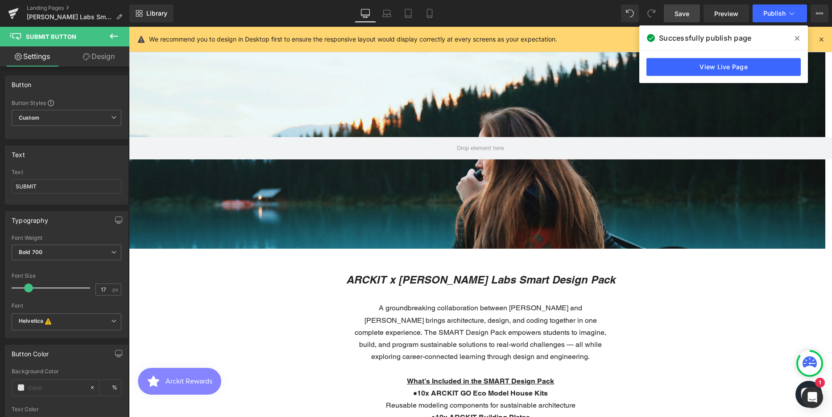
scroll to position [0, 0]
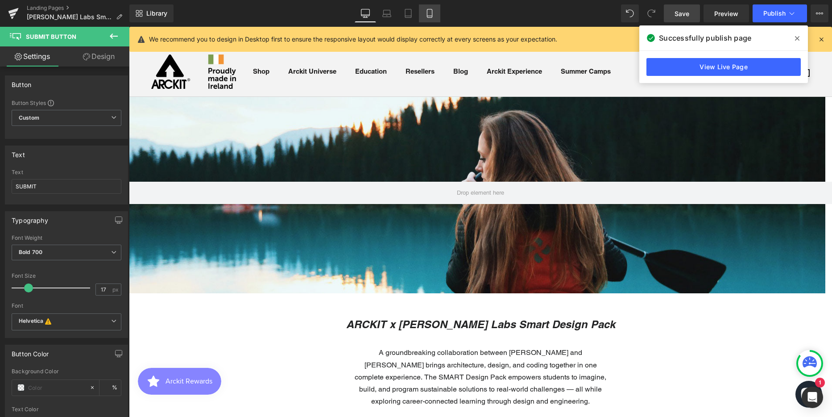
click at [429, 12] on icon at bounding box center [429, 13] width 9 height 9
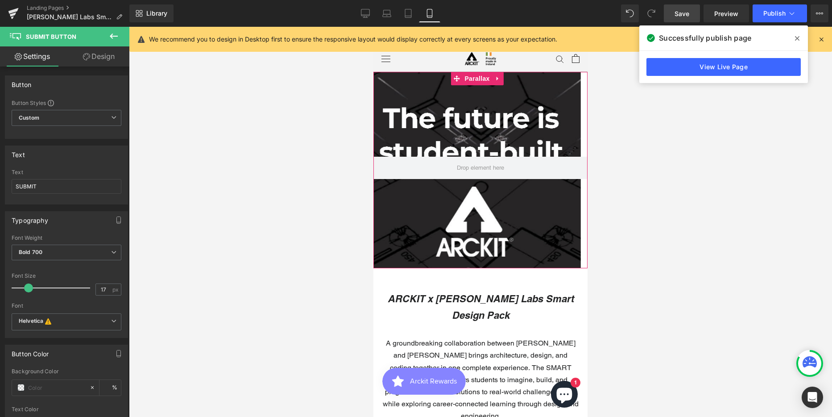
click at [440, 111] on div at bounding box center [476, 228] width 207 height 394
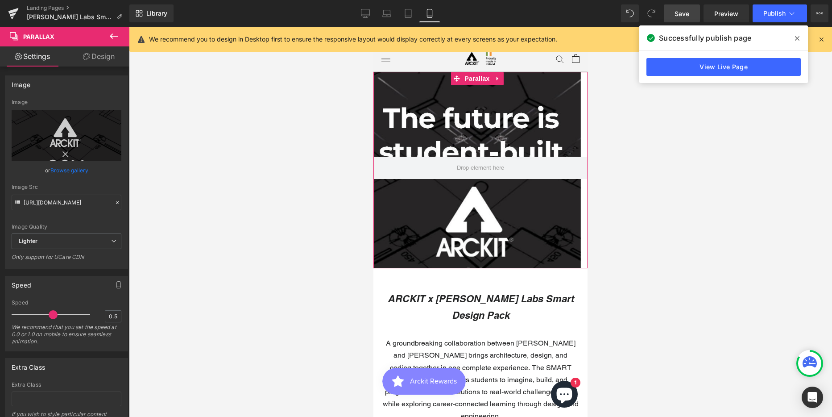
click at [101, 58] on link "Design" at bounding box center [98, 56] width 65 height 20
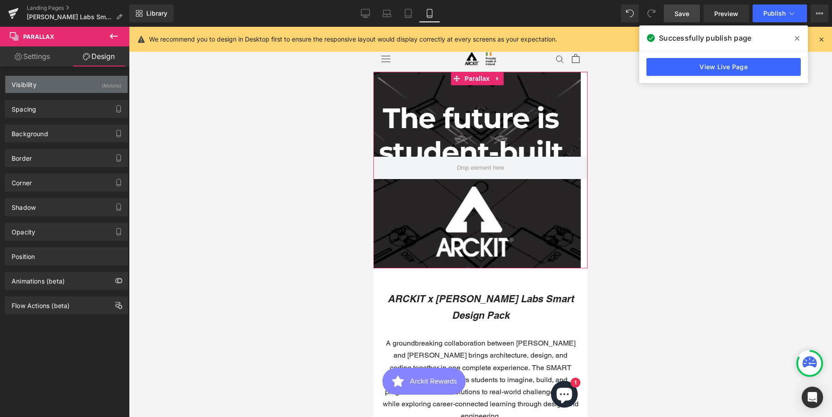
type input "0"
type input "190"
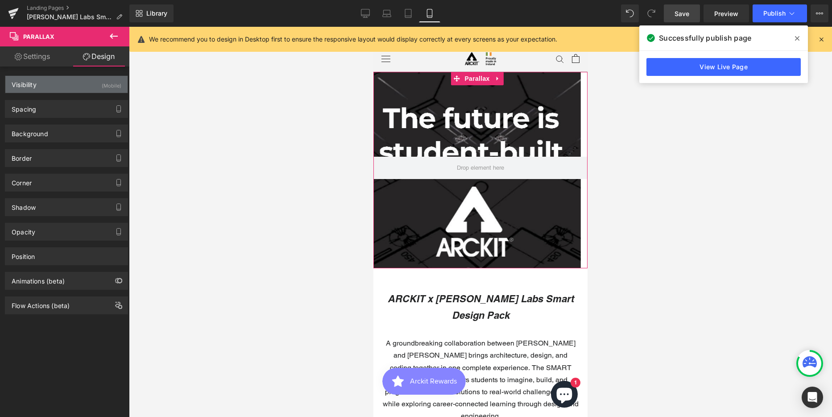
type input "0"
type input "200"
type input "0"
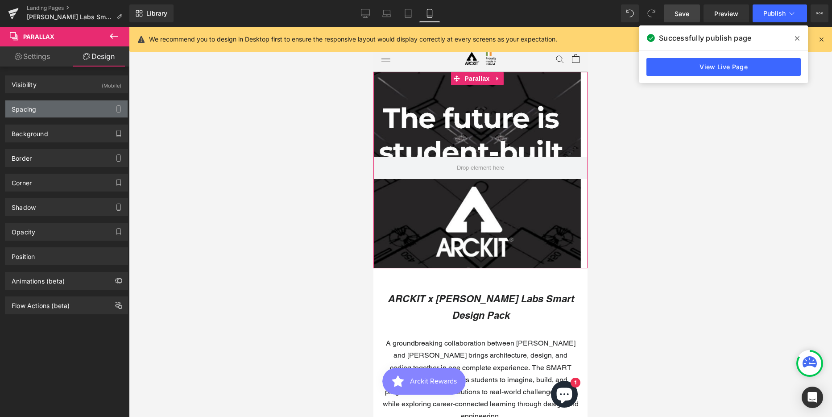
click at [32, 106] on div "Spacing" at bounding box center [24, 106] width 25 height 12
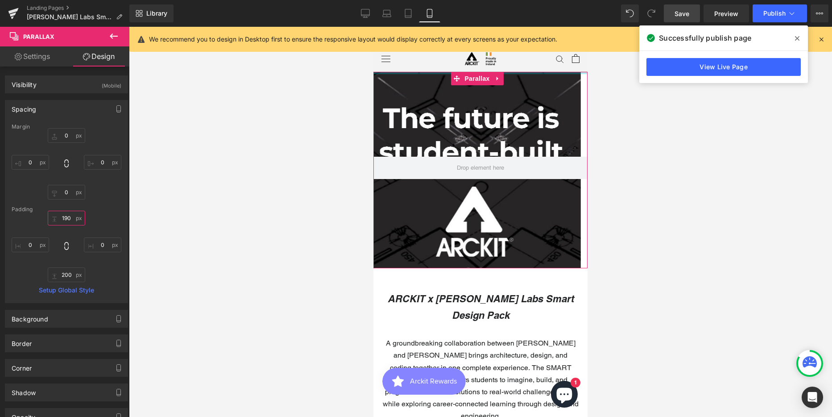
click at [65, 219] on input "190" at bounding box center [66, 218] width 37 height 15
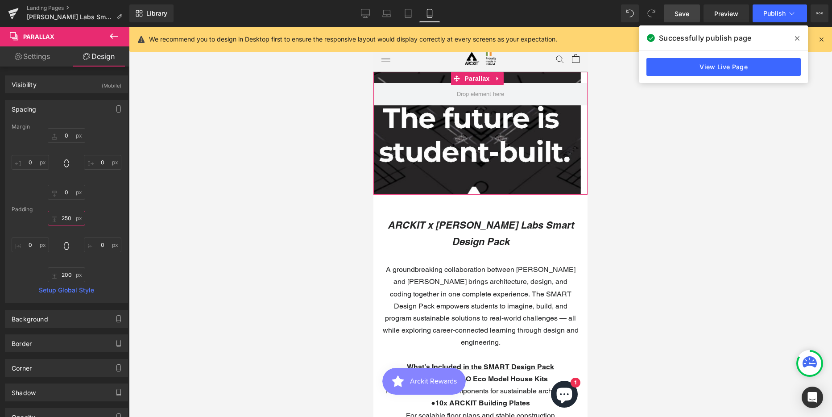
scroll to position [3898, 207]
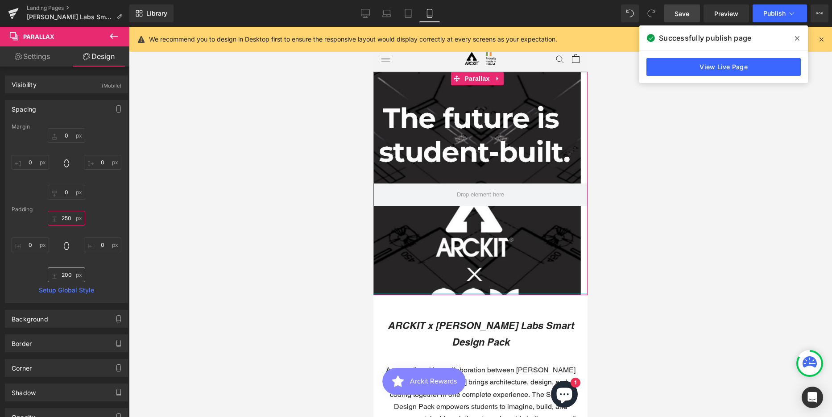
type input "250"
click at [70, 275] on input "200" at bounding box center [66, 274] width 37 height 15
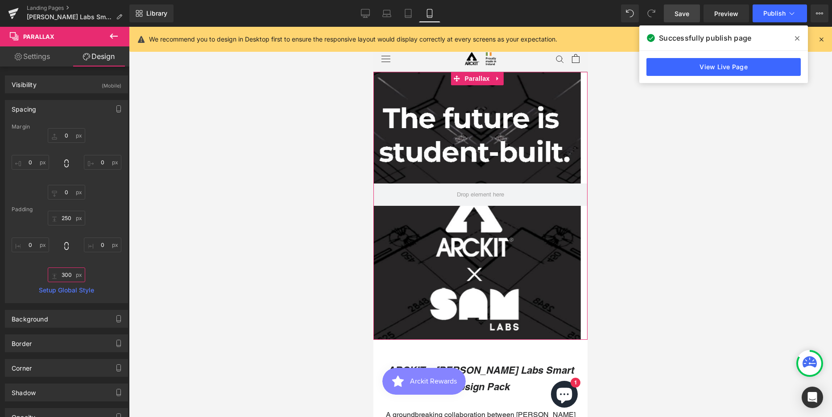
scroll to position [3943, 207]
click at [661, 352] on div at bounding box center [480, 222] width 703 height 390
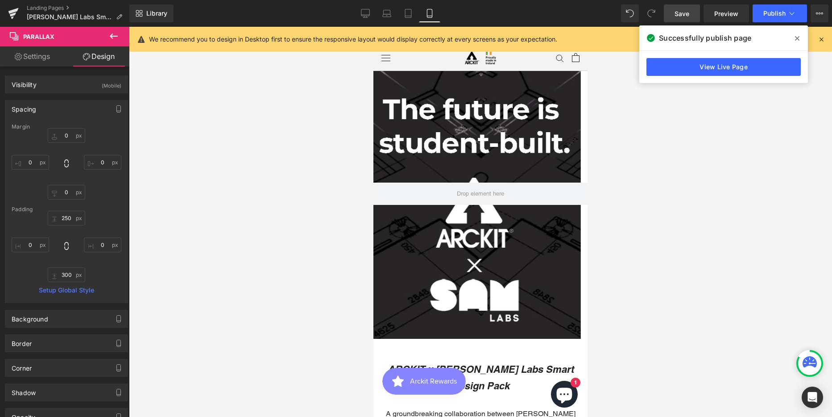
scroll to position [0, 0]
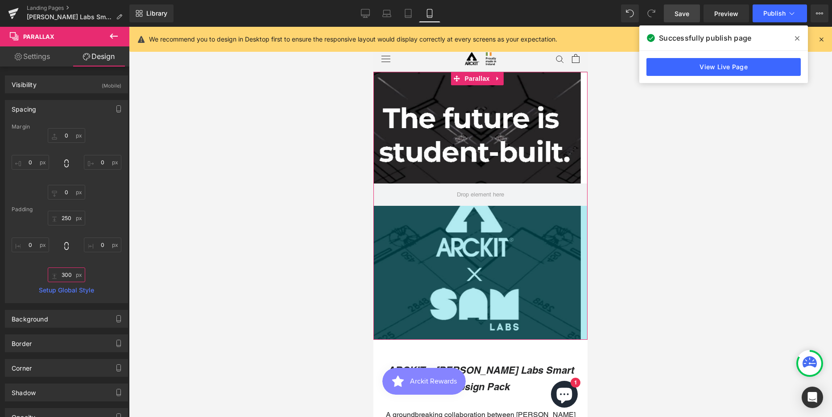
click at [64, 276] on input "300" at bounding box center [66, 274] width 37 height 15
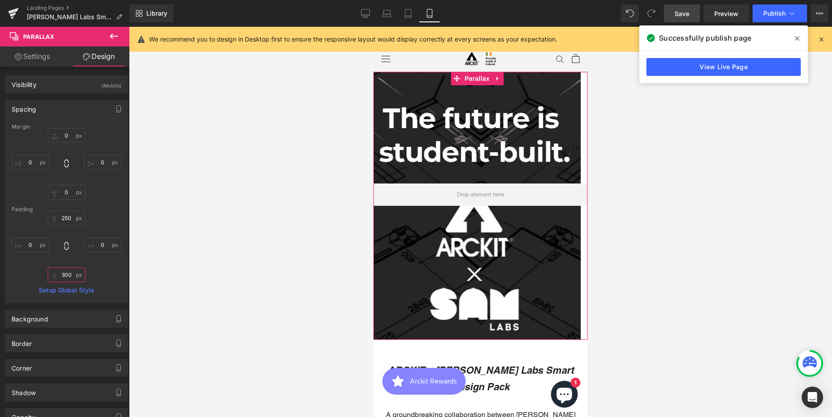
click at [64, 276] on input "300" at bounding box center [66, 274] width 37 height 15
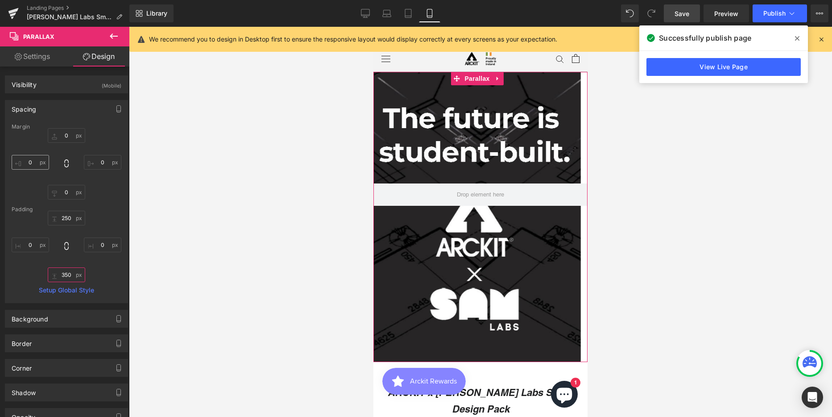
type input "350"
click at [32, 164] on input "0" at bounding box center [30, 162] width 37 height 15
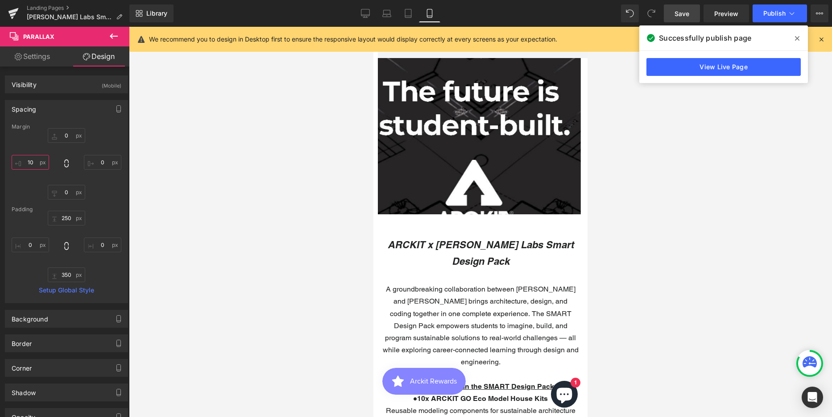
scroll to position [268, 0]
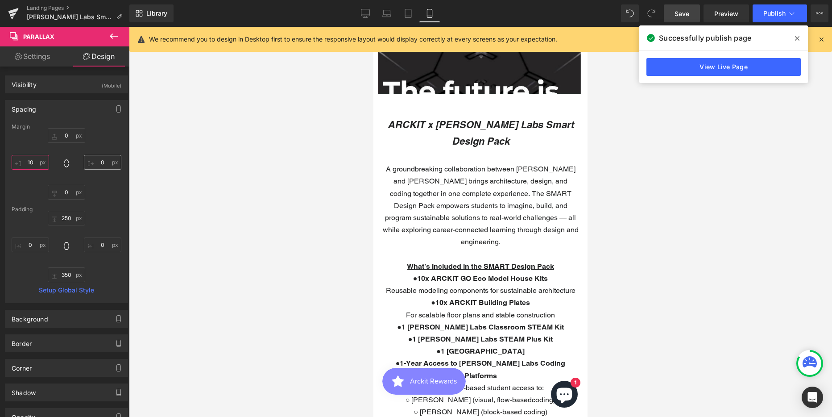
type input "10"
click at [104, 162] on input "0" at bounding box center [102, 162] width 37 height 15
click at [237, 170] on div at bounding box center [480, 222] width 703 height 390
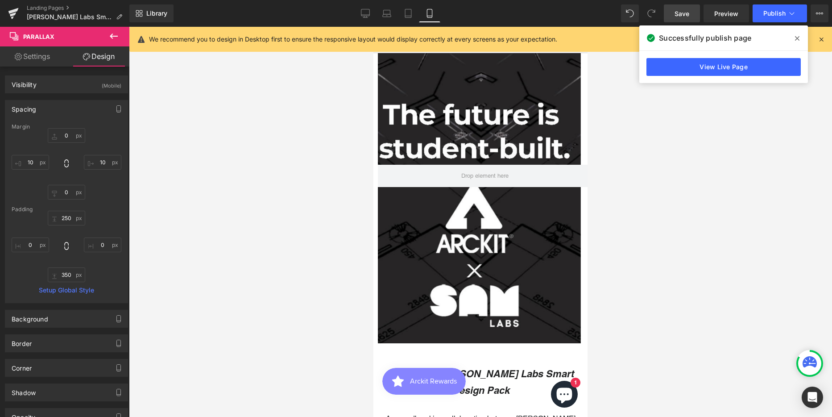
scroll to position [0, 0]
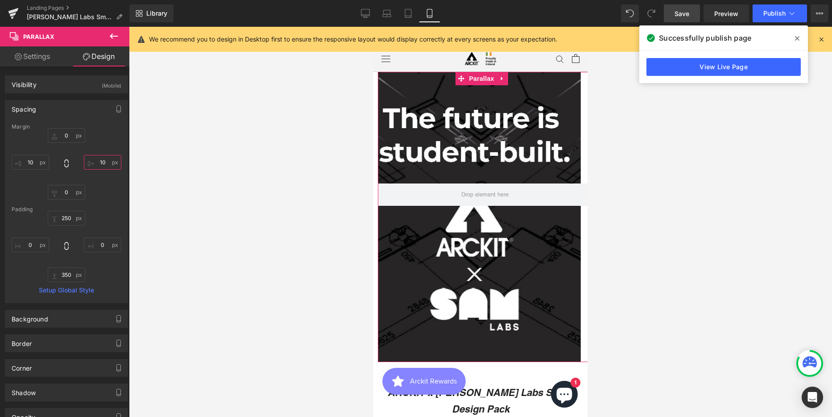
click at [97, 162] on input "10" at bounding box center [102, 162] width 37 height 15
drag, startPoint x: 191, startPoint y: 191, endPoint x: 115, endPoint y: 175, distance: 77.8
click at [191, 190] on div at bounding box center [480, 222] width 703 height 390
click at [102, 162] on input "0" at bounding box center [102, 162] width 37 height 15
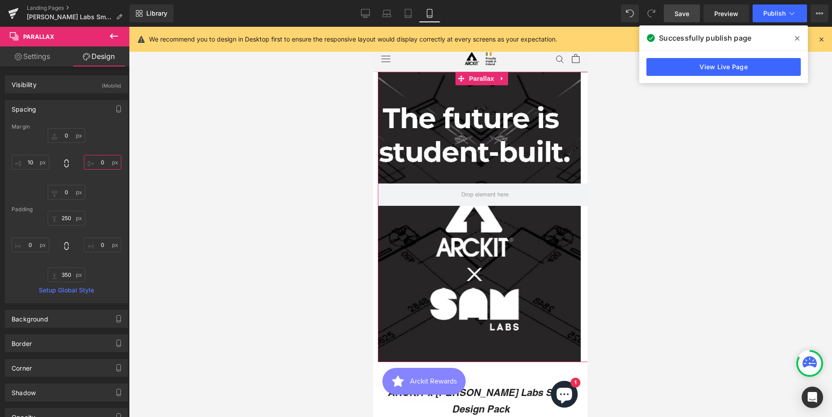
click at [102, 162] on input "0" at bounding box center [102, 162] width 37 height 15
type input "10"
click at [244, 220] on div at bounding box center [480, 222] width 703 height 390
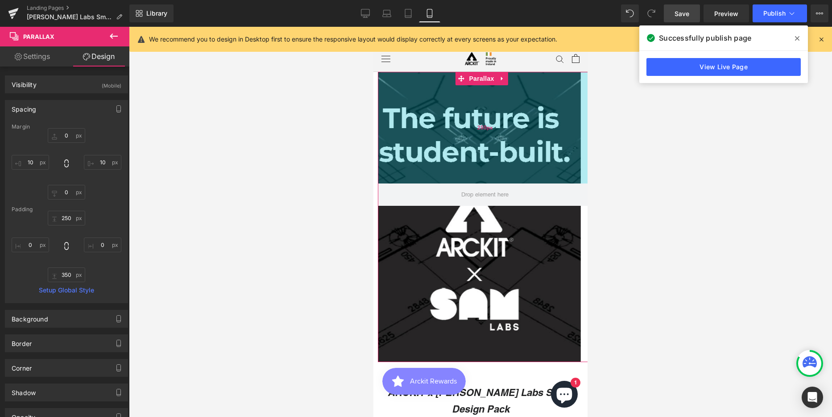
type input "250px"
click at [432, 124] on div "250px" at bounding box center [485, 128] width 214 height 112
click at [415, 93] on div "250px" at bounding box center [485, 128] width 214 height 112
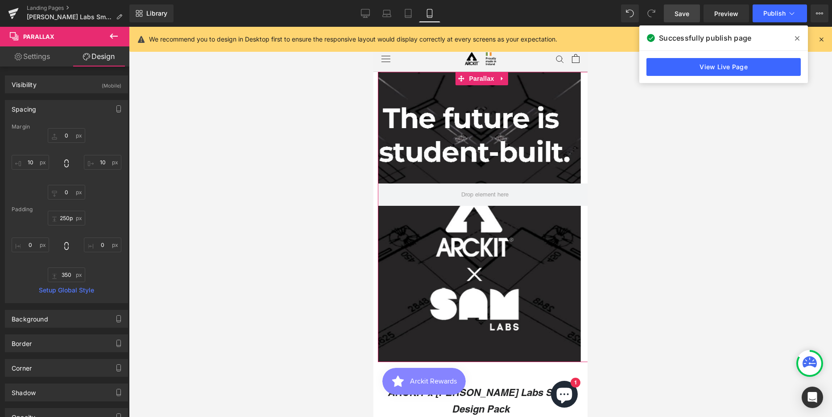
click at [32, 54] on link "Settings" at bounding box center [32, 56] width 65 height 20
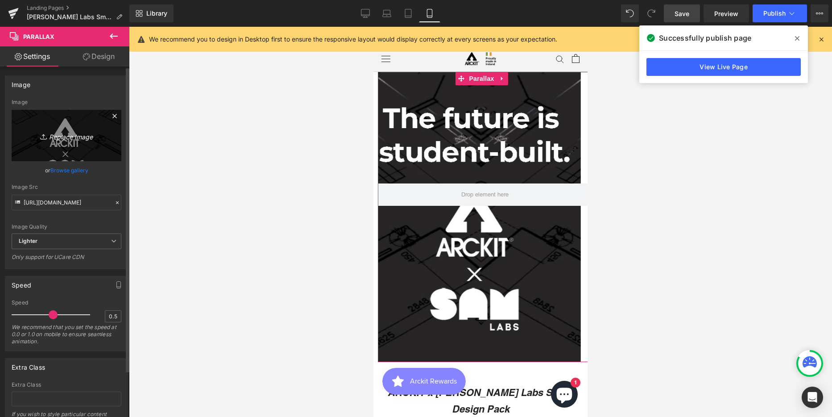
click at [63, 137] on icon "Replace Image" at bounding box center [66, 135] width 71 height 11
type input "C:\fakepath\Hero Banner Option 2 MOBILE.png"
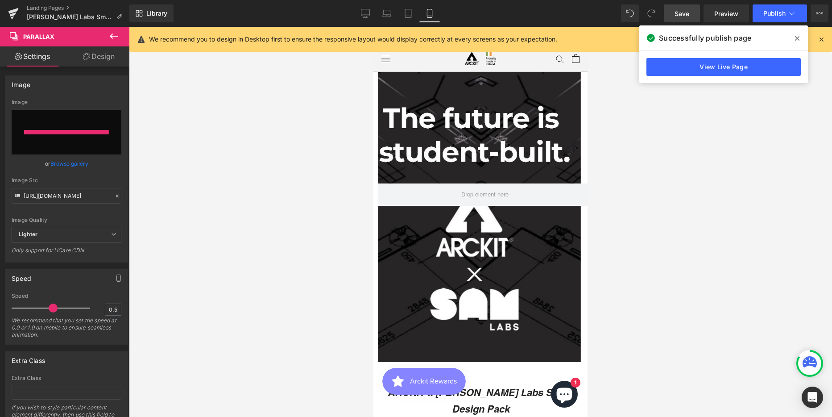
type input "[URL][DOMAIN_NAME]"
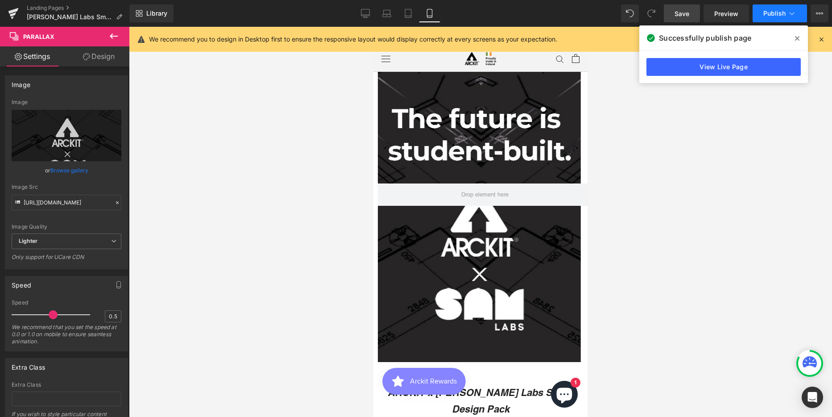
click at [780, 13] on span "Publish" at bounding box center [774, 13] width 22 height 7
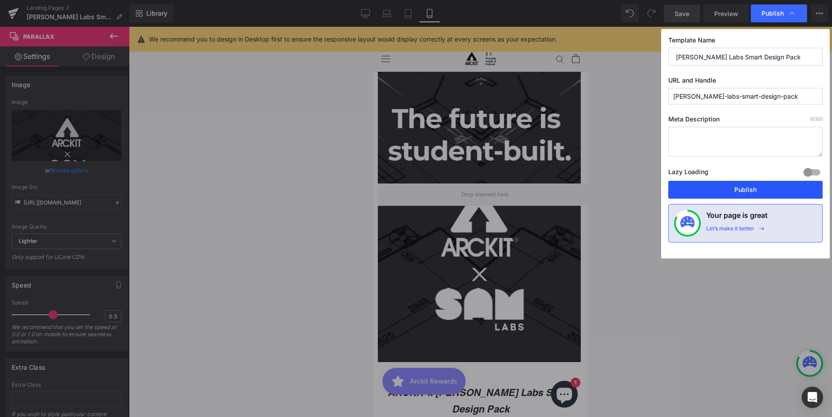
click at [720, 184] on button "Publish" at bounding box center [745, 190] width 154 height 18
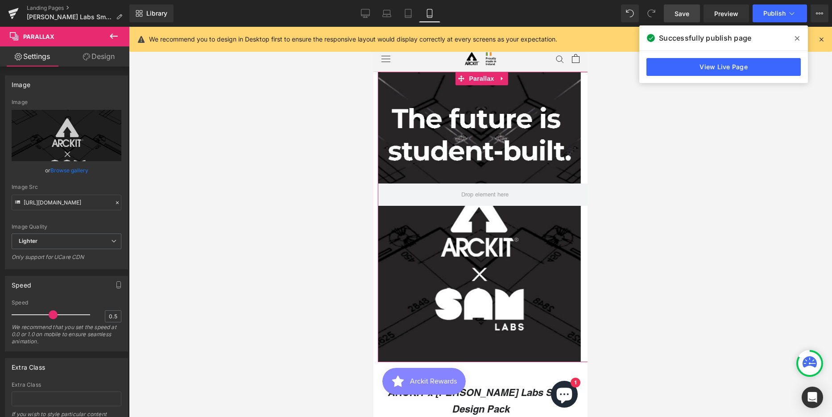
click at [527, 102] on div at bounding box center [476, 228] width 207 height 394
click at [99, 55] on link "Design" at bounding box center [98, 56] width 65 height 20
type input "0"
type input "10"
type input "0"
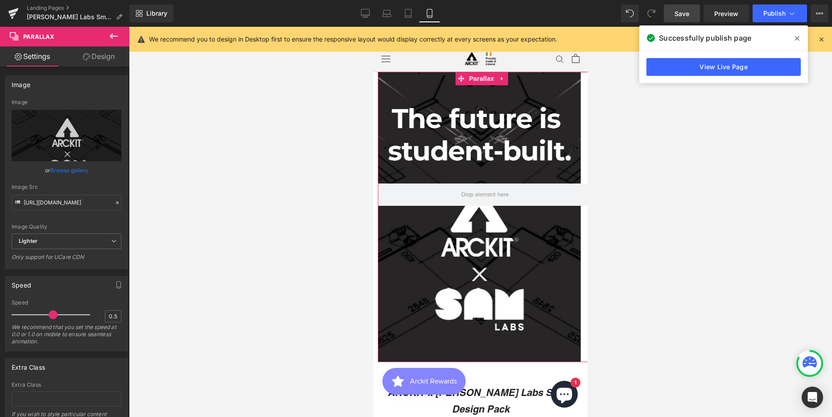
type input "10"
type input "250"
type input "0"
type input "350"
type input "0"
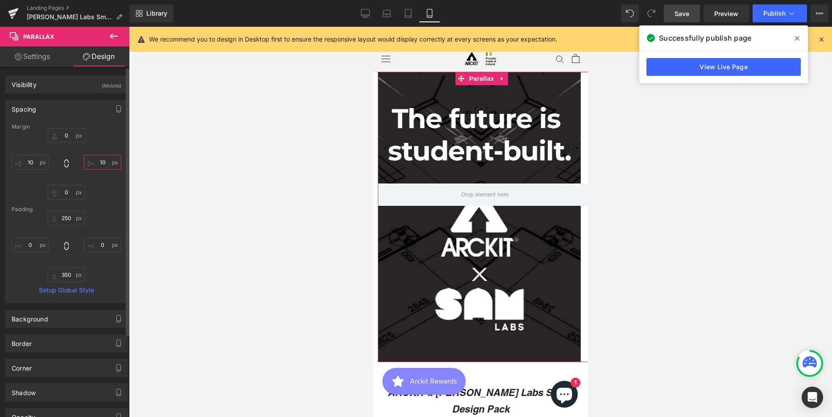
click at [100, 161] on input "10" at bounding box center [102, 162] width 37 height 15
type input "20"
click at [663, 111] on div at bounding box center [480, 222] width 703 height 390
click at [97, 245] on input "0" at bounding box center [102, 244] width 37 height 15
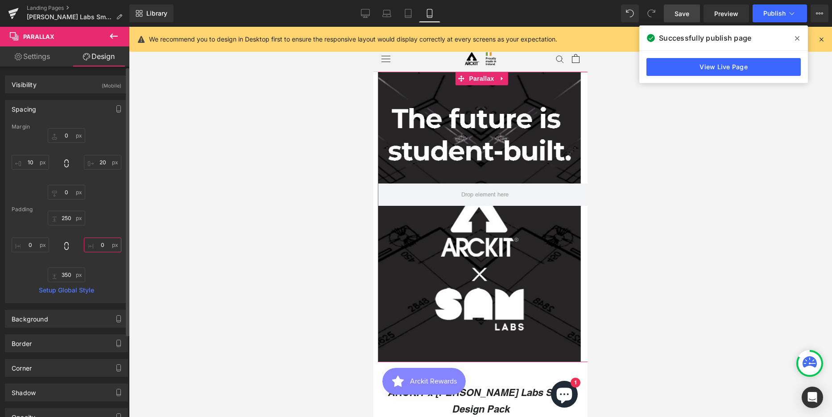
click at [97, 245] on input "0" at bounding box center [102, 244] width 37 height 15
click at [97, 245] on input "10" at bounding box center [102, 244] width 37 height 15
type input "0"
click at [251, 210] on div at bounding box center [480, 222] width 703 height 390
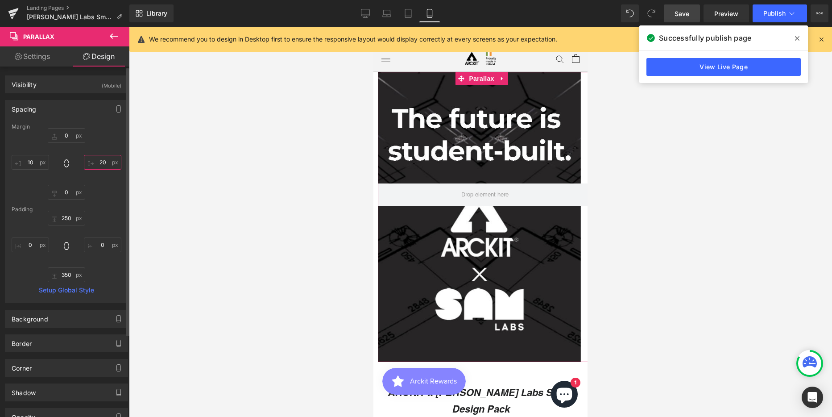
click at [104, 163] on input "20" at bounding box center [102, 162] width 37 height 15
click at [265, 223] on div at bounding box center [480, 222] width 703 height 390
click at [109, 164] on input "text" at bounding box center [102, 162] width 37 height 15
